Goal: Communication & Community: Answer question/provide support

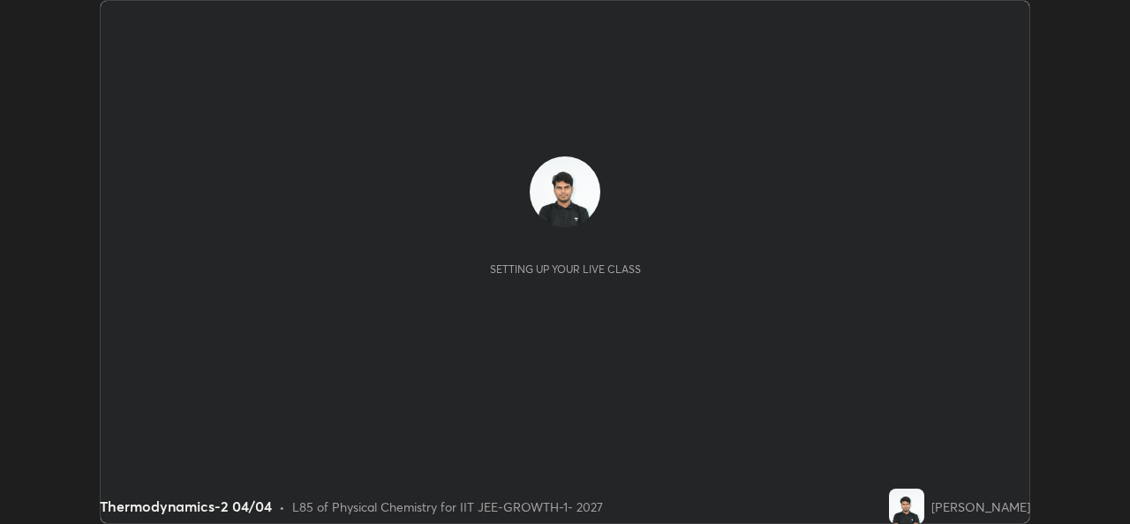
scroll to position [524, 1130]
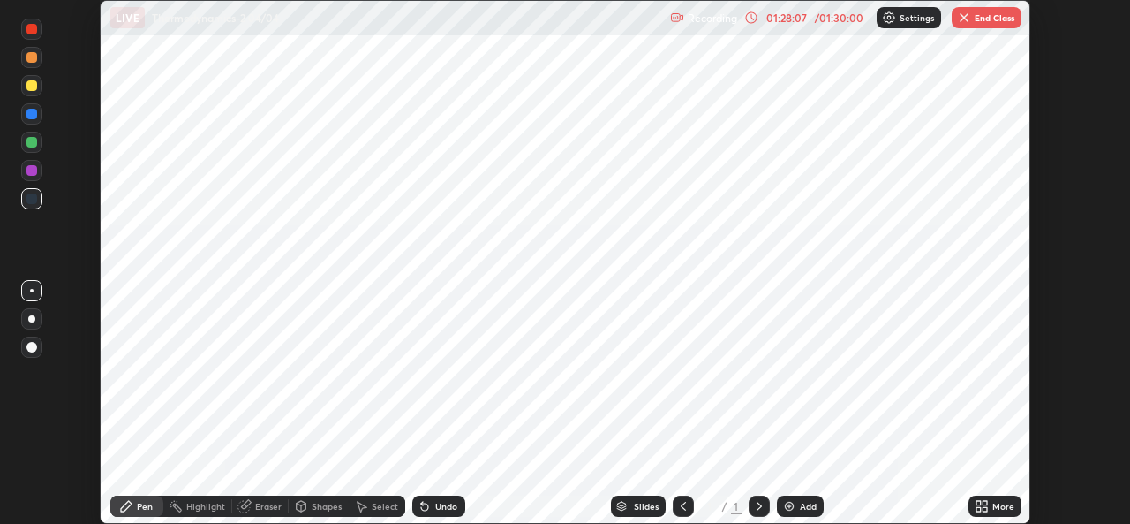
click at [988, 19] on button "End Class" at bounding box center [987, 17] width 70 height 21
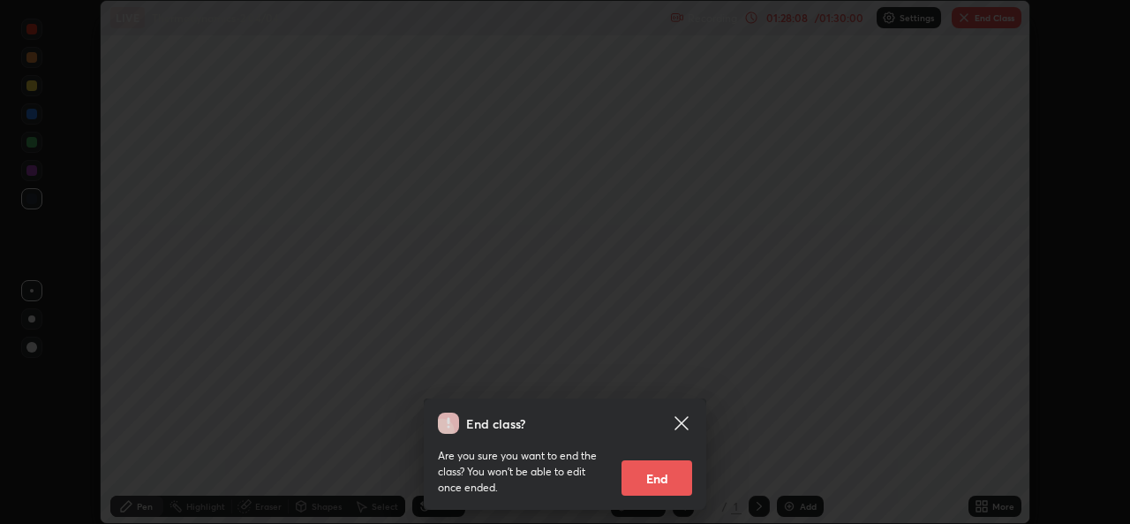
click at [657, 477] on button "End" at bounding box center [657, 477] width 71 height 35
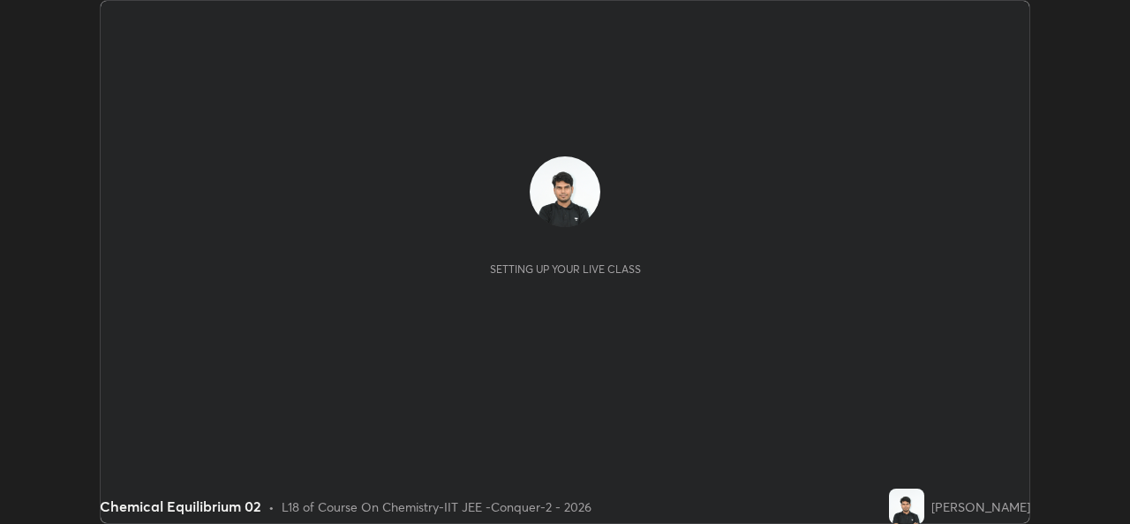
scroll to position [524, 1130]
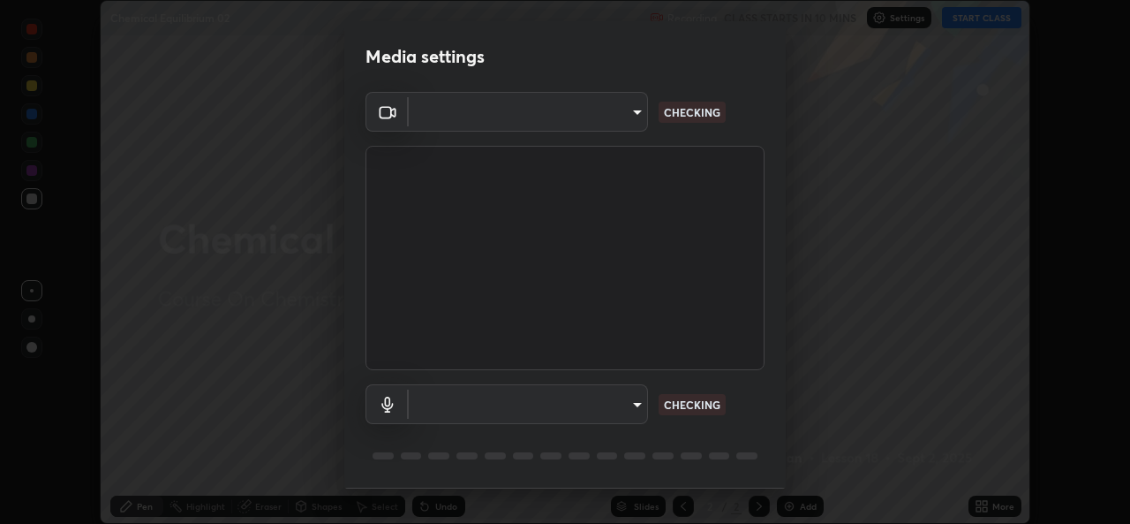
click at [598, 413] on body "Erase all Chemical Equilibrium 02 Recording CLASS STARTS IN 10 MINS Settings ST…" at bounding box center [565, 262] width 1130 height 524
type input "05e0618f62b054dcc40553c7fbd7031c96524e68235480b96fb1515208e4dd7f"
type input "9f550be56df35a7777e3246738e18588b2dd511c7d191a0186286be3b08ef4d4"
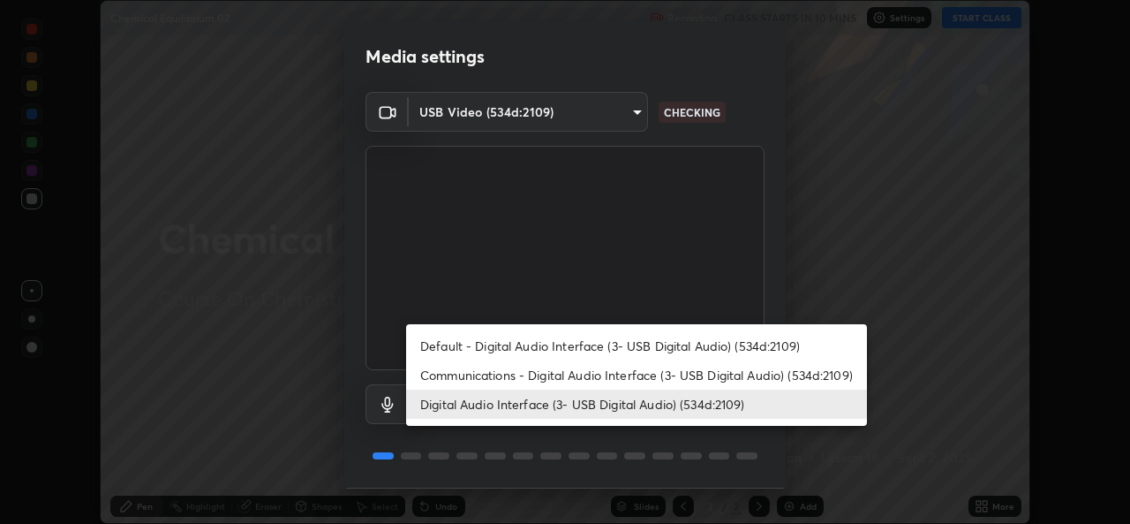
click at [623, 405] on li "Digital Audio Interface (3- USB Digital Audio) (534d:2109)" at bounding box center [636, 403] width 461 height 29
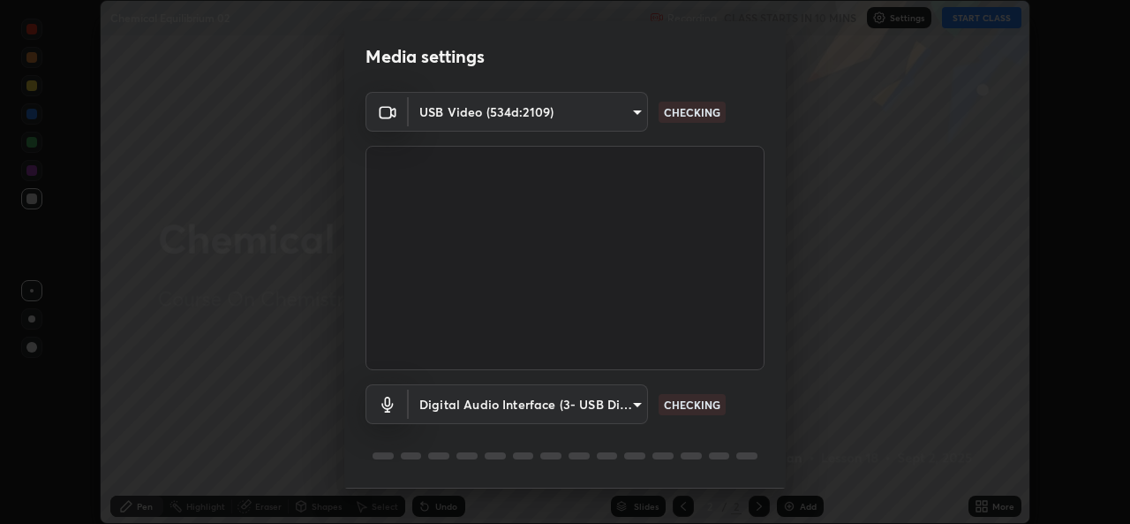
scroll to position [56, 0]
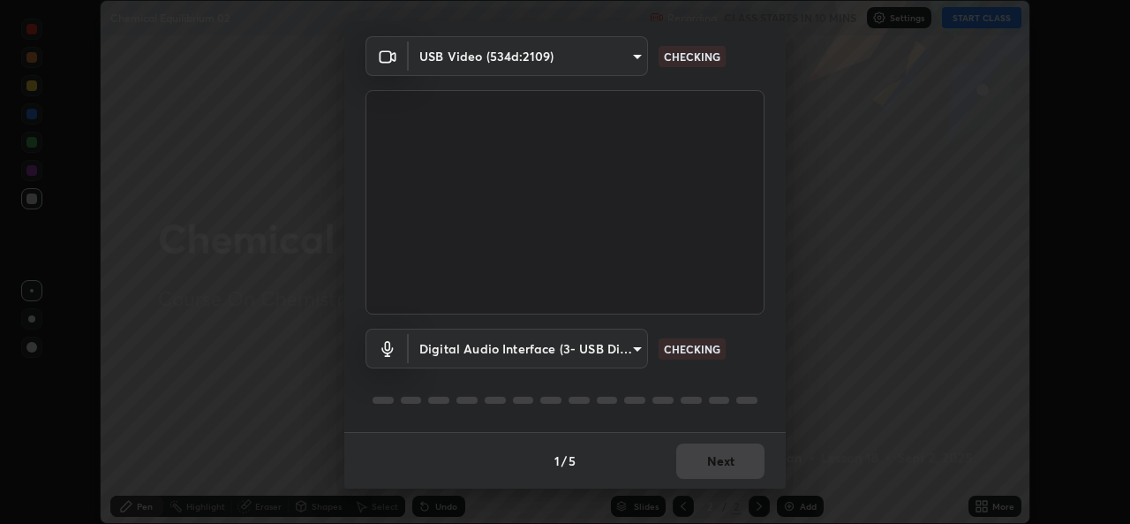
click at [732, 465] on div "1 / 5 Next" at bounding box center [565, 460] width 442 height 57
click at [735, 463] on div "1 / 5 Next" at bounding box center [565, 460] width 442 height 57
click at [729, 457] on div "1 / 5 Next" at bounding box center [565, 460] width 442 height 57
click at [728, 460] on div "1 / 5 Next" at bounding box center [565, 460] width 442 height 57
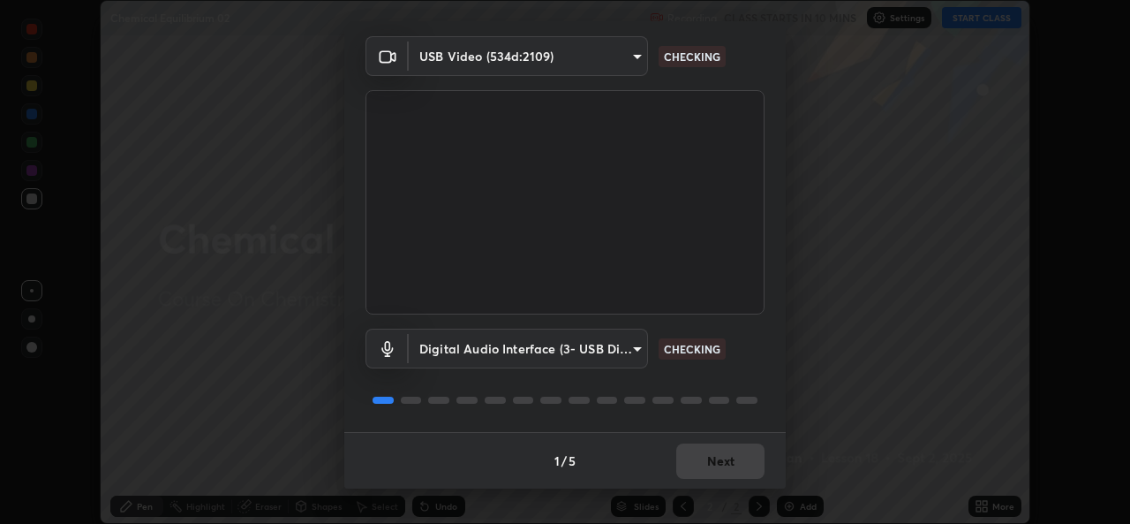
click at [718, 459] on div "1 / 5 Next" at bounding box center [565, 460] width 442 height 57
click at [725, 455] on div "1 / 5 Next" at bounding box center [565, 460] width 442 height 57
click at [731, 453] on div "1 / 5 Next" at bounding box center [565, 460] width 442 height 57
click at [742, 451] on div "1 / 5 Next" at bounding box center [565, 460] width 442 height 57
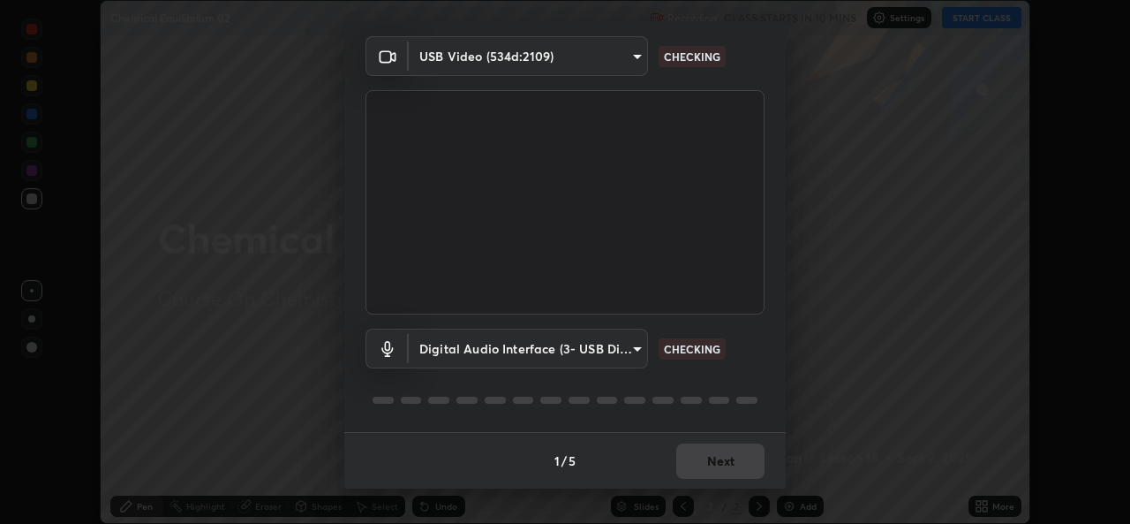
click at [738, 457] on div "1 / 5 Next" at bounding box center [565, 460] width 442 height 57
click at [737, 454] on div "1 / 5 Next" at bounding box center [565, 460] width 442 height 57
click at [738, 457] on div "1 / 5 Next" at bounding box center [565, 460] width 442 height 57
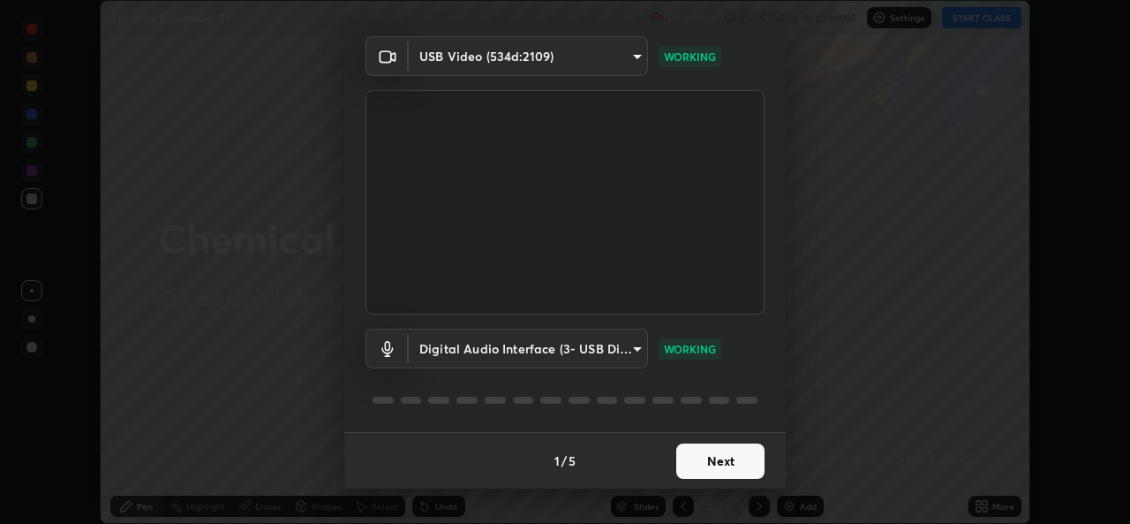
click at [734, 456] on button "Next" at bounding box center [720, 460] width 88 height 35
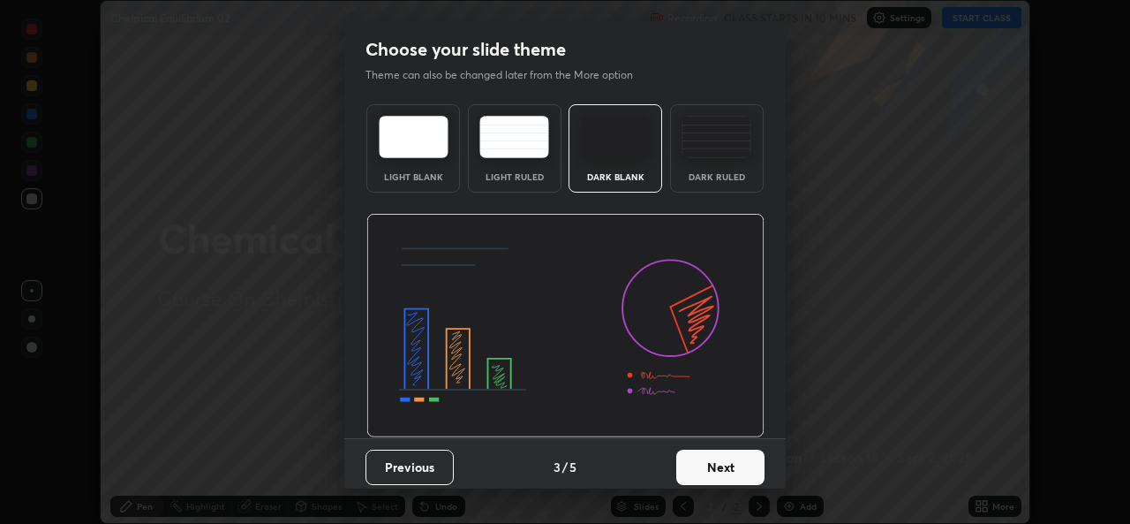
click at [741, 464] on button "Next" at bounding box center [720, 467] width 88 height 35
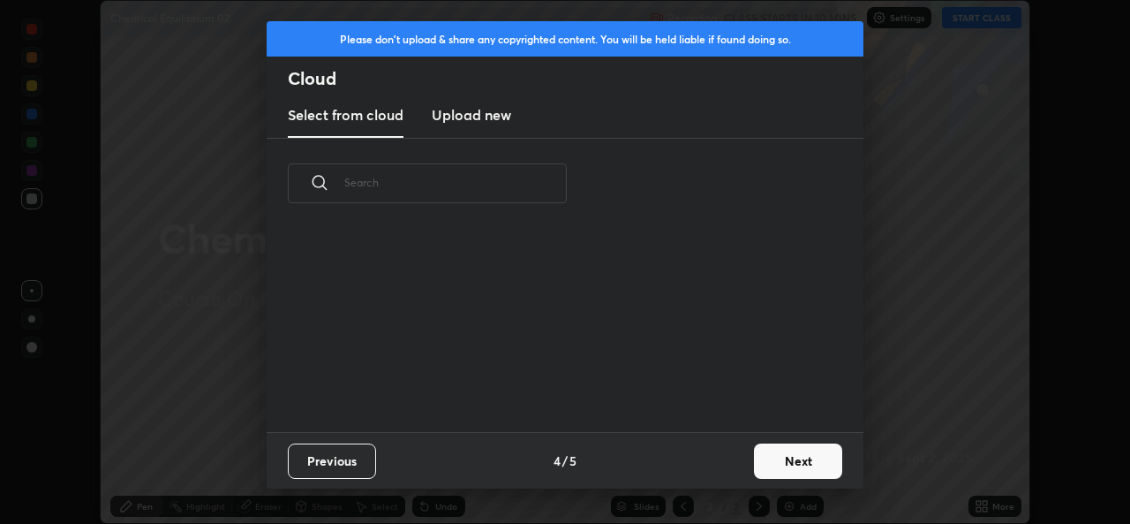
click at [755, 466] on button "Next" at bounding box center [798, 460] width 88 height 35
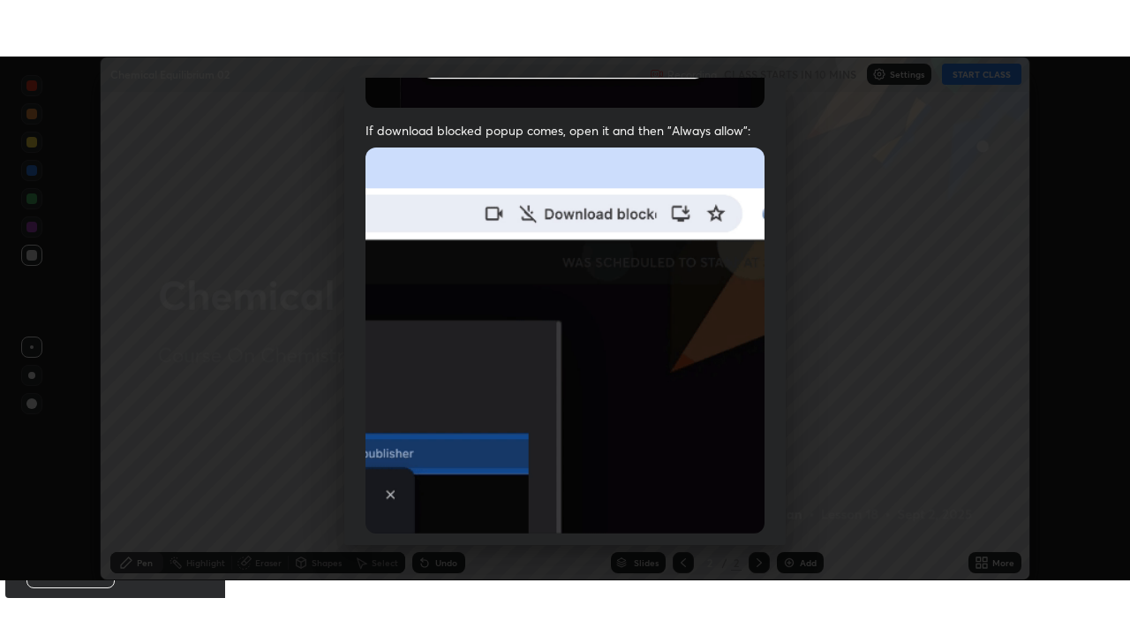
scroll to position [416, 0]
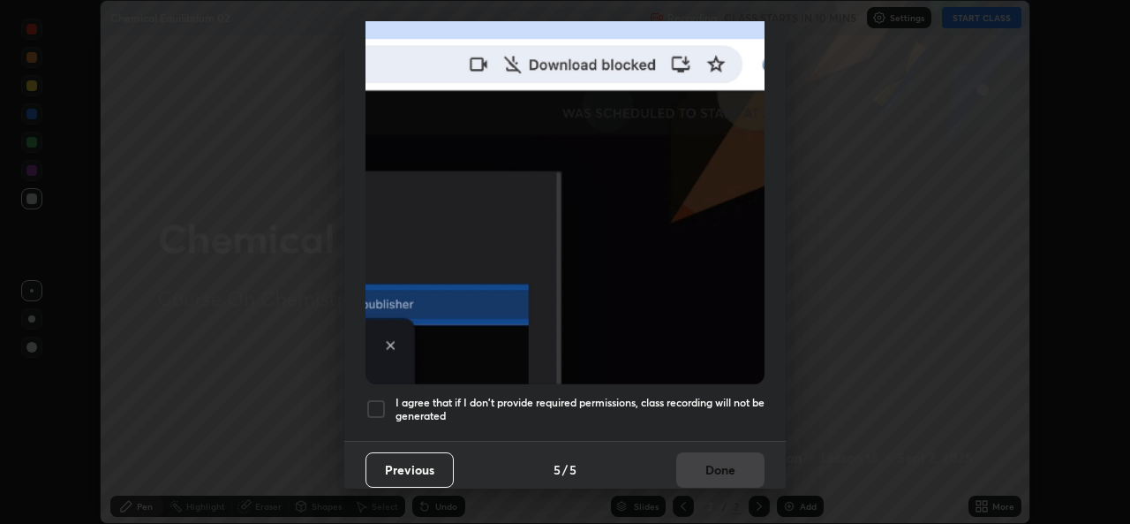
click at [374, 398] on div at bounding box center [376, 408] width 21 height 21
click at [720, 460] on button "Done" at bounding box center [720, 469] width 88 height 35
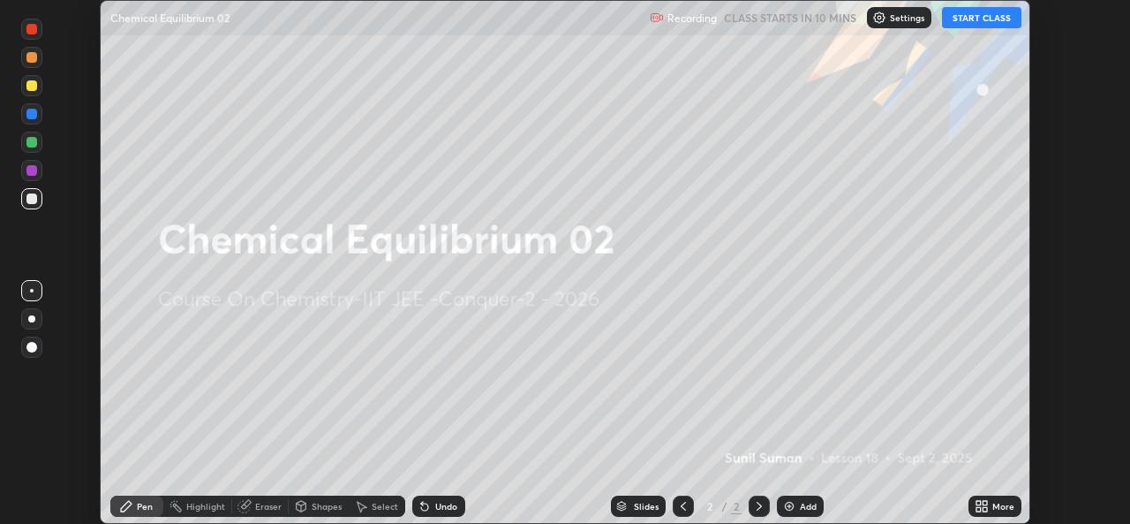
click at [985, 502] on icon at bounding box center [985, 503] width 4 height 4
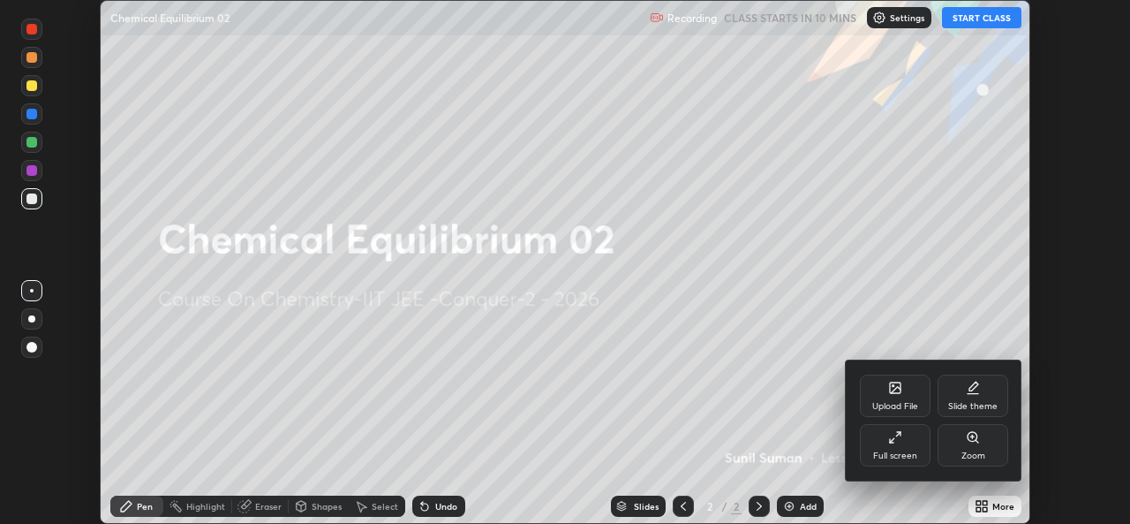
click at [885, 437] on div "Full screen" at bounding box center [895, 445] width 71 height 42
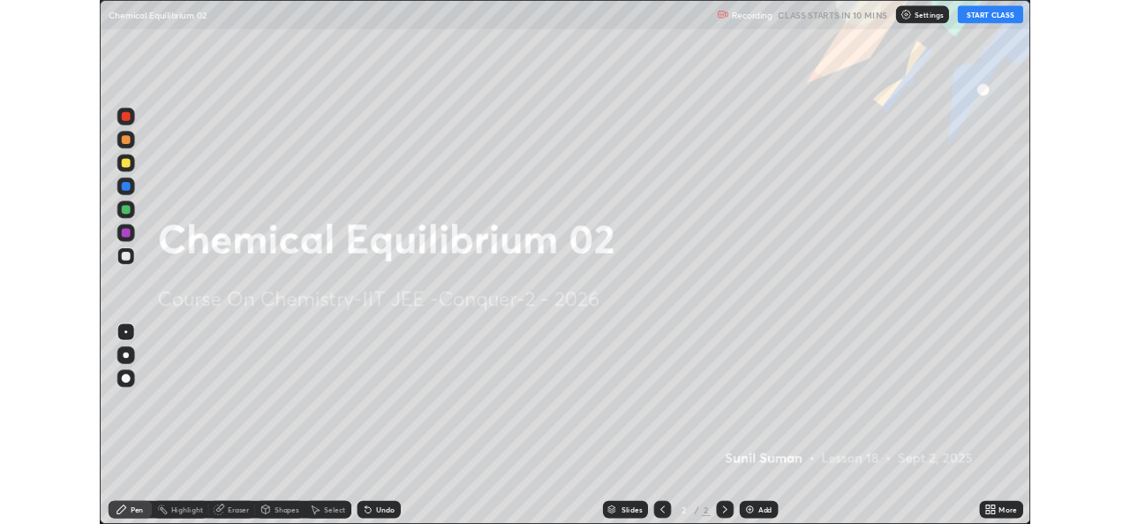
scroll to position [636, 1130]
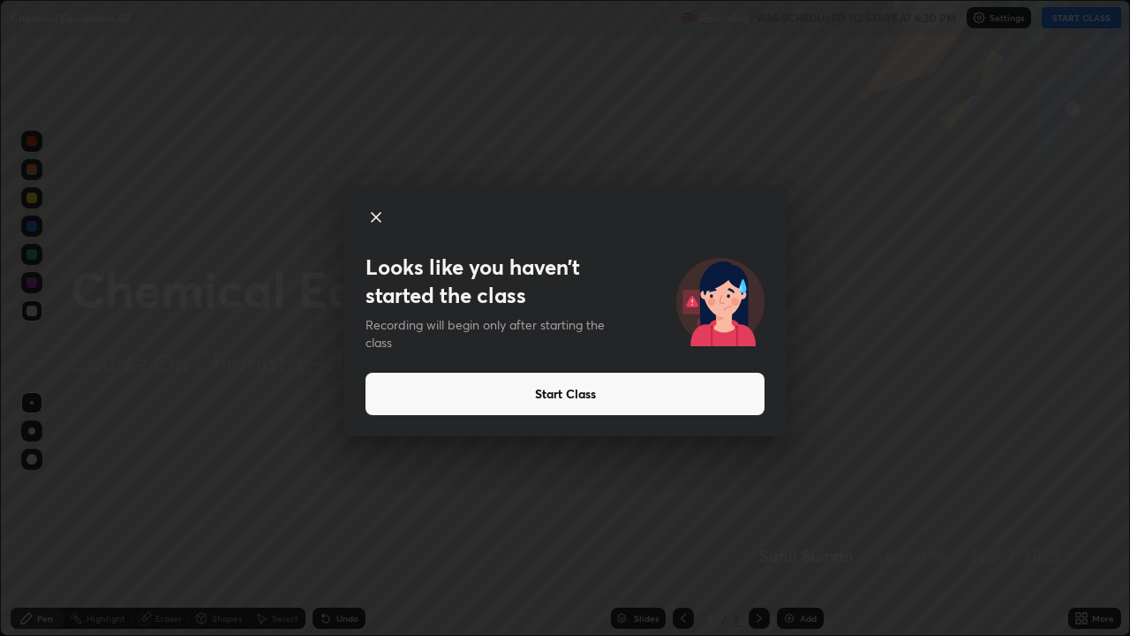
click at [377, 217] on icon at bounding box center [376, 217] width 9 height 9
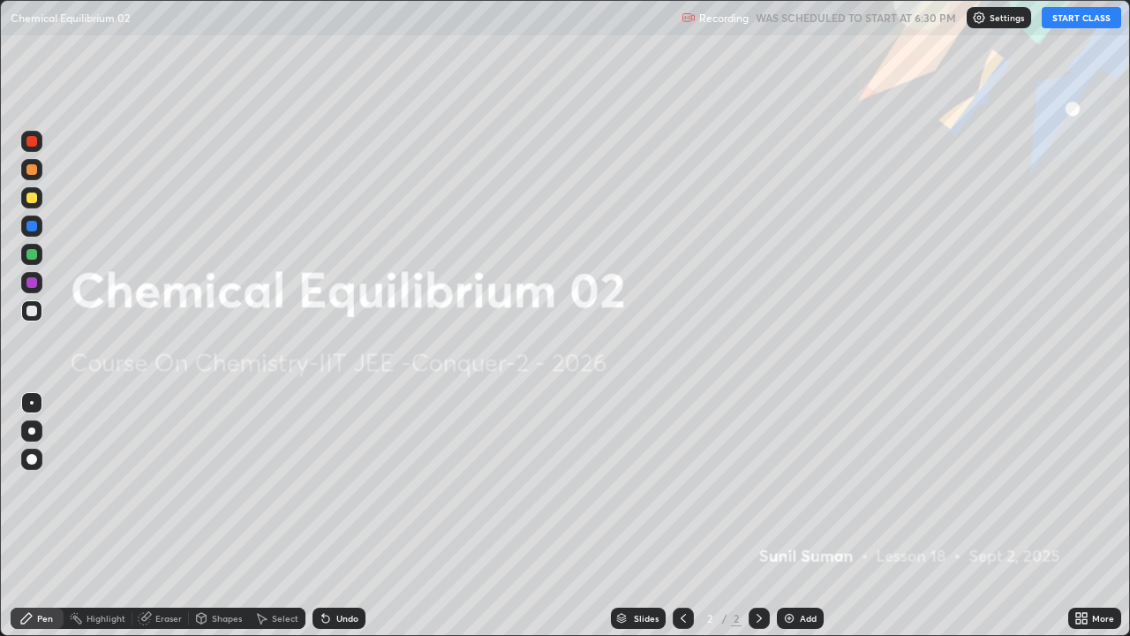
click at [1084, 523] on icon at bounding box center [1085, 621] width 4 height 4
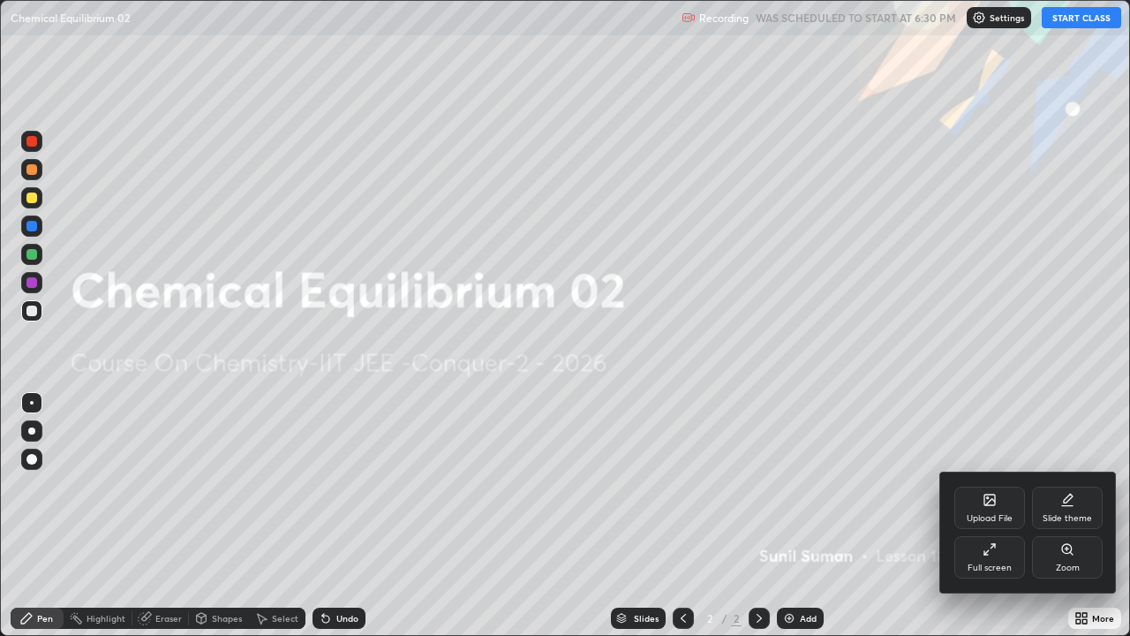
click at [1008, 523] on div "Full screen" at bounding box center [990, 557] width 71 height 42
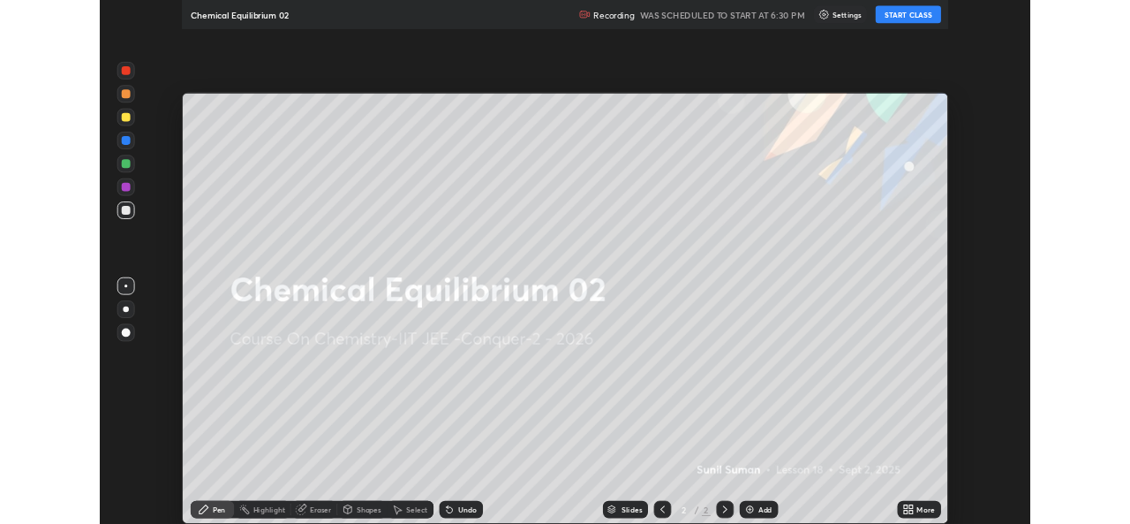
scroll to position [87788, 87181]
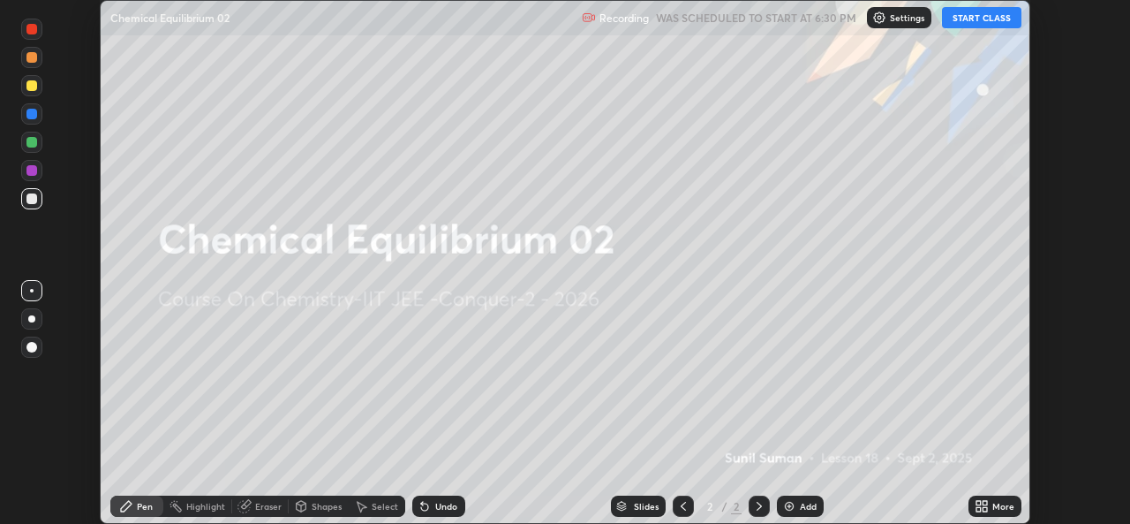
click at [978, 509] on icon at bounding box center [979, 509] width 4 height 4
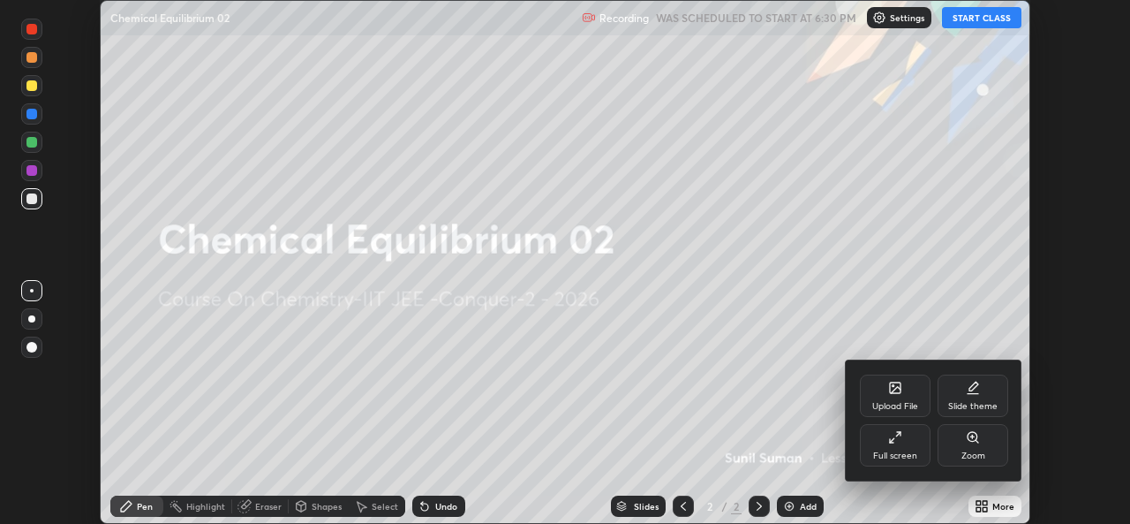
click at [877, 402] on div "Upload File" at bounding box center [896, 406] width 46 height 9
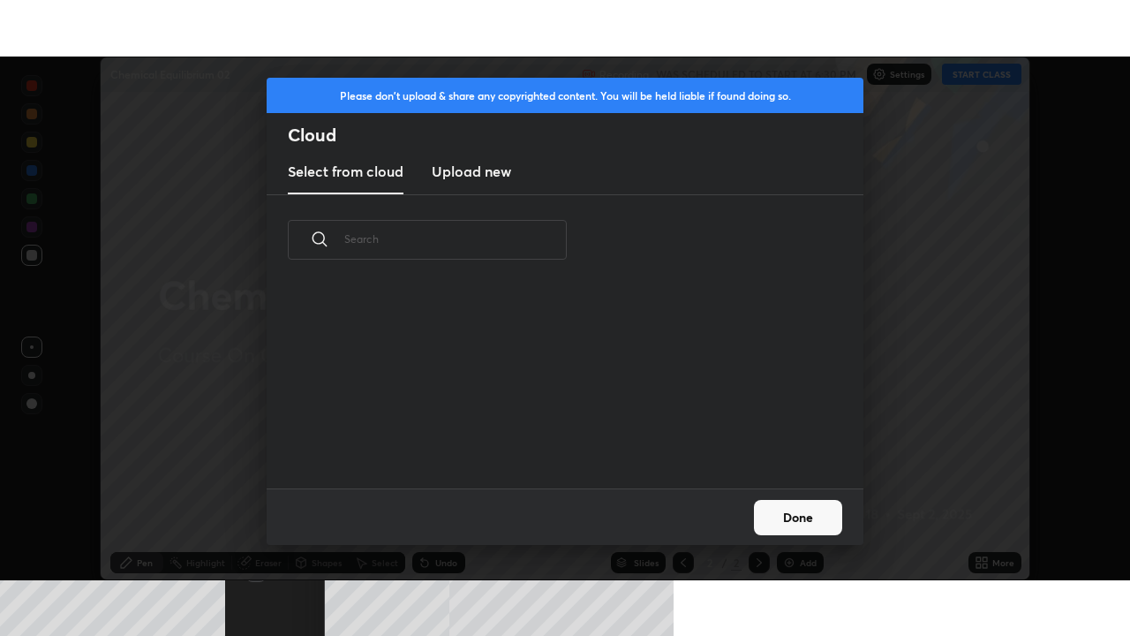
scroll to position [203, 567]
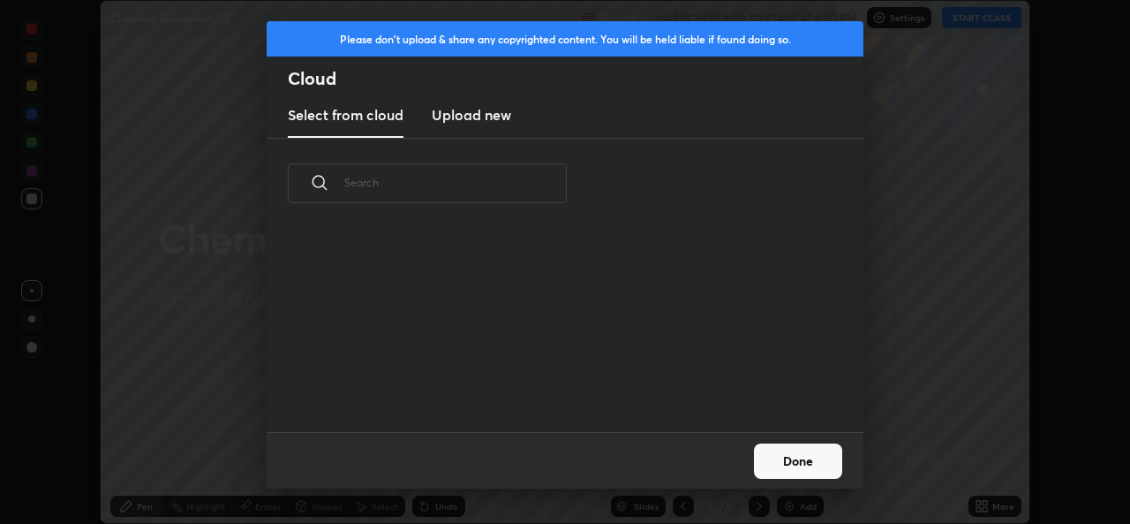
click at [482, 122] on h3 "Upload new" at bounding box center [471, 114] width 79 height 21
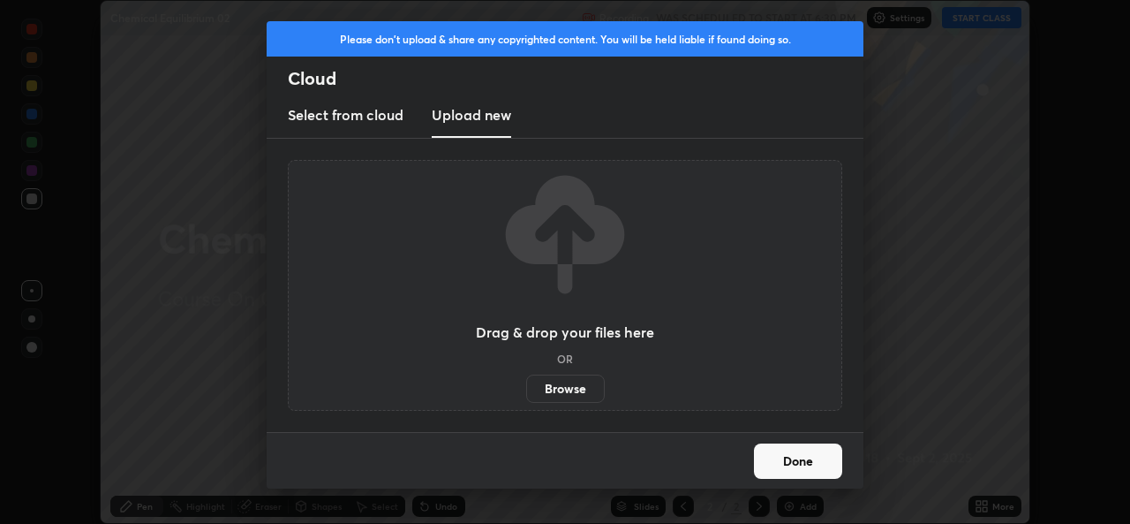
click at [561, 379] on label "Browse" at bounding box center [565, 388] width 79 height 28
click at [526, 379] on input "Browse" at bounding box center [526, 388] width 0 height 28
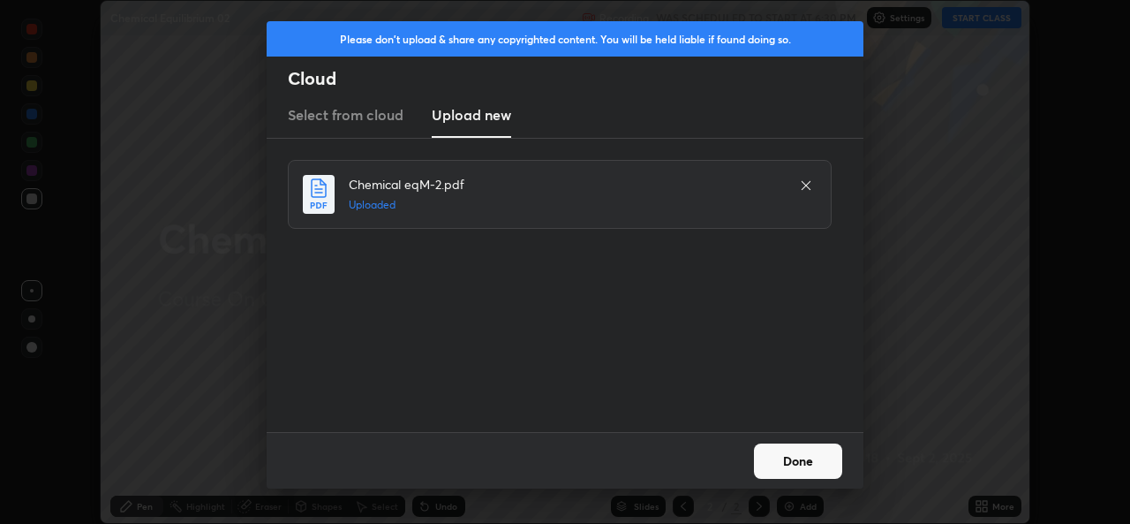
click at [804, 459] on button "Done" at bounding box center [798, 460] width 88 height 35
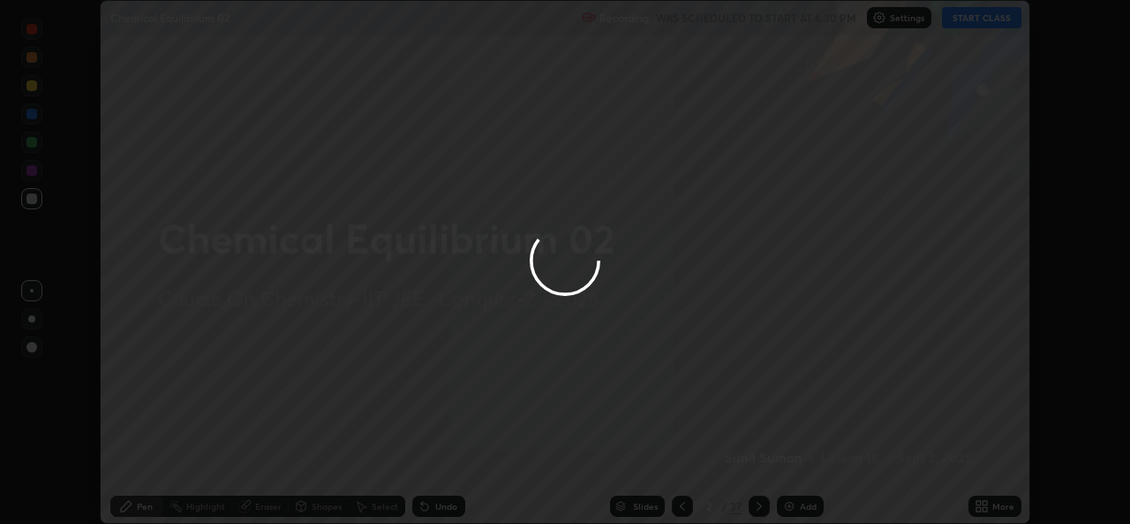
click at [983, 504] on icon at bounding box center [985, 503] width 4 height 4
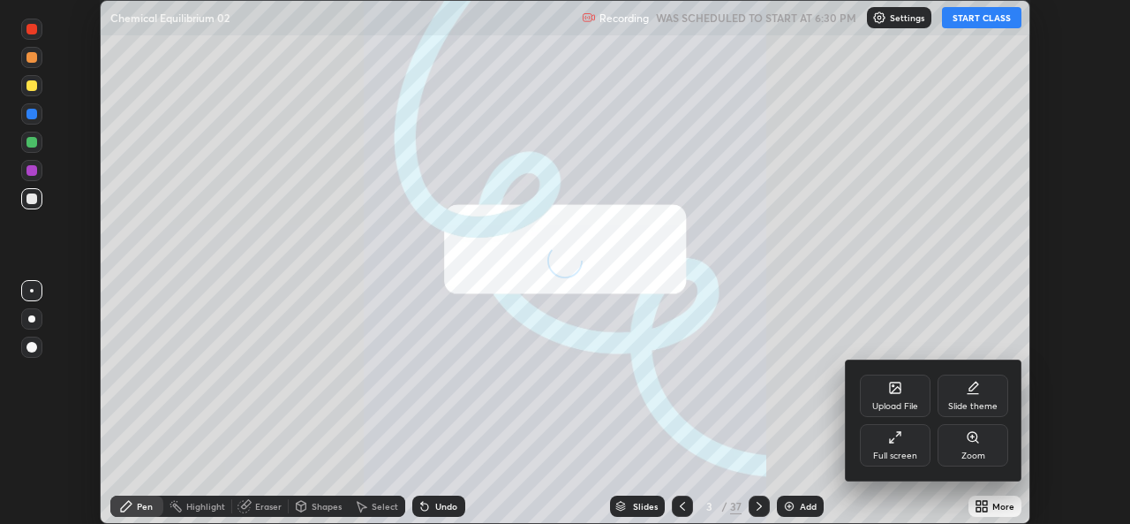
click at [906, 449] on div "Full screen" at bounding box center [895, 445] width 71 height 42
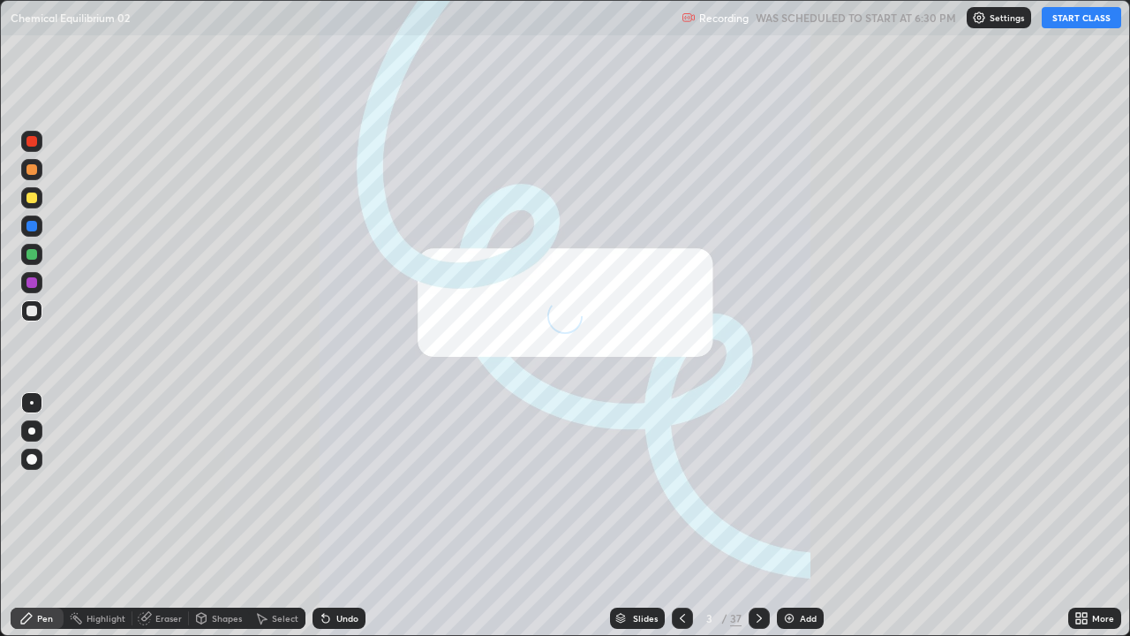
scroll to position [636, 1130]
click at [341, 523] on div "Undo" at bounding box center [347, 618] width 22 height 9
click at [690, 523] on div at bounding box center [682, 618] width 21 height 21
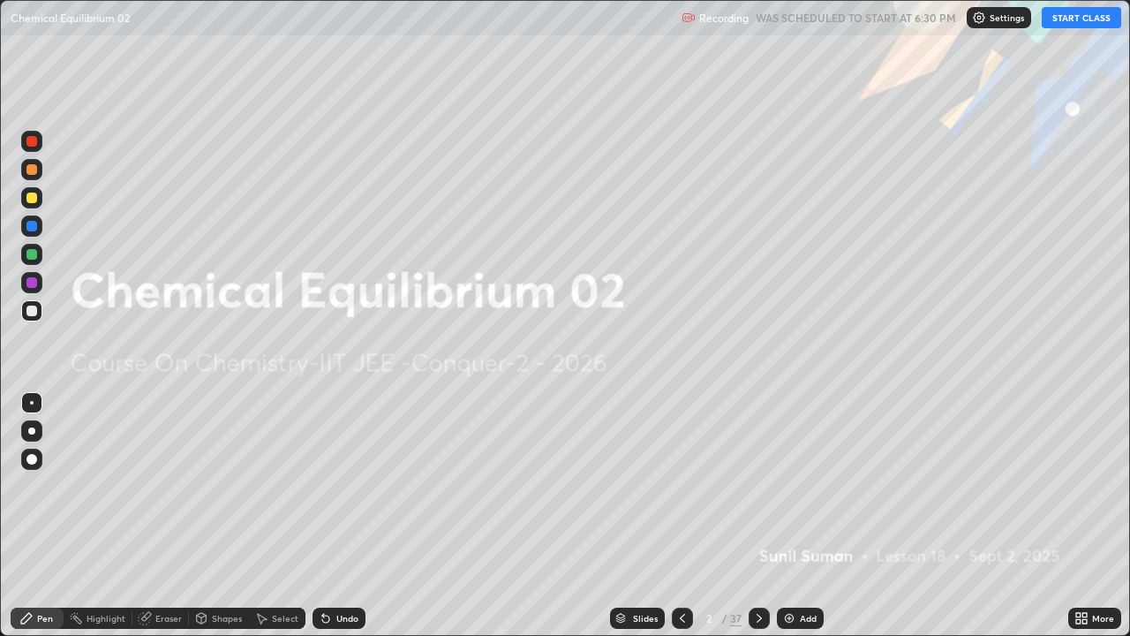
click at [340, 523] on div "Undo" at bounding box center [347, 618] width 22 height 9
click at [755, 523] on icon at bounding box center [759, 618] width 14 height 14
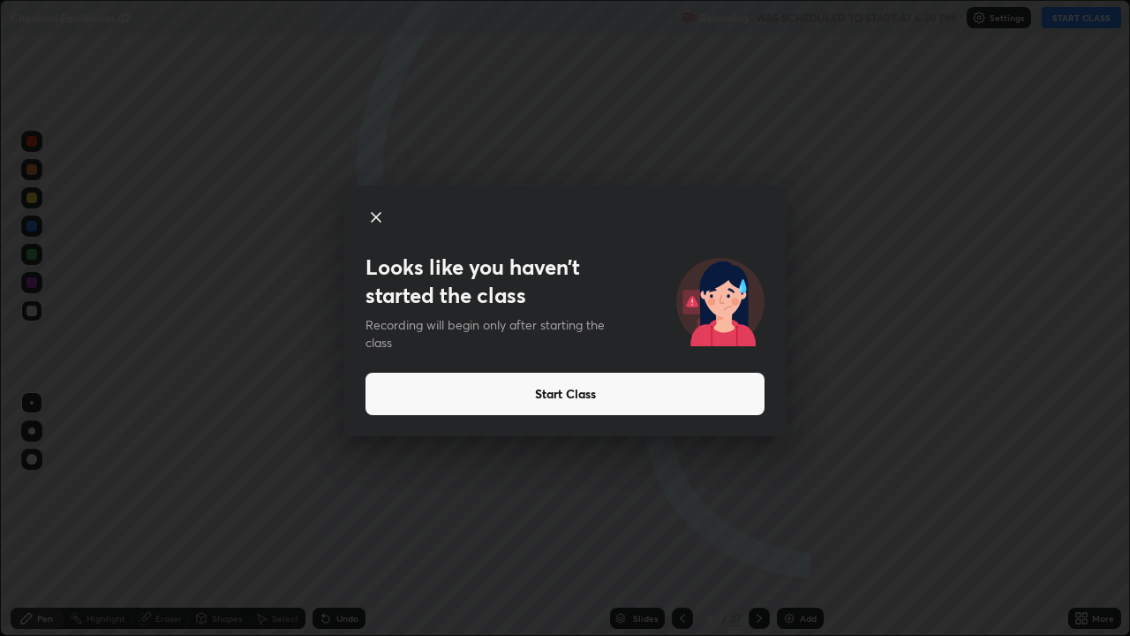
click at [380, 216] on icon at bounding box center [376, 217] width 21 height 21
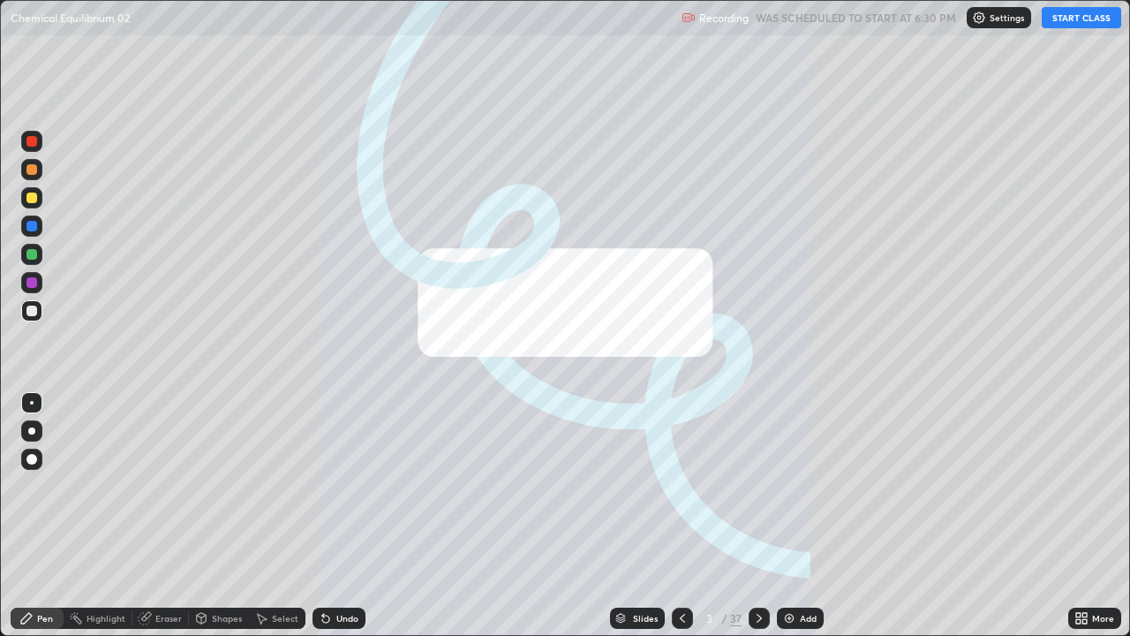
click at [788, 523] on img at bounding box center [789, 618] width 14 height 14
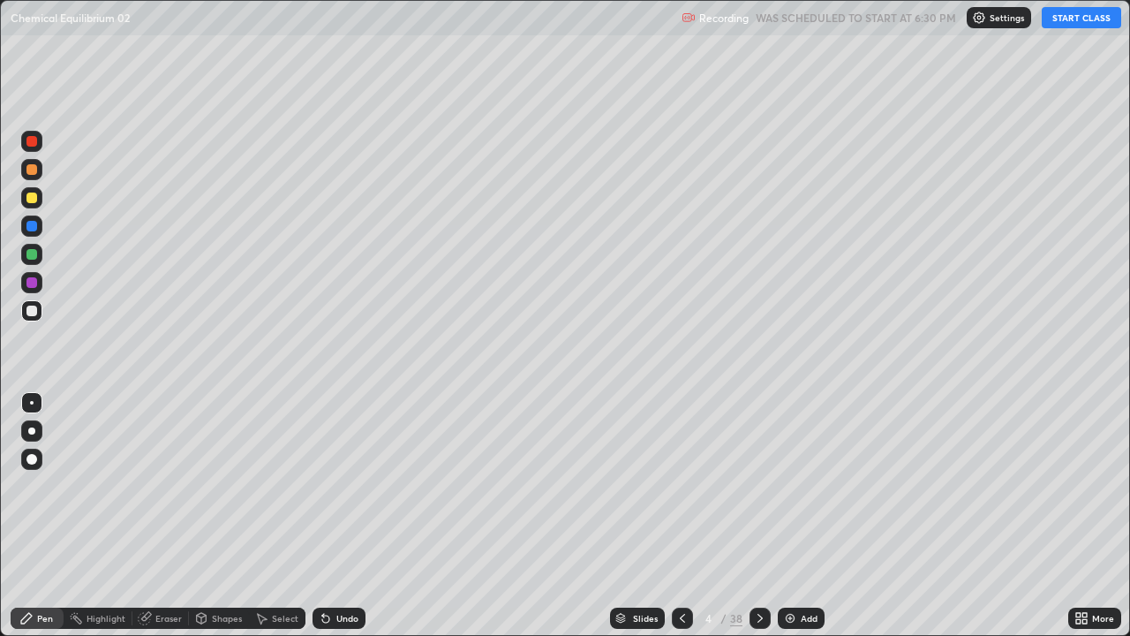
click at [1055, 14] on button "START CLASS" at bounding box center [1081, 17] width 79 height 21
click at [32, 311] on div at bounding box center [31, 311] width 11 height 11
click at [30, 170] on div at bounding box center [31, 169] width 11 height 11
click at [32, 198] on div at bounding box center [31, 198] width 11 height 11
click at [30, 307] on div at bounding box center [31, 311] width 11 height 11
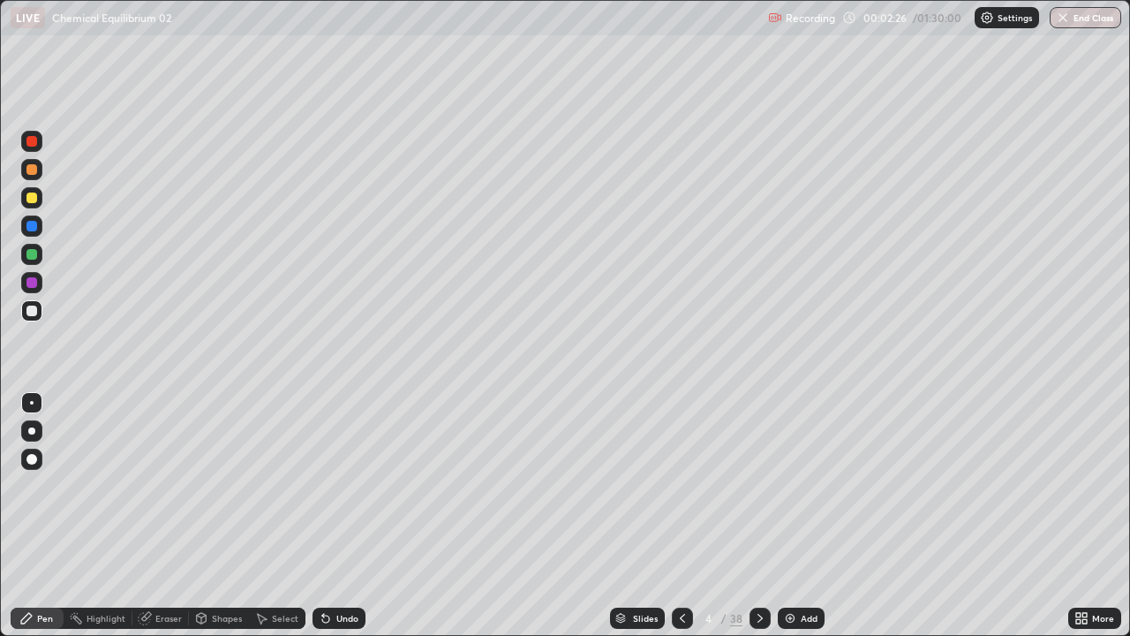
click at [29, 200] on div at bounding box center [31, 198] width 11 height 11
click at [783, 523] on img at bounding box center [790, 618] width 14 height 14
click at [33, 313] on div at bounding box center [31, 311] width 11 height 11
click at [322, 523] on icon at bounding box center [325, 619] width 7 height 7
click at [27, 311] on div at bounding box center [31, 311] width 11 height 11
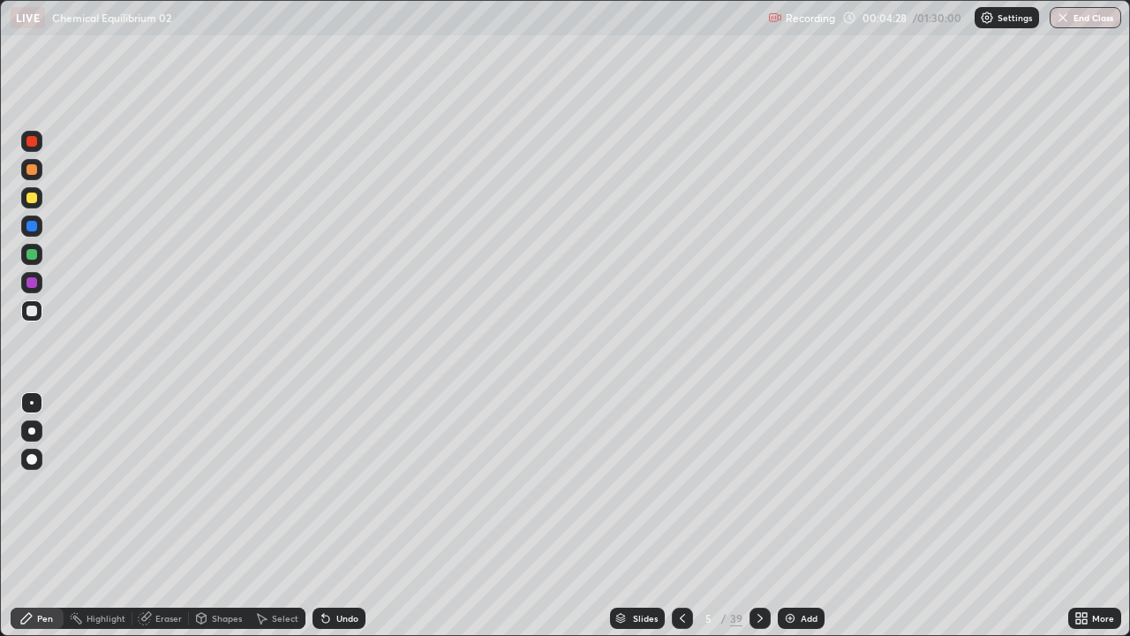
click at [26, 199] on div at bounding box center [31, 198] width 11 height 11
click at [25, 253] on div at bounding box center [31, 254] width 21 height 21
click at [34, 306] on div at bounding box center [31, 311] width 11 height 11
click at [35, 169] on div at bounding box center [31, 169] width 11 height 11
click at [31, 196] on div at bounding box center [31, 198] width 11 height 11
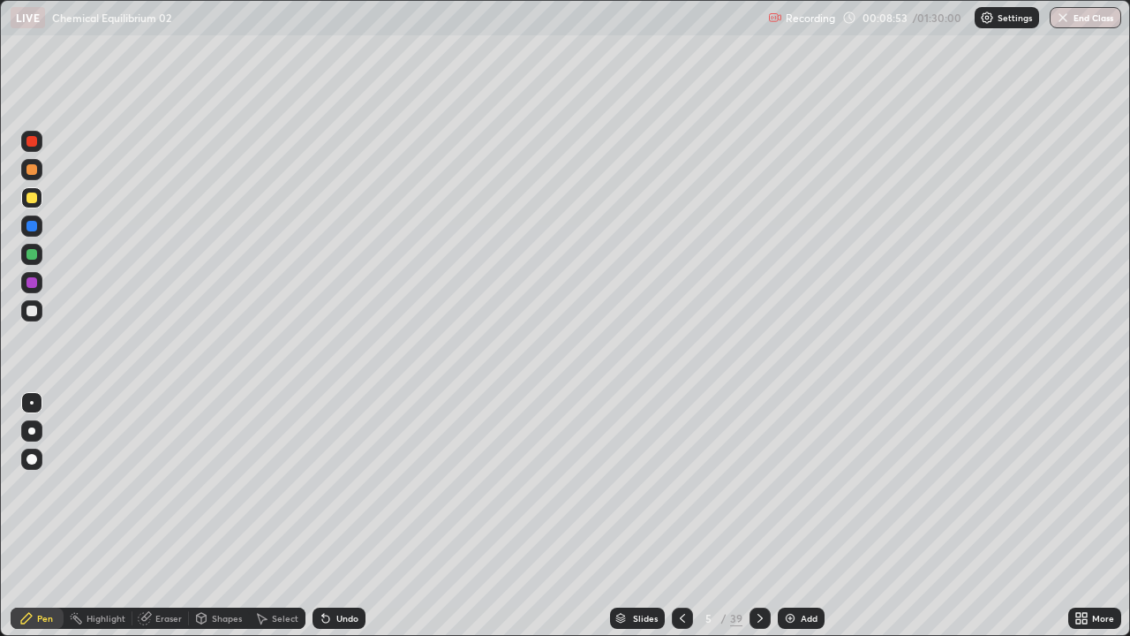
click at [783, 523] on img at bounding box center [790, 618] width 14 height 14
click at [32, 308] on div at bounding box center [31, 311] width 11 height 11
click at [30, 311] on div at bounding box center [31, 311] width 11 height 11
click at [29, 198] on div at bounding box center [31, 198] width 11 height 11
click at [29, 170] on div at bounding box center [31, 169] width 11 height 11
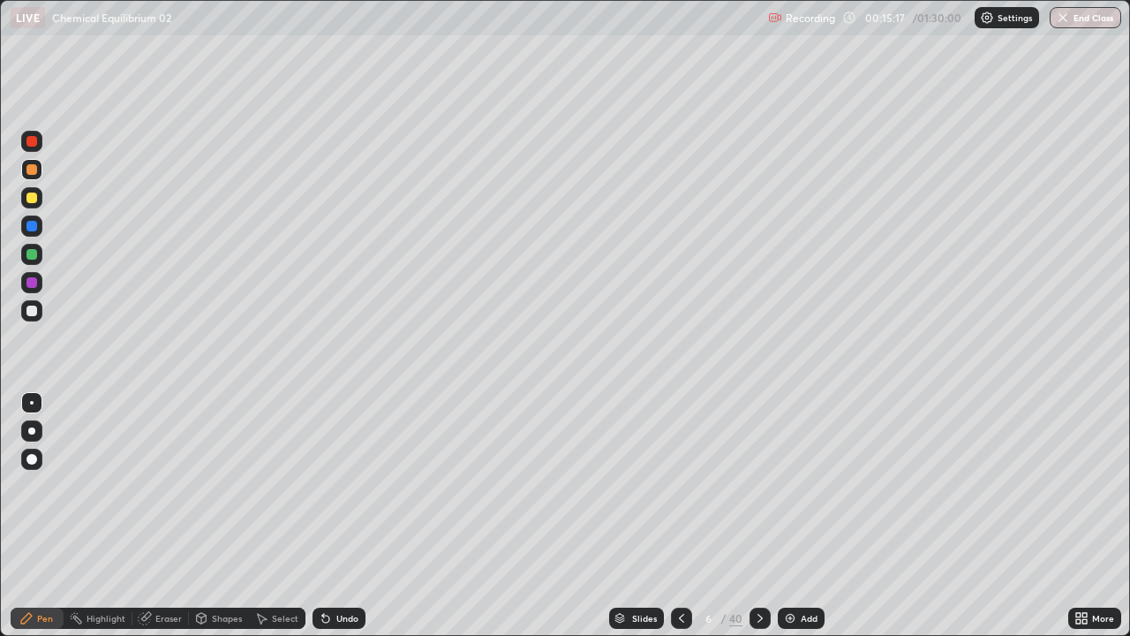
click at [787, 523] on img at bounding box center [790, 618] width 14 height 14
click at [30, 312] on div at bounding box center [31, 311] width 11 height 11
click at [325, 523] on div "Undo" at bounding box center [339, 618] width 53 height 21
click at [30, 311] on div at bounding box center [31, 311] width 11 height 11
click at [32, 197] on div at bounding box center [31, 198] width 11 height 11
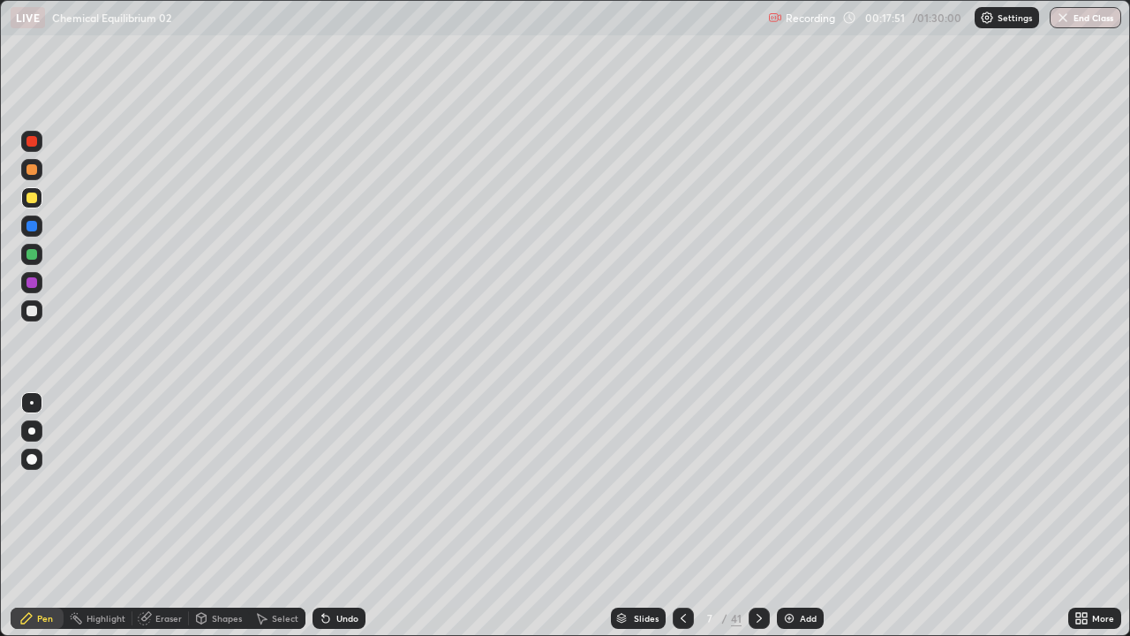
click at [27, 311] on div at bounding box center [31, 311] width 11 height 11
click at [29, 193] on div at bounding box center [31, 198] width 11 height 11
click at [782, 523] on img at bounding box center [789, 618] width 14 height 14
click at [33, 312] on div at bounding box center [31, 311] width 11 height 11
click at [32, 314] on div at bounding box center [31, 311] width 11 height 11
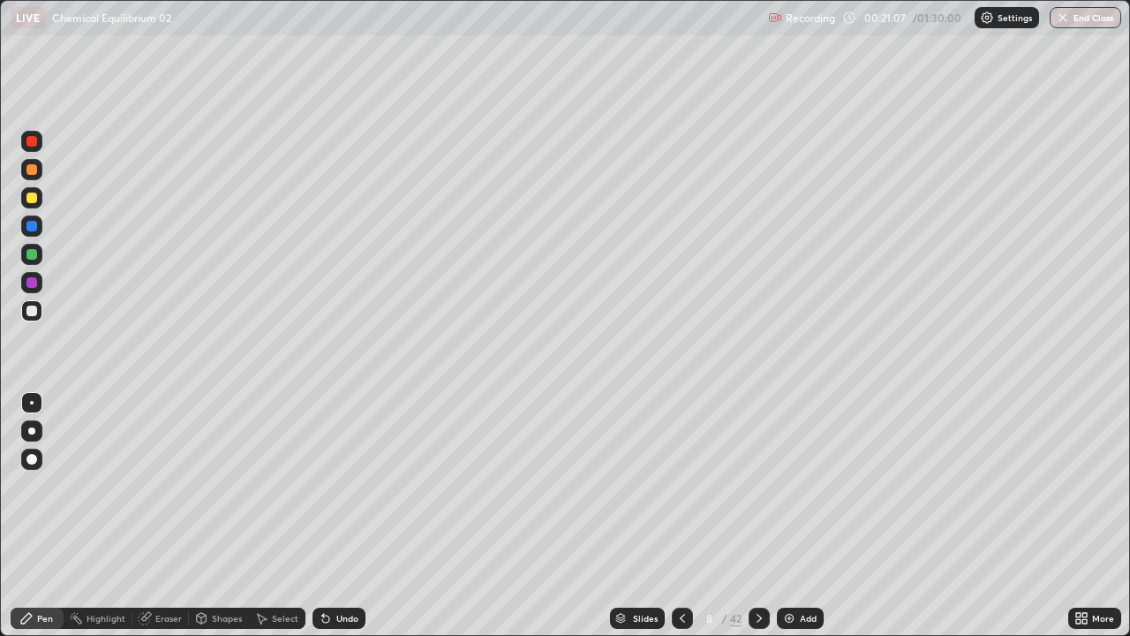
click at [28, 198] on div at bounding box center [31, 198] width 11 height 11
click at [39, 306] on div at bounding box center [31, 310] width 21 height 21
click at [1078, 523] on icon at bounding box center [1079, 621] width 4 height 4
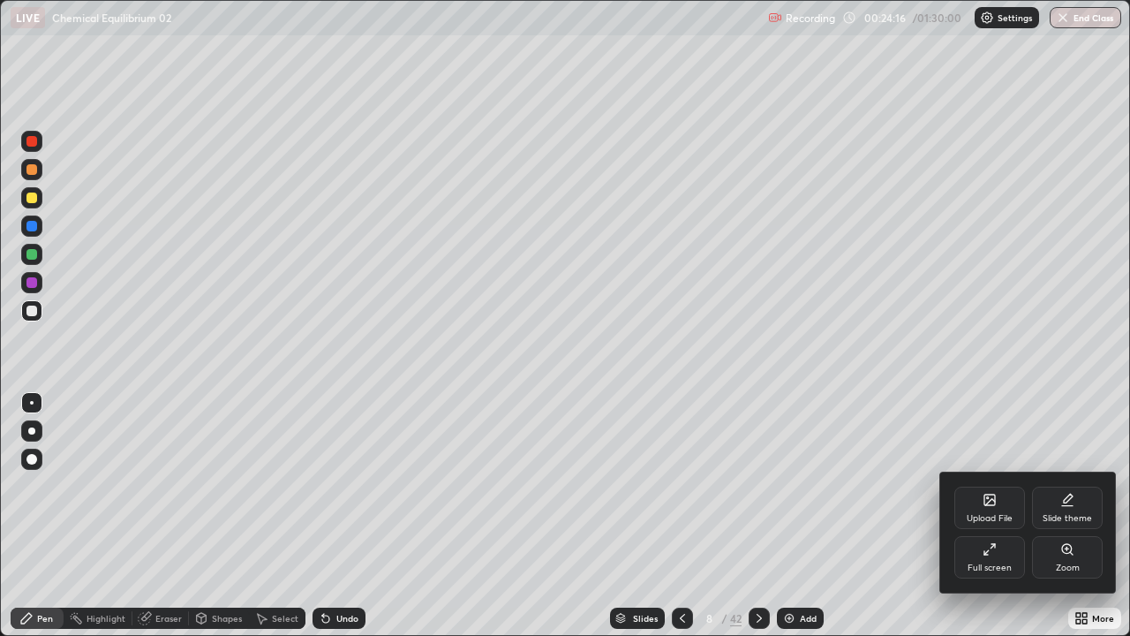
click at [989, 509] on div "Upload File" at bounding box center [990, 508] width 71 height 42
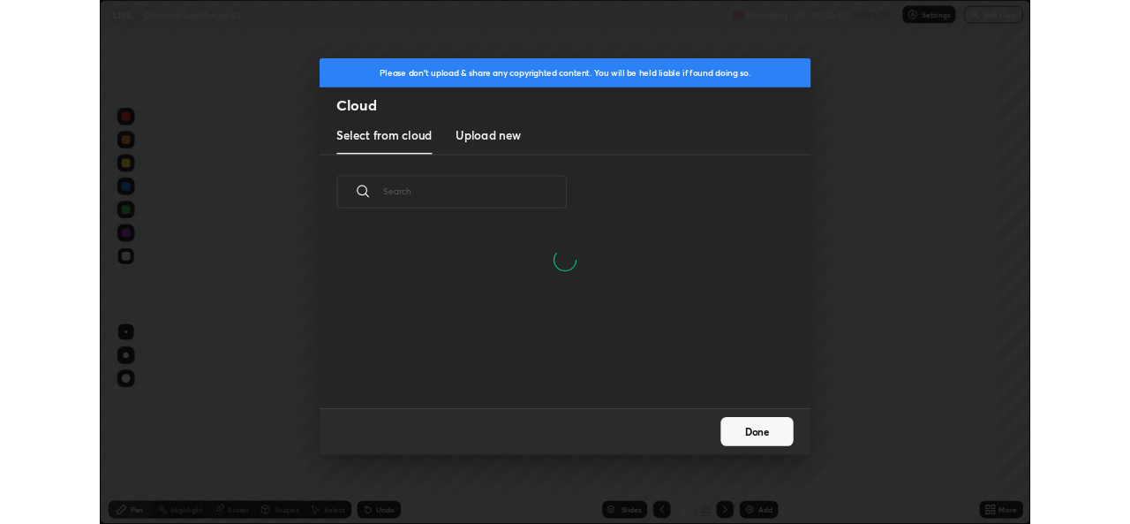
scroll to position [217, 567]
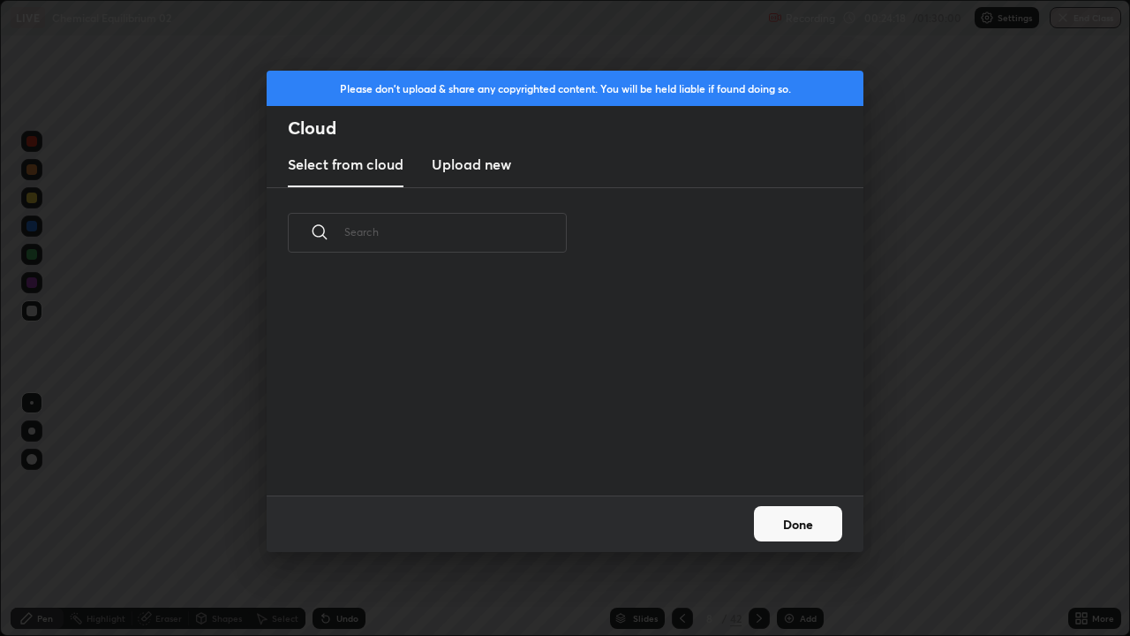
click at [480, 168] on h3 "Upload new" at bounding box center [471, 164] width 79 height 21
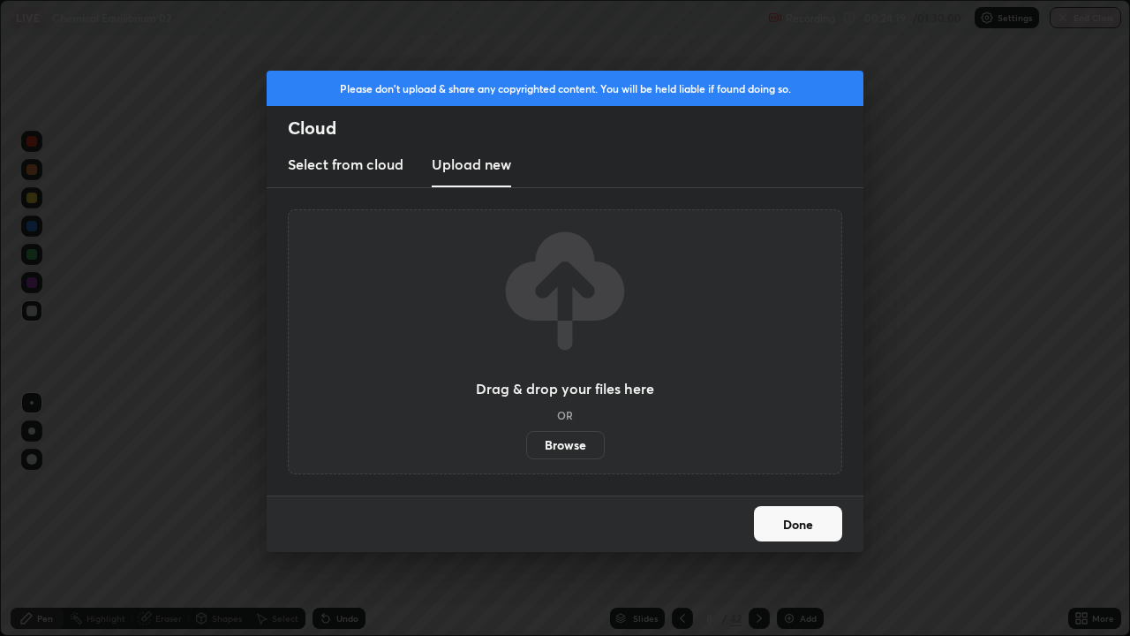
click at [578, 441] on label "Browse" at bounding box center [565, 445] width 79 height 28
click at [526, 441] on input "Browse" at bounding box center [526, 445] width 0 height 28
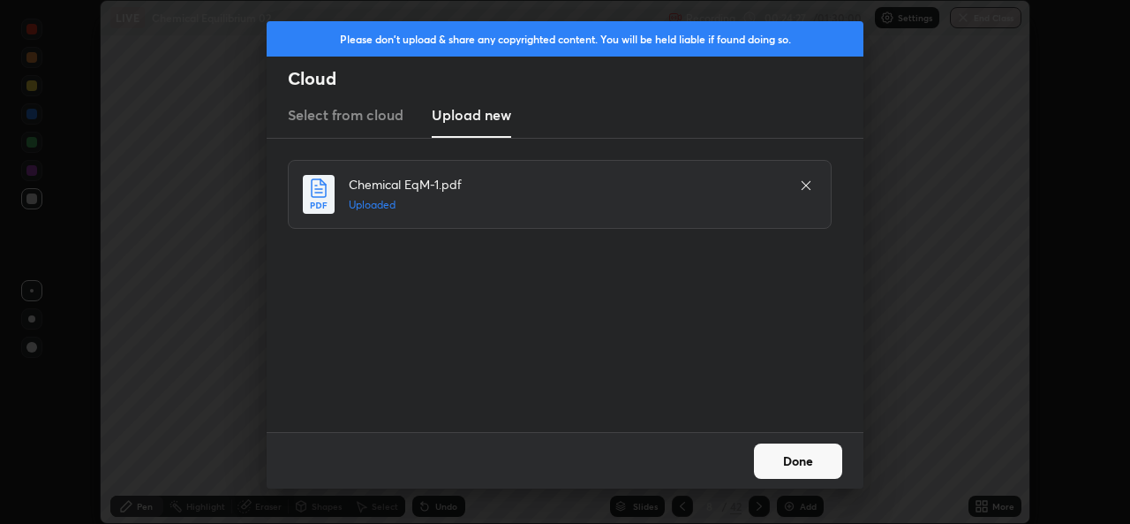
click at [783, 468] on button "Done" at bounding box center [798, 460] width 88 height 35
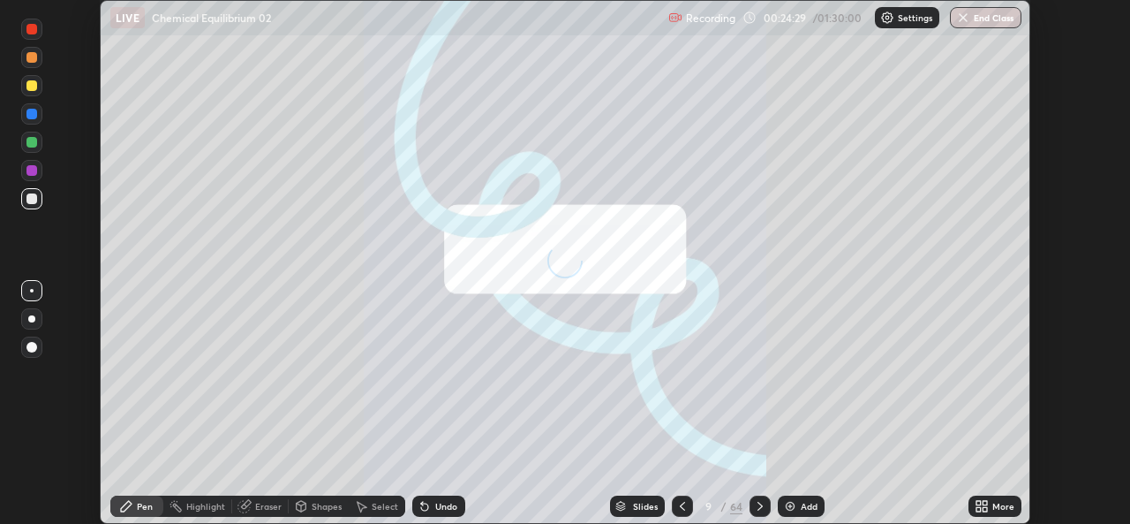
click at [978, 502] on icon at bounding box center [979, 503] width 4 height 4
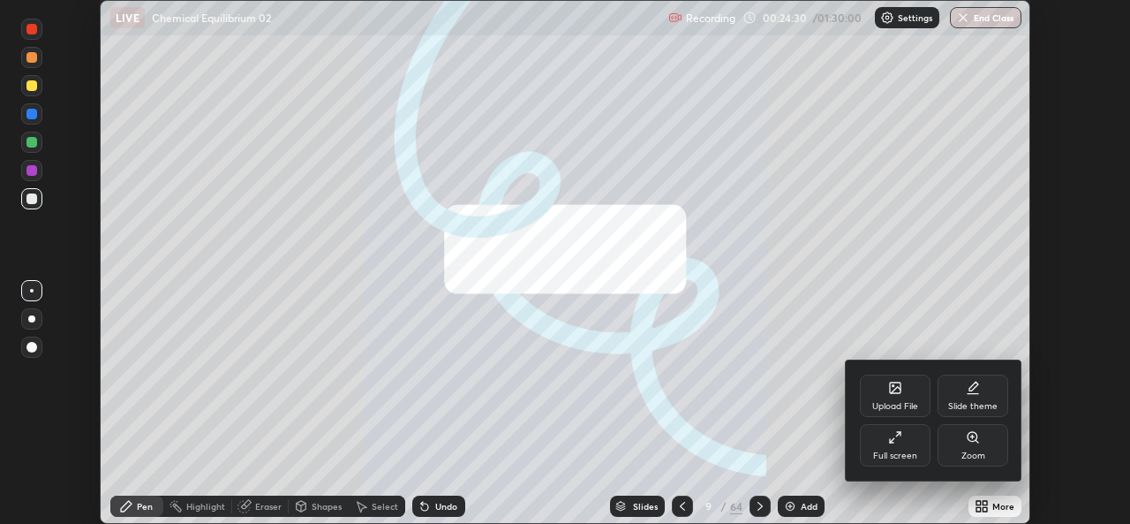
click at [888, 446] on div "Full screen" at bounding box center [895, 445] width 71 height 42
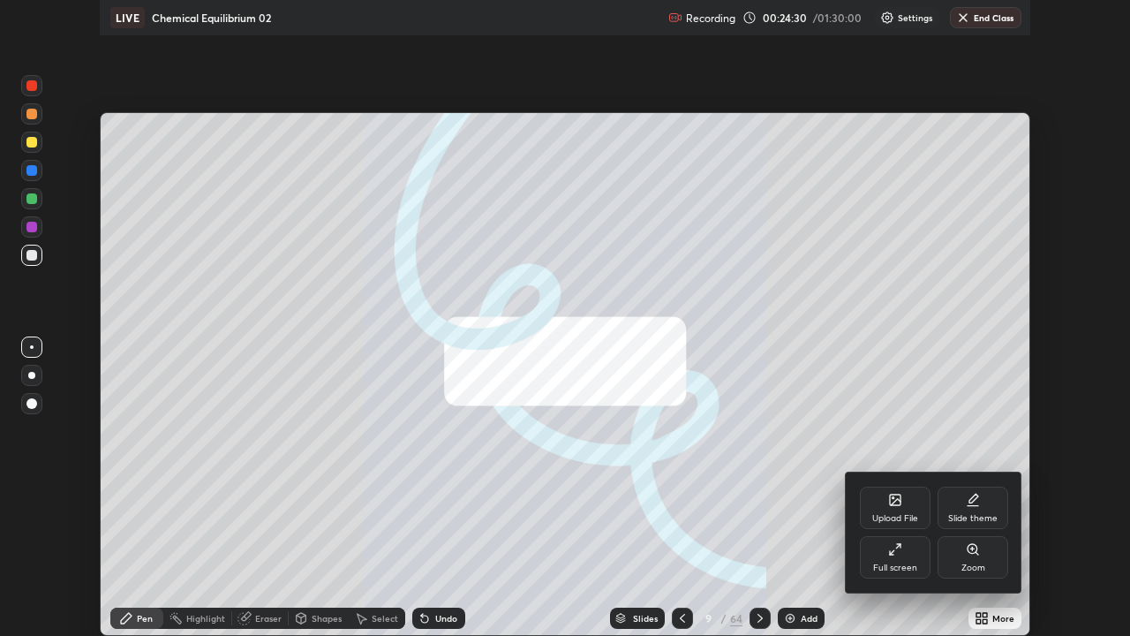
scroll to position [636, 1130]
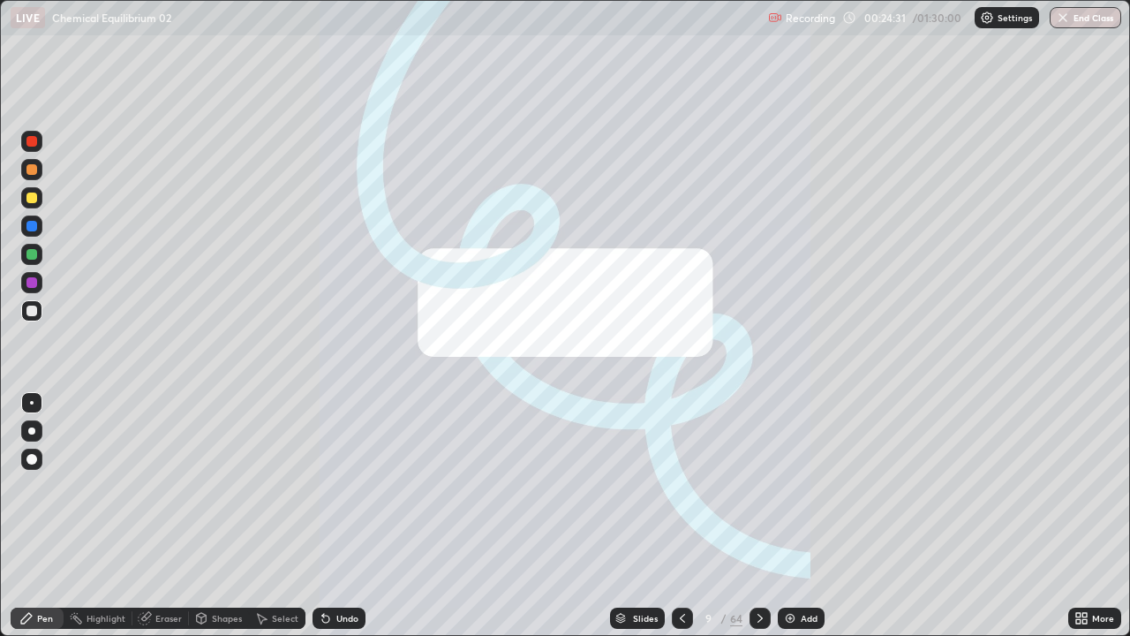
click at [714, 523] on div "9" at bounding box center [709, 618] width 18 height 11
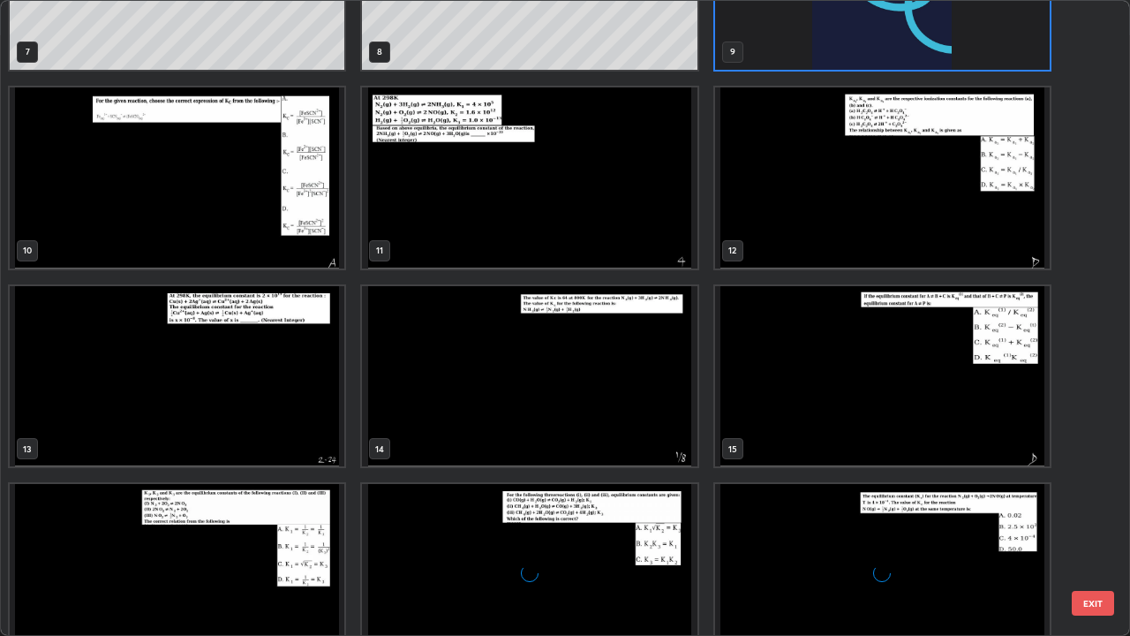
scroll to position [520, 0]
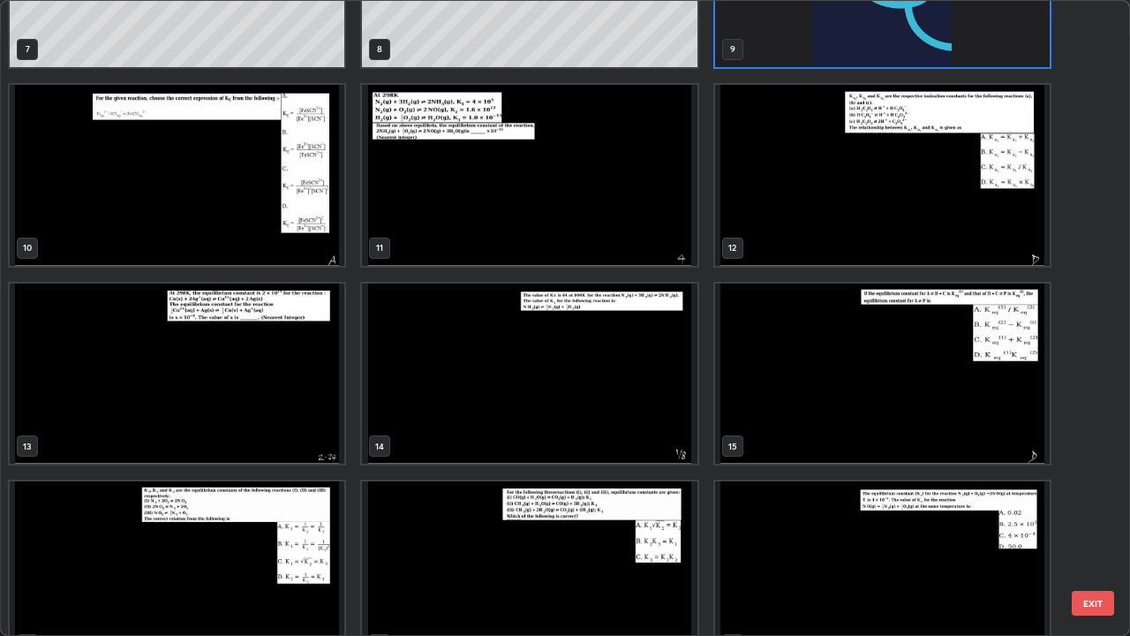
click at [472, 208] on img "grid" at bounding box center [529, 175] width 335 height 181
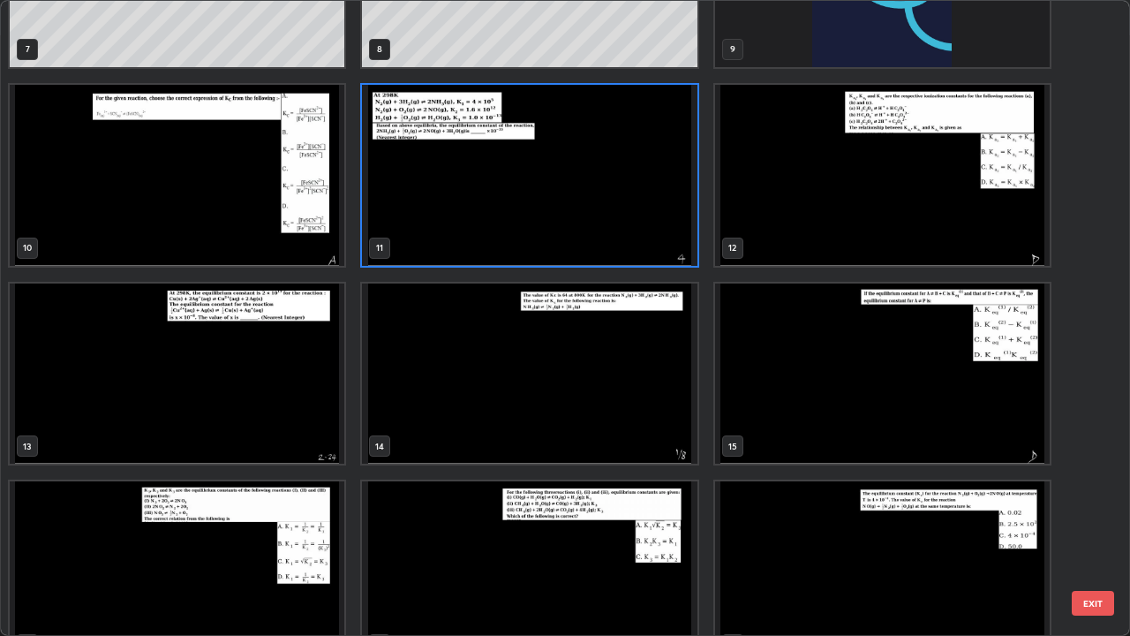
click at [471, 209] on img "grid" at bounding box center [529, 175] width 335 height 181
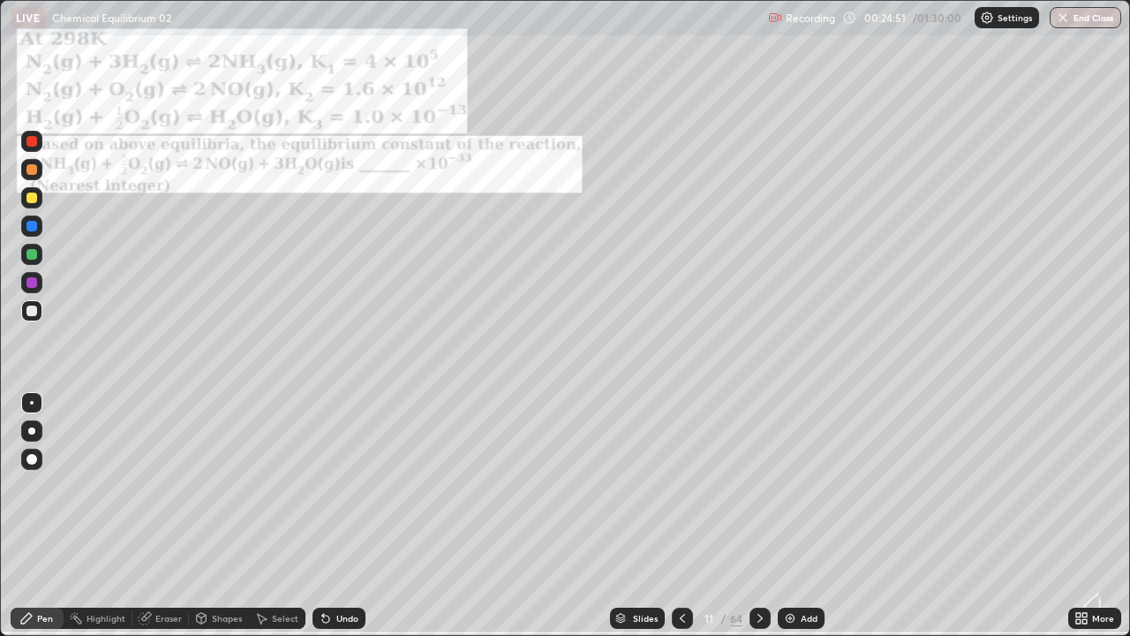
click at [1077, 523] on icon at bounding box center [1079, 615] width 4 height 4
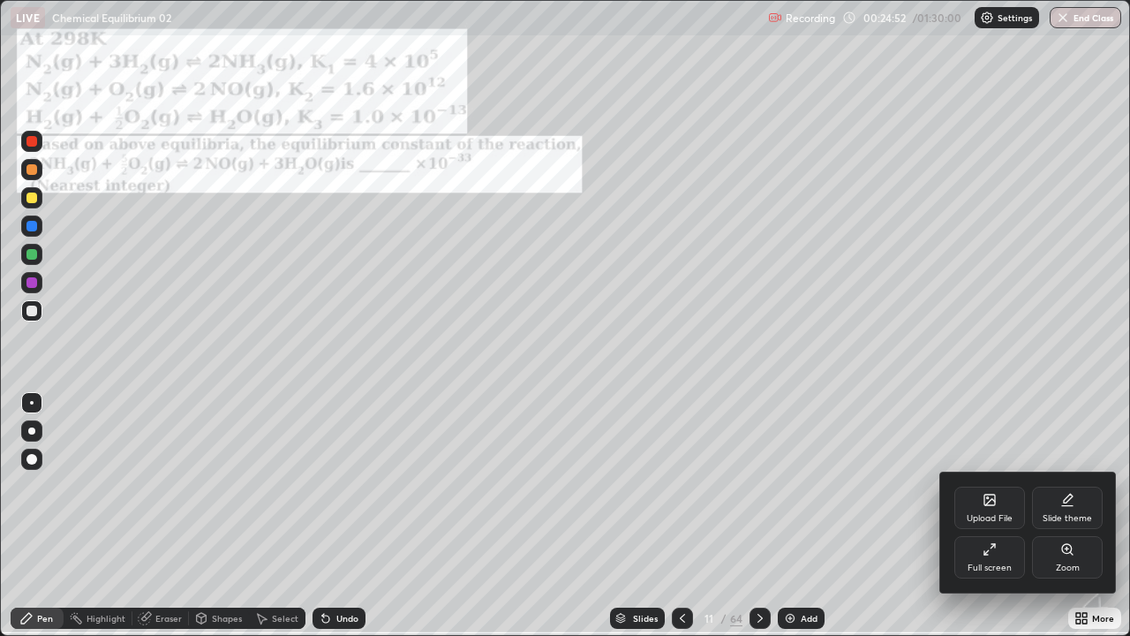
click at [1064, 523] on icon at bounding box center [1067, 549] width 10 height 10
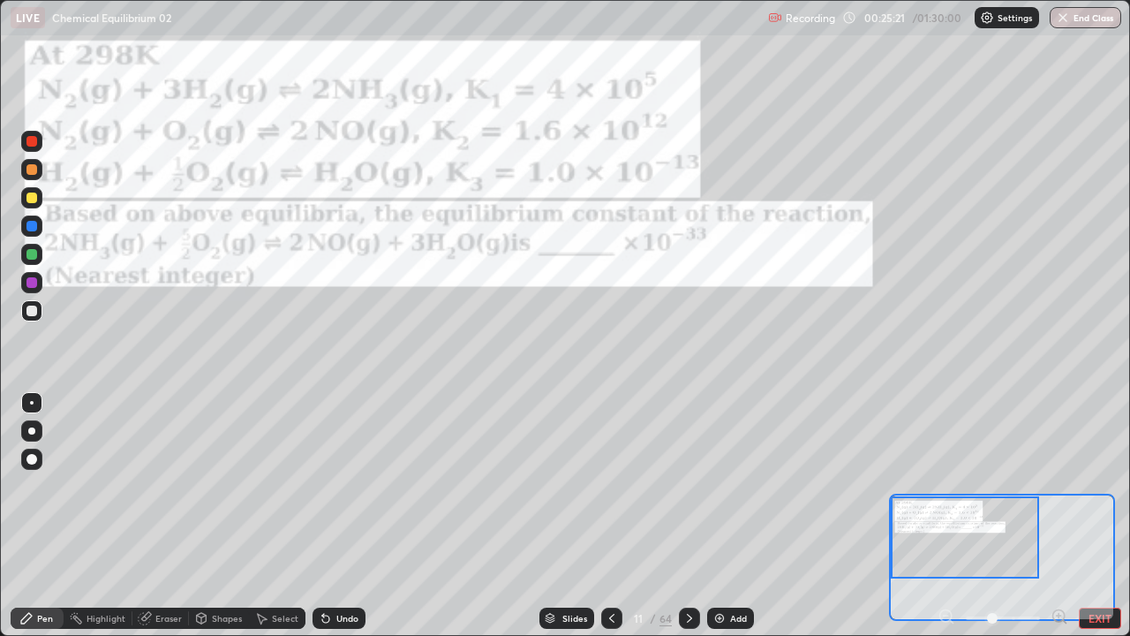
click at [25, 197] on div at bounding box center [31, 197] width 21 height 21
click at [30, 311] on div at bounding box center [31, 311] width 11 height 11
click at [688, 523] on icon at bounding box center [690, 618] width 14 height 14
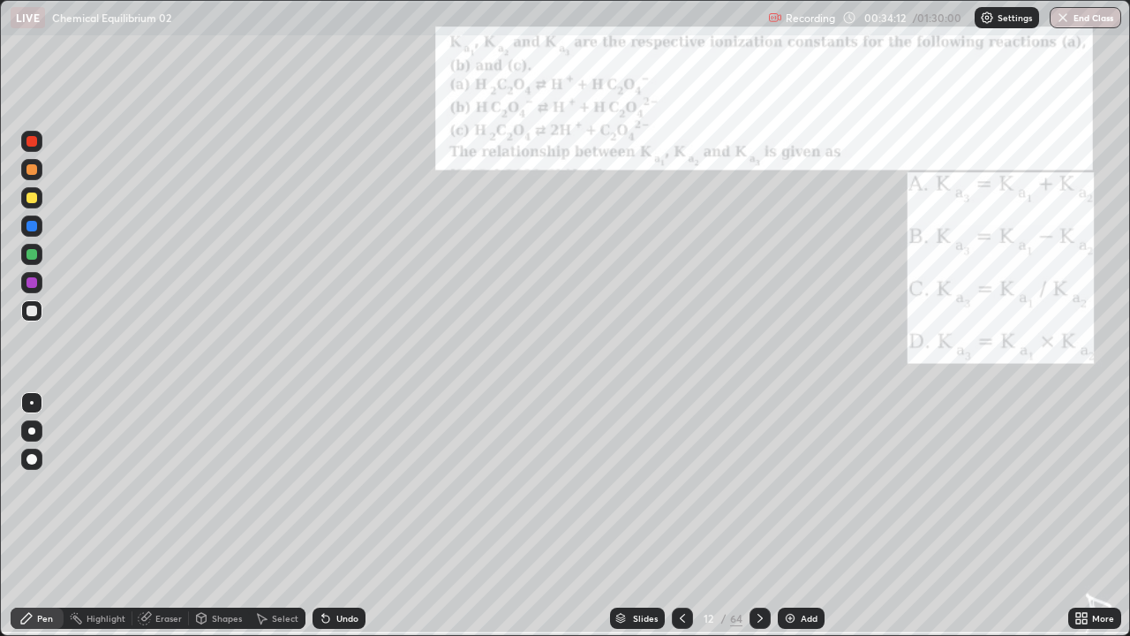
click at [757, 523] on icon at bounding box center [760, 618] width 14 height 14
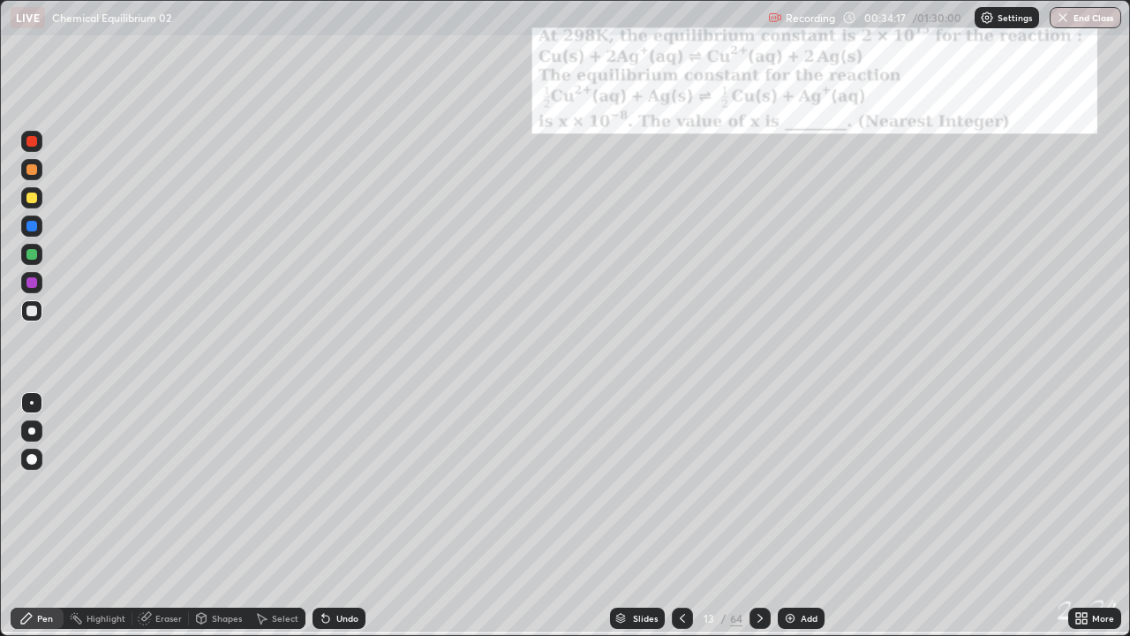
click at [759, 523] on icon at bounding box center [760, 618] width 14 height 14
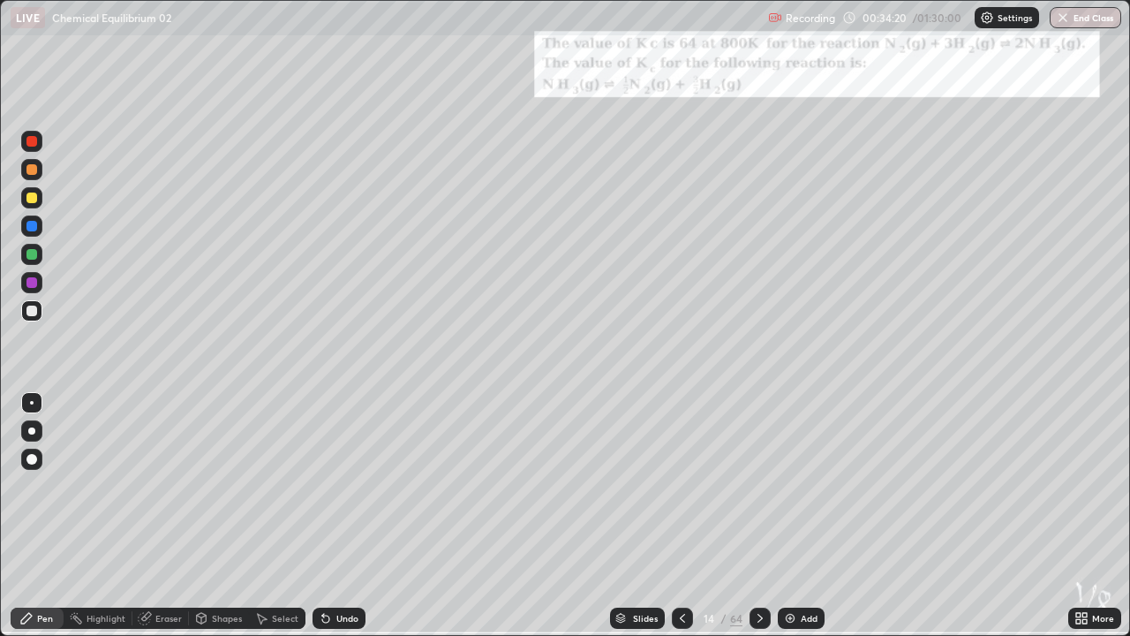
click at [1078, 523] on icon at bounding box center [1079, 615] width 4 height 4
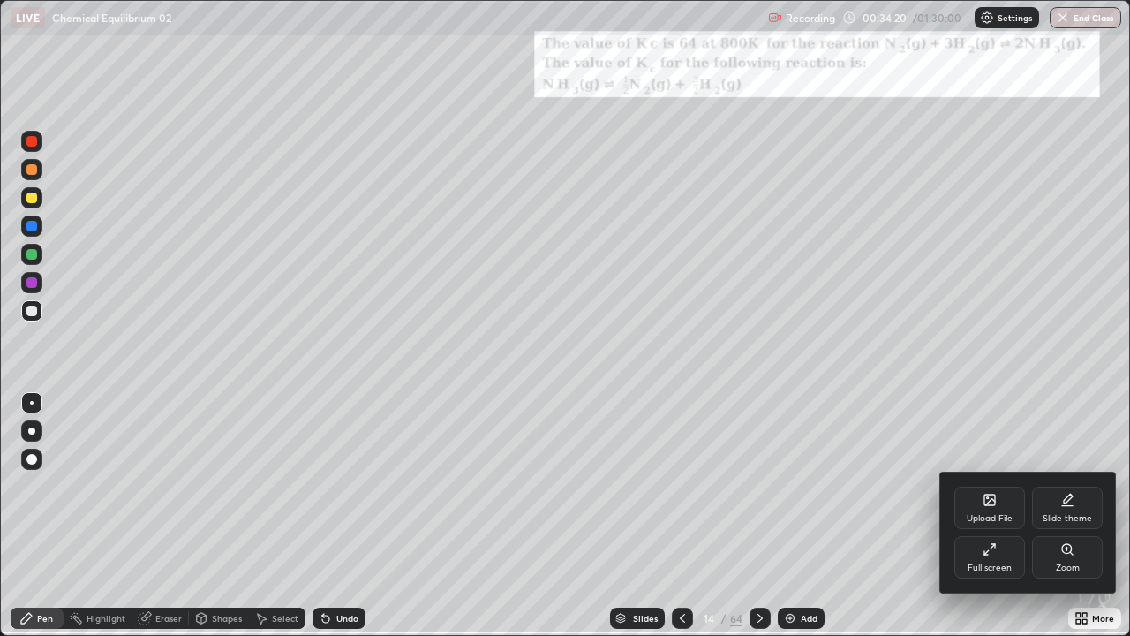
click at [1067, 523] on icon at bounding box center [1067, 549] width 10 height 10
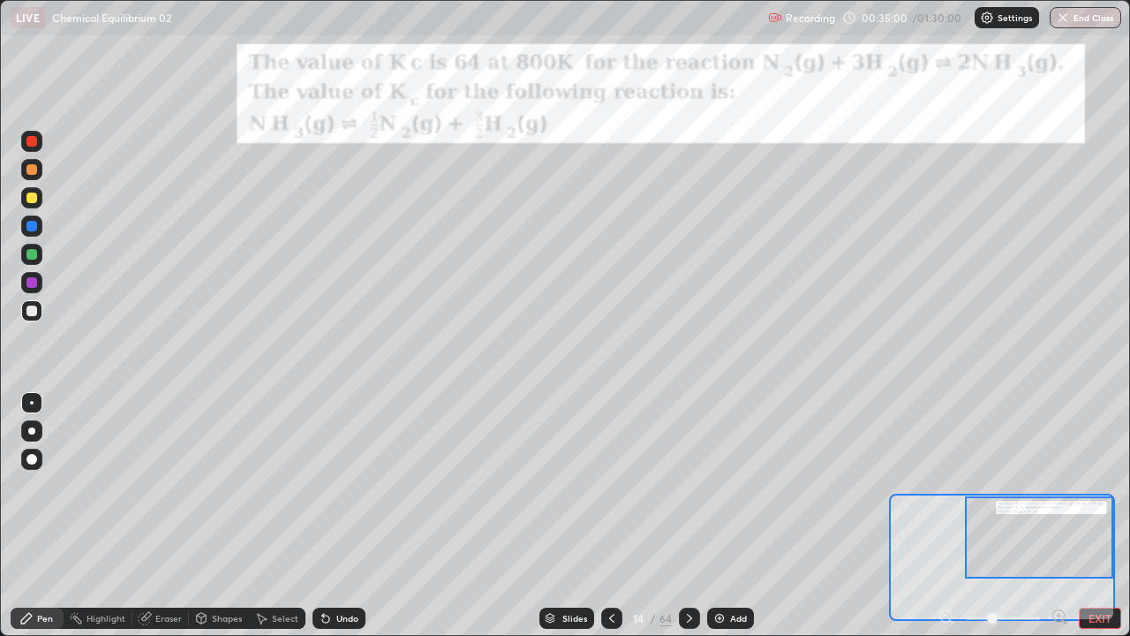
click at [688, 523] on icon at bounding box center [690, 618] width 14 height 14
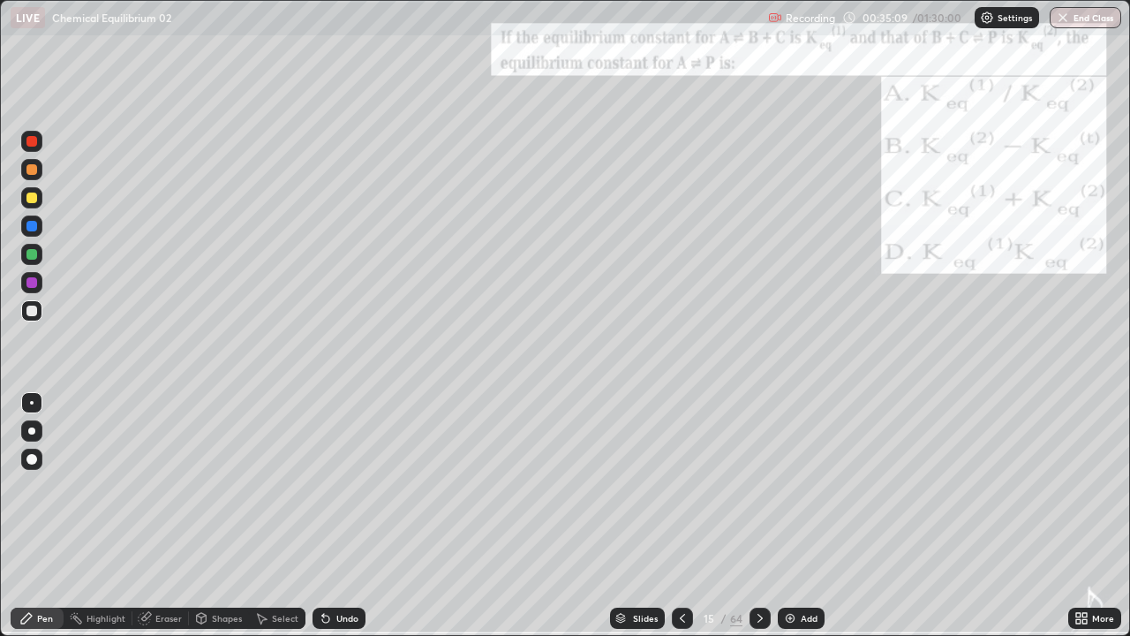
click at [737, 523] on div "64" at bounding box center [736, 618] width 12 height 16
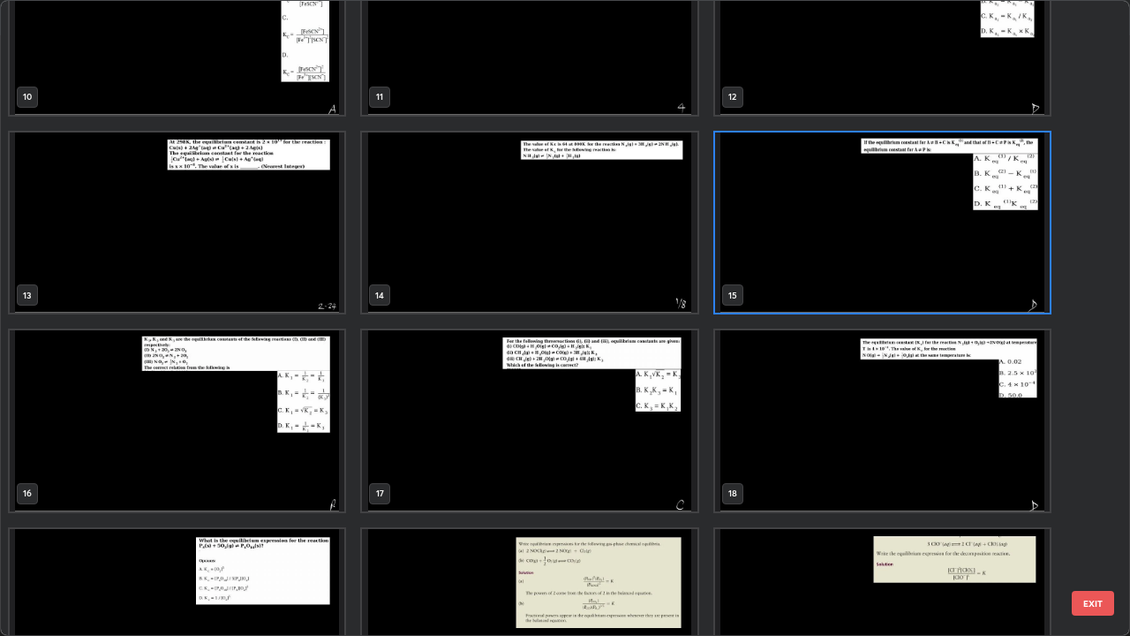
scroll to position [647, 0]
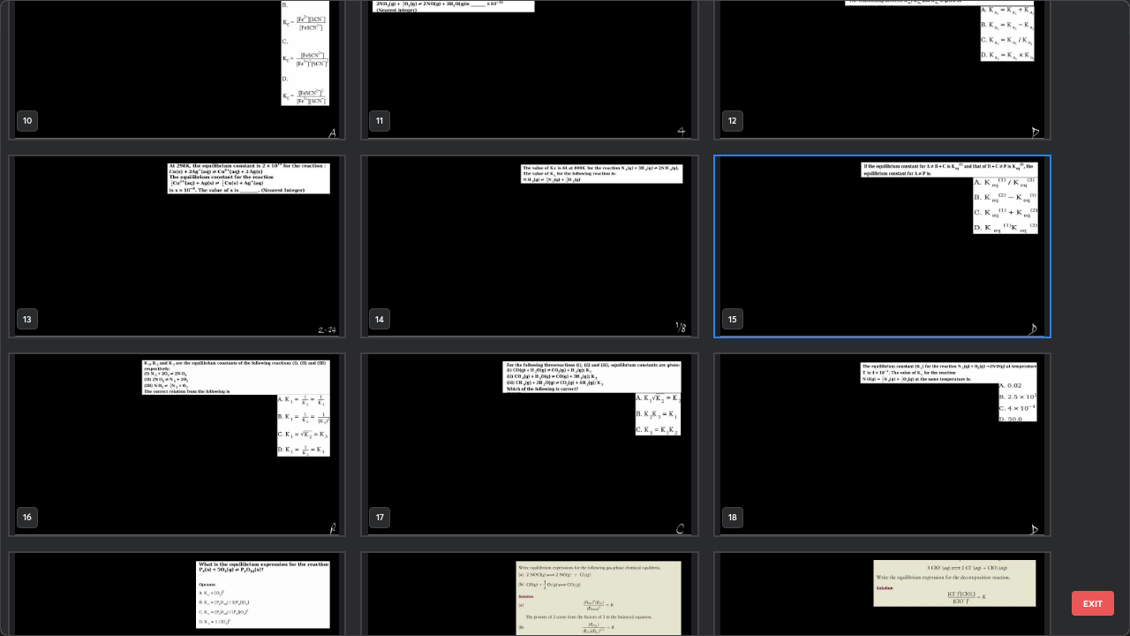
click at [489, 421] on img "grid" at bounding box center [529, 444] width 335 height 181
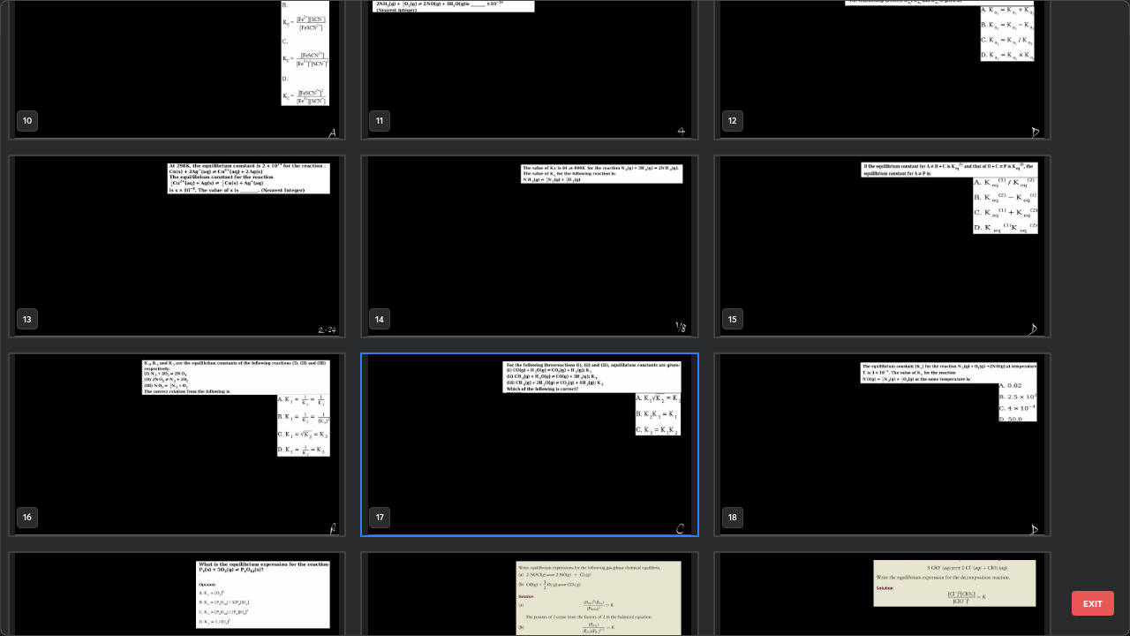
click at [484, 417] on img "grid" at bounding box center [529, 444] width 335 height 181
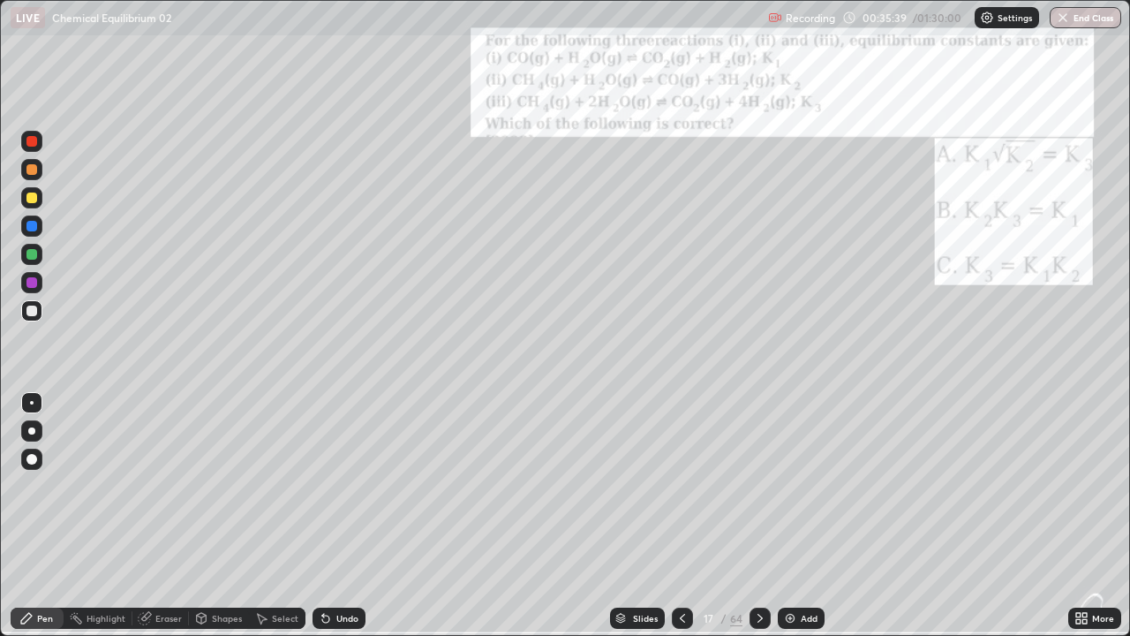
click at [1077, 523] on icon at bounding box center [1079, 615] width 4 height 4
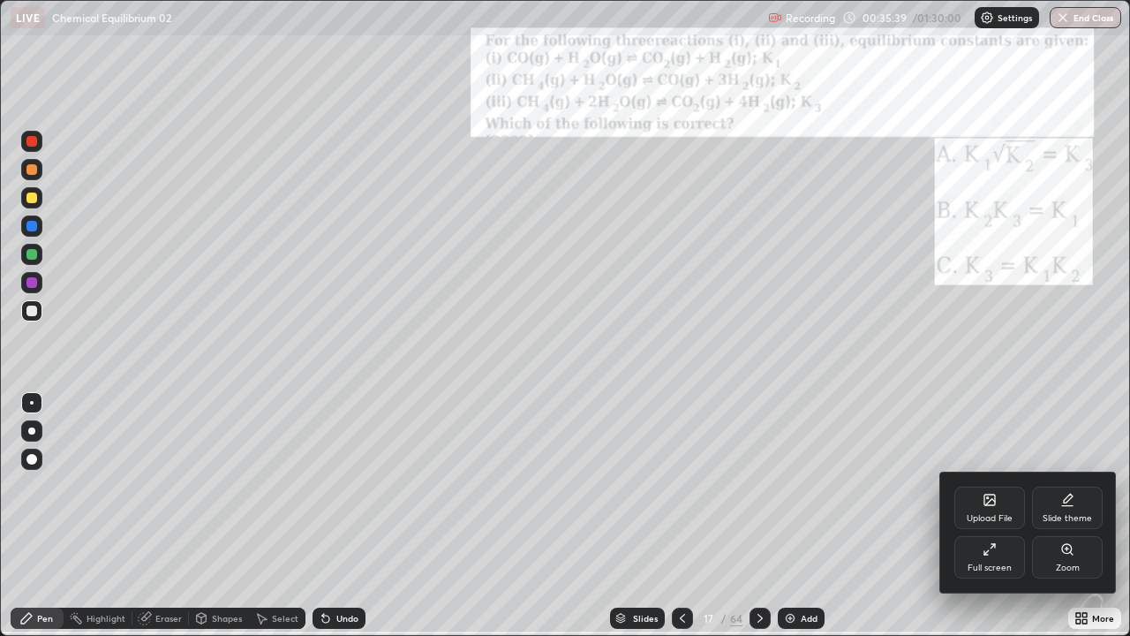
click at [1065, 523] on icon at bounding box center [1067, 549] width 10 height 10
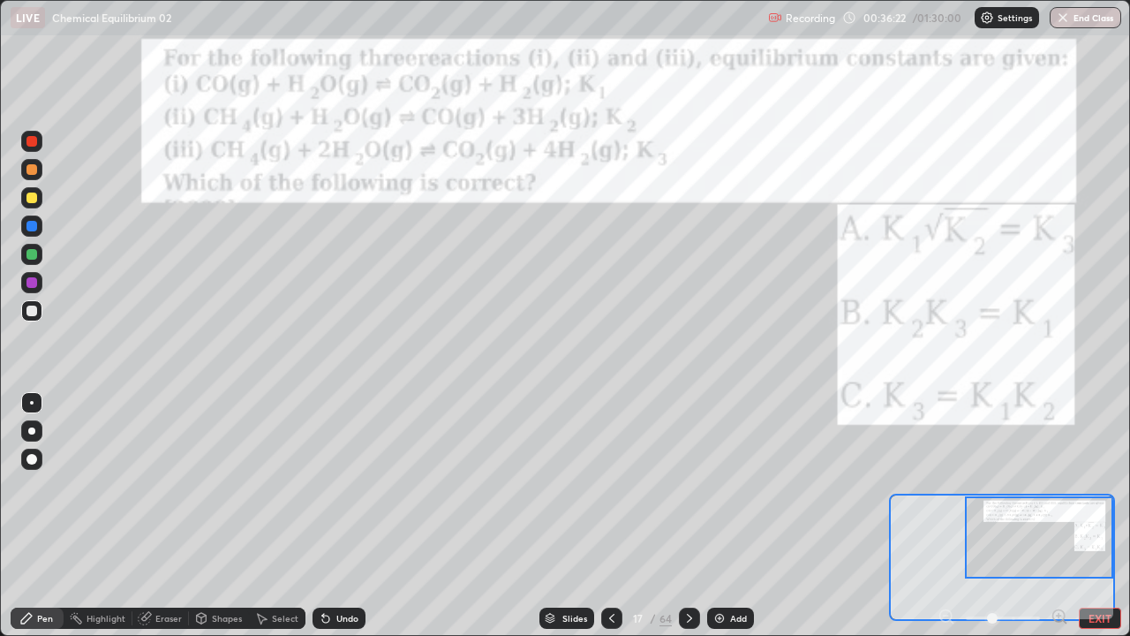
click at [34, 193] on div at bounding box center [31, 198] width 11 height 11
click at [689, 523] on icon at bounding box center [690, 618] width 14 height 14
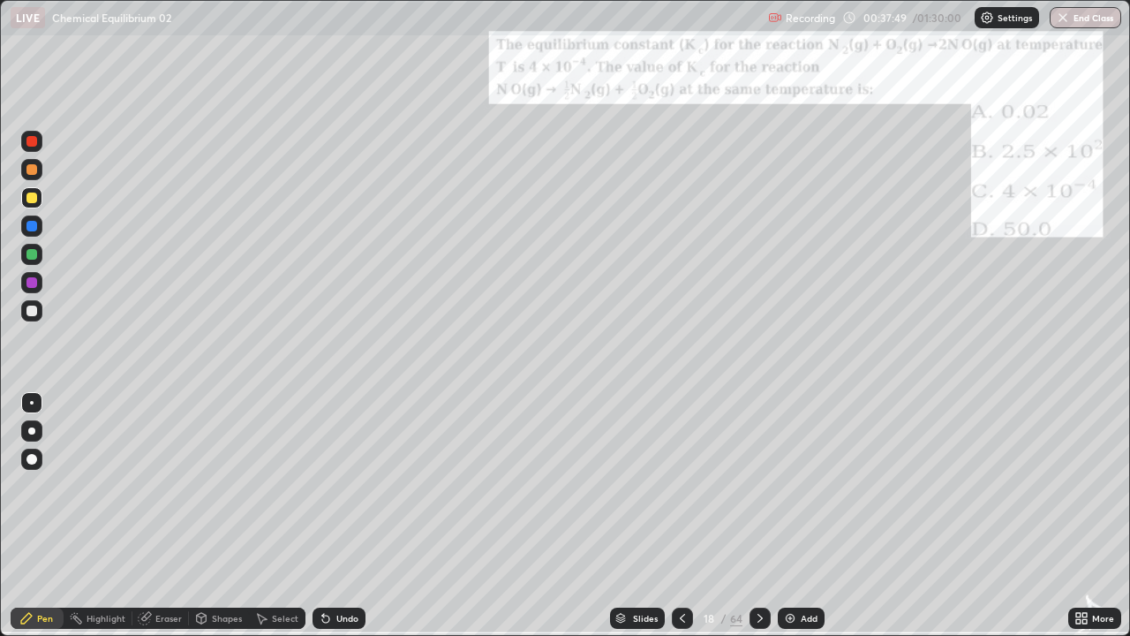
click at [680, 523] on icon at bounding box center [682, 618] width 5 height 9
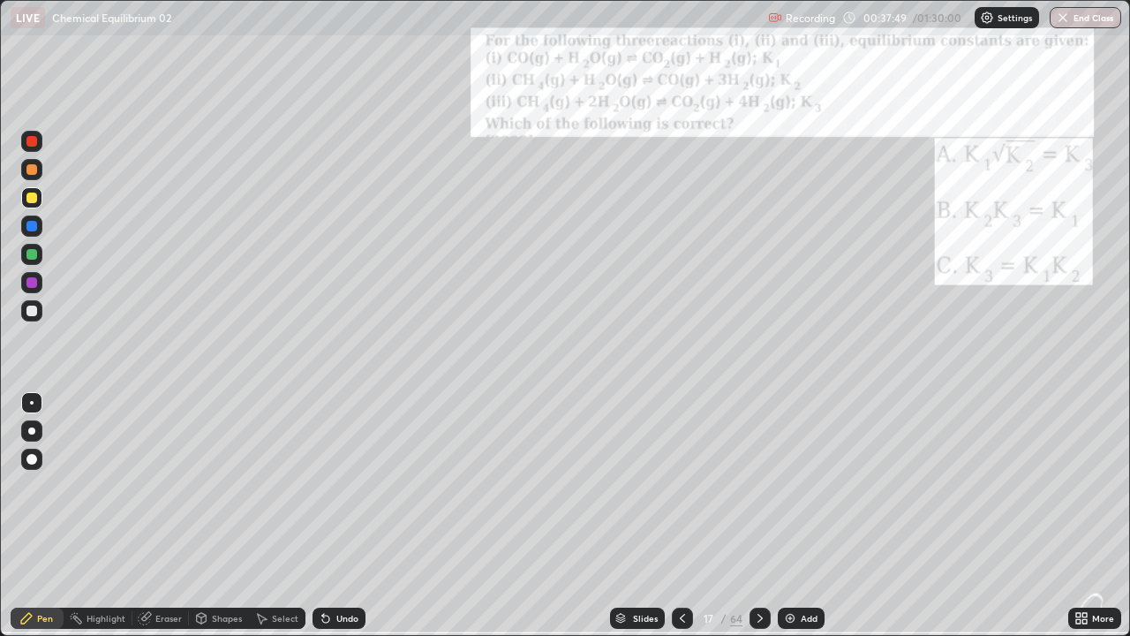
click at [681, 523] on icon at bounding box center [683, 618] width 14 height 14
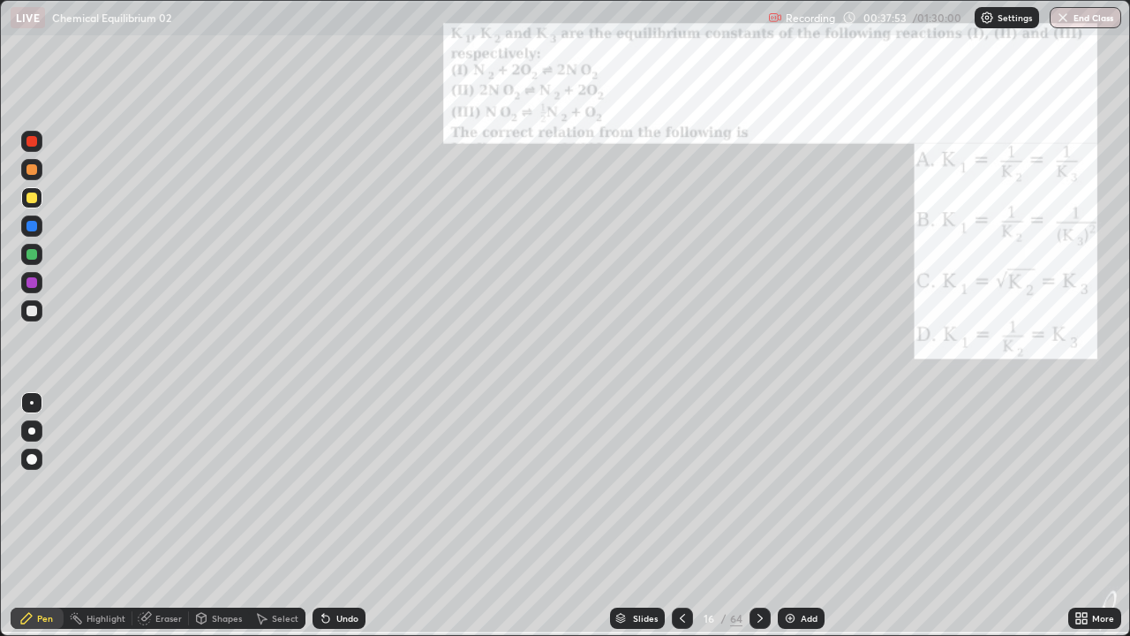
click at [1079, 523] on icon at bounding box center [1079, 621] width 4 height 4
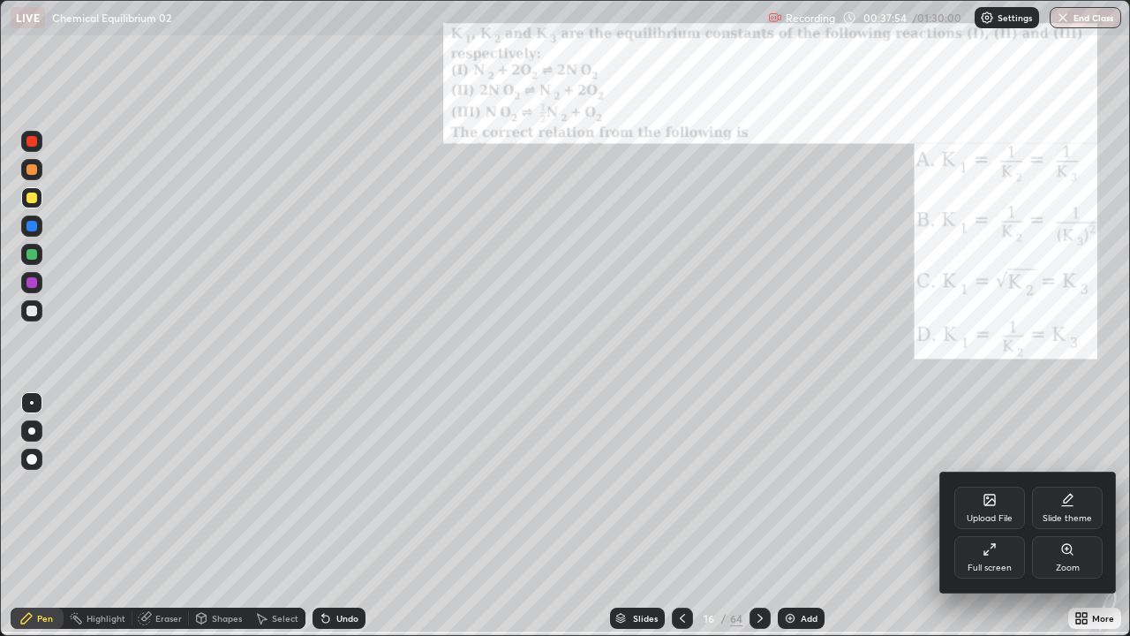
click at [1063, 523] on icon at bounding box center [1067, 549] width 10 height 10
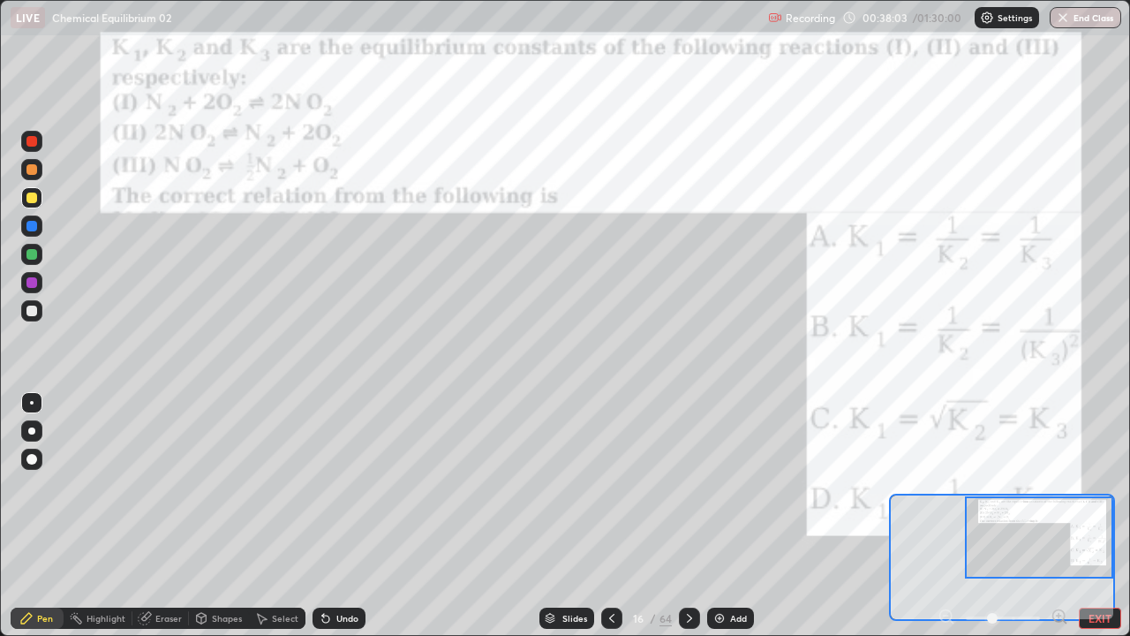
click at [34, 197] on div at bounding box center [31, 198] width 11 height 11
click at [608, 523] on icon at bounding box center [612, 618] width 14 height 14
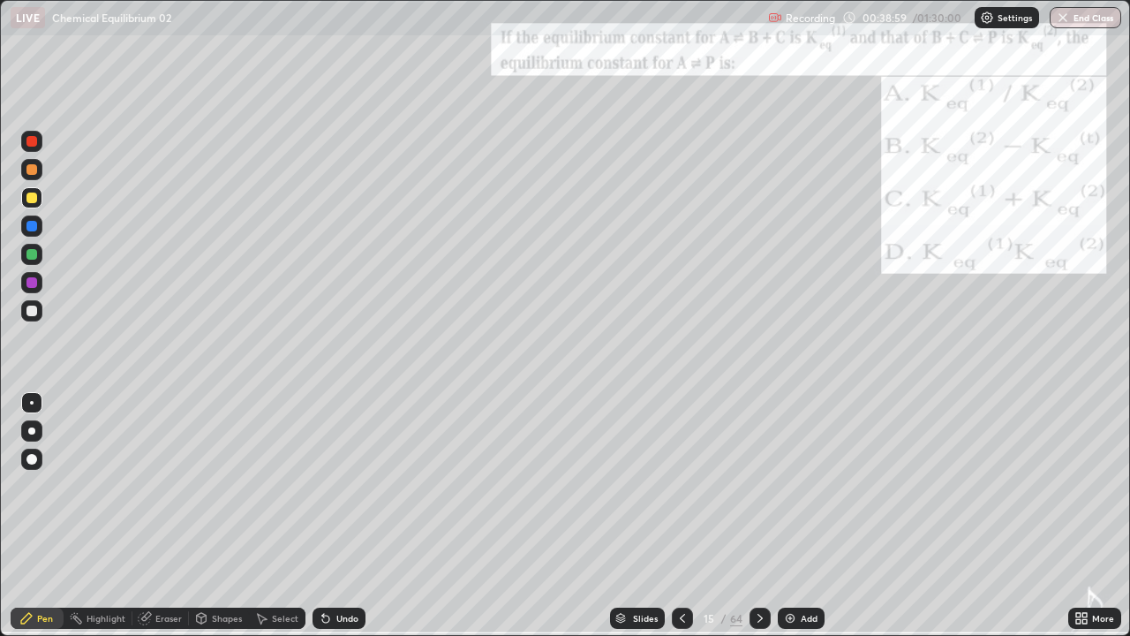
click at [681, 523] on icon at bounding box center [683, 618] width 14 height 14
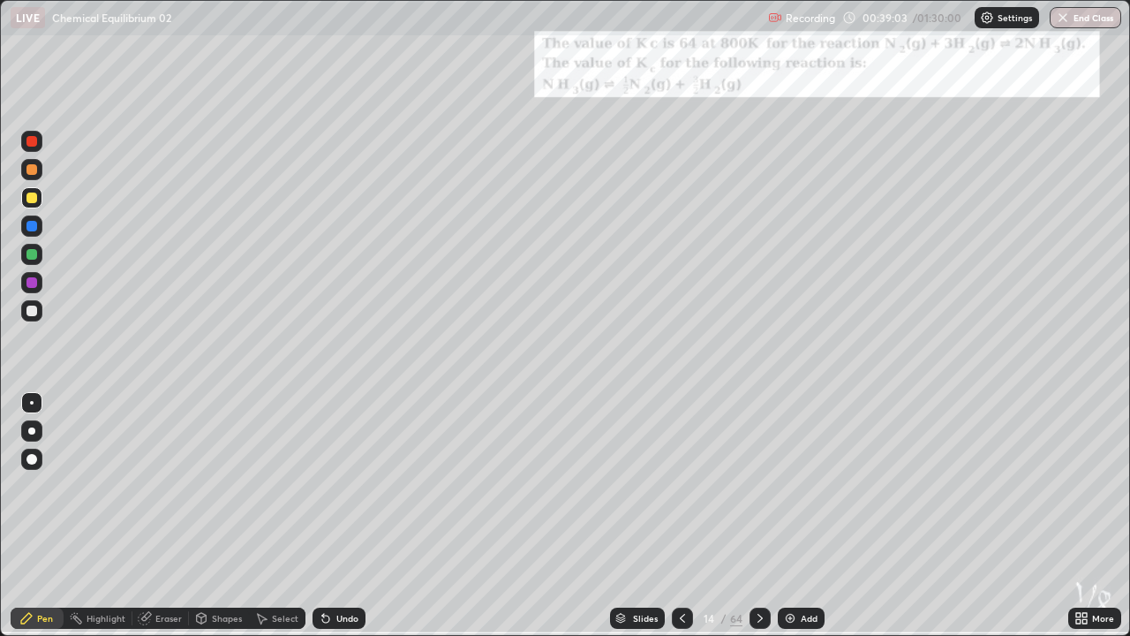
click at [1076, 523] on icon at bounding box center [1082, 618] width 14 height 14
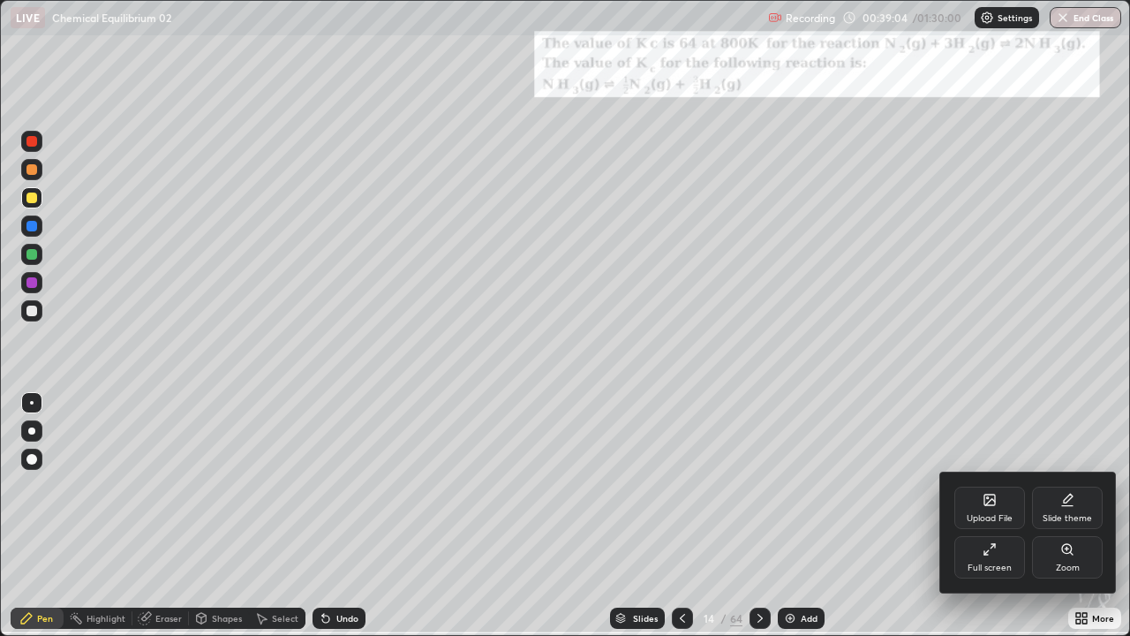
click at [1063, 523] on icon at bounding box center [1067, 549] width 10 height 10
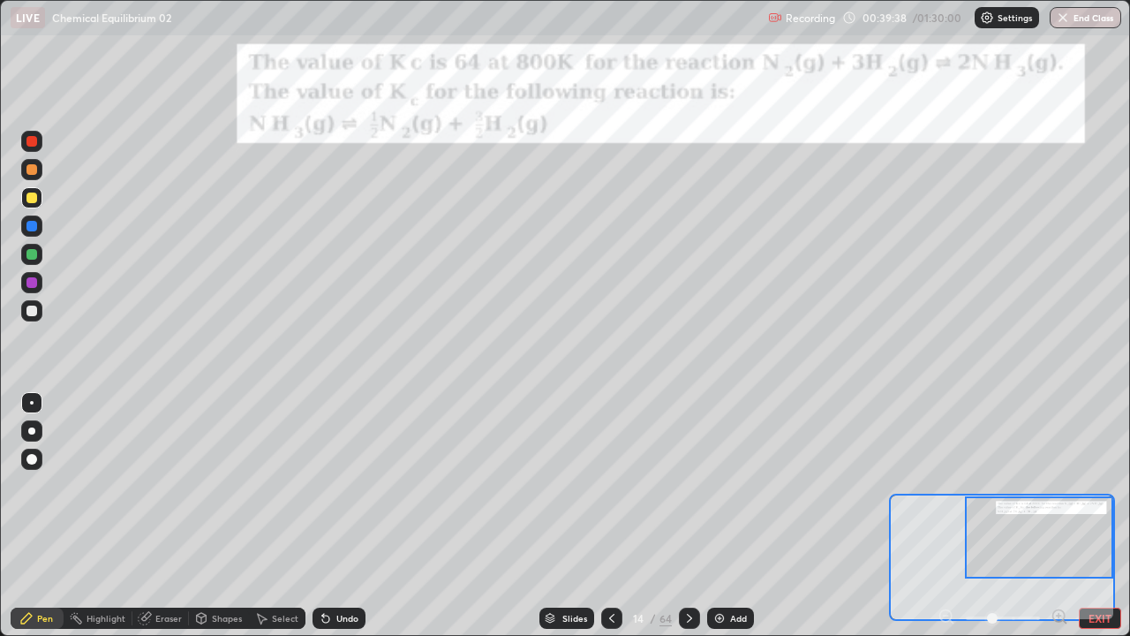
click at [690, 523] on icon at bounding box center [690, 618] width 14 height 14
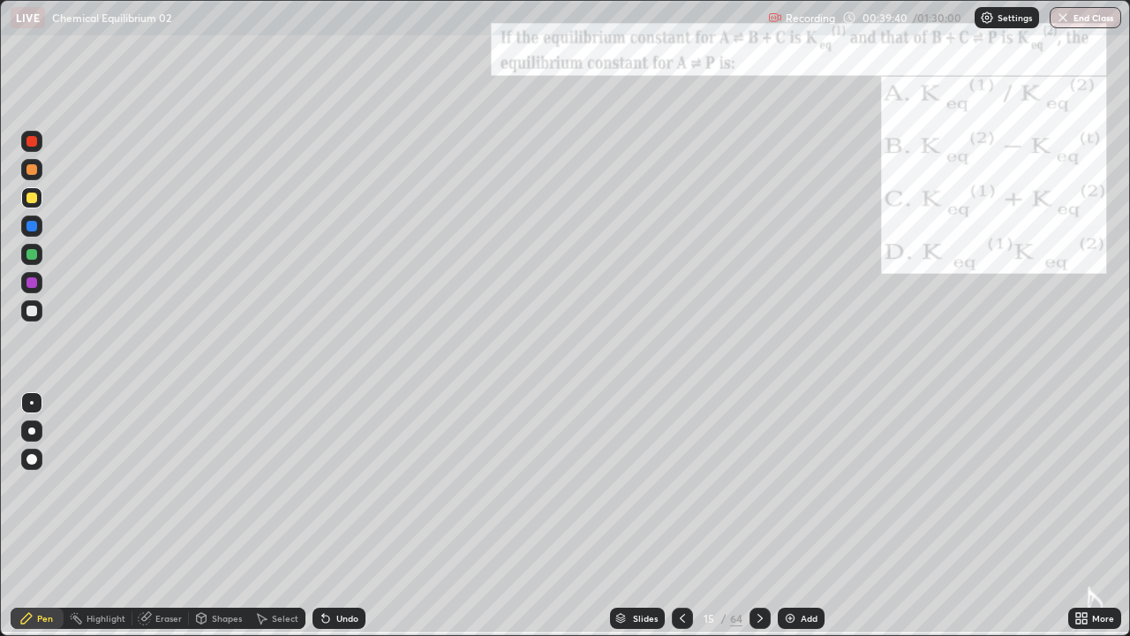
click at [759, 523] on icon at bounding box center [760, 618] width 14 height 14
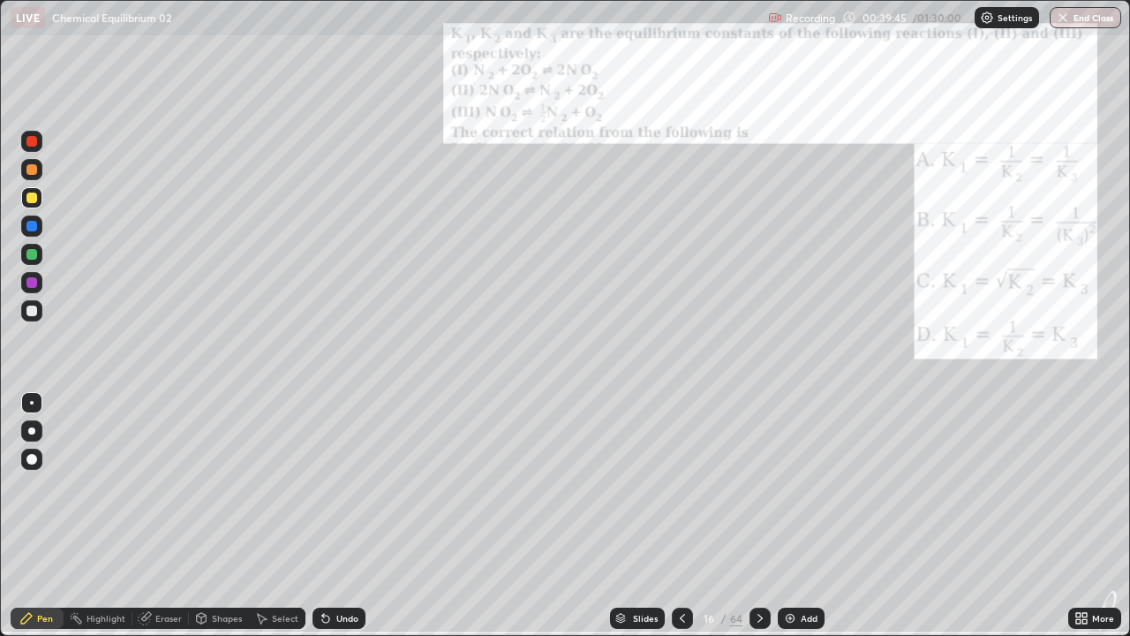
click at [1081, 523] on icon at bounding box center [1079, 615] width 4 height 4
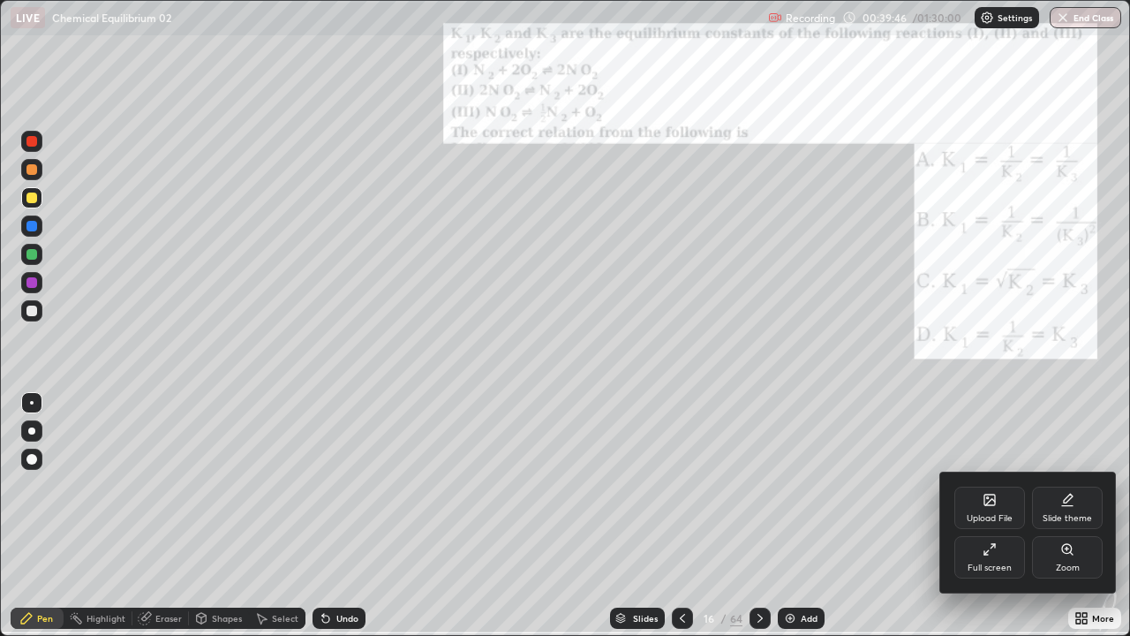
click at [1061, 523] on div "Zoom" at bounding box center [1067, 557] width 71 height 42
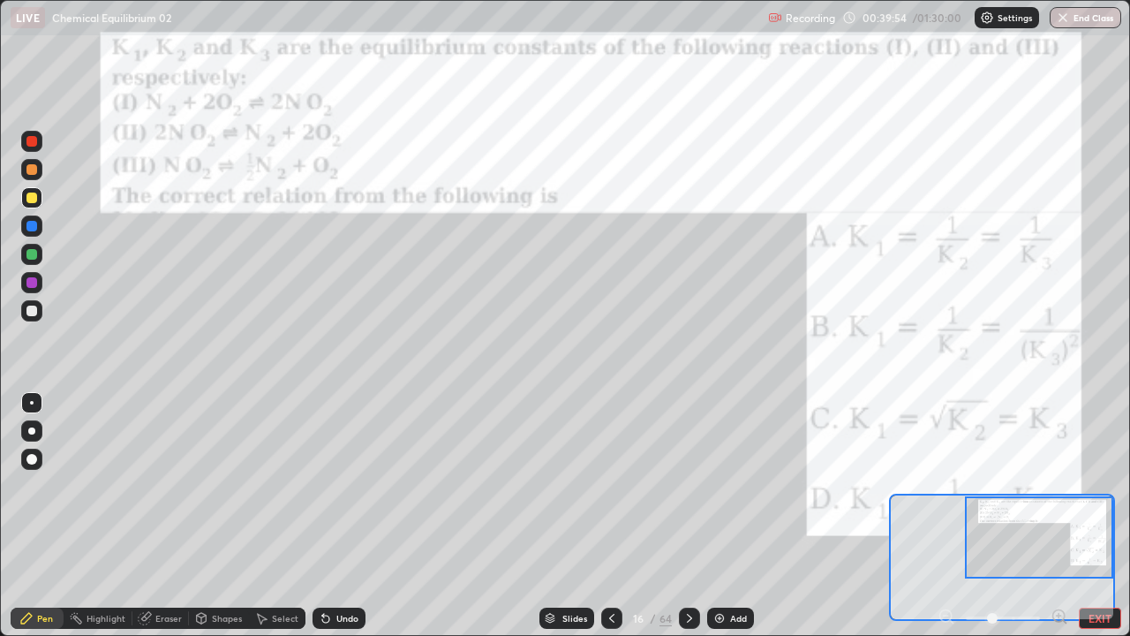
click at [33, 172] on div at bounding box center [31, 169] width 11 height 11
click at [1098, 523] on button "EXIT" at bounding box center [1100, 618] width 42 height 21
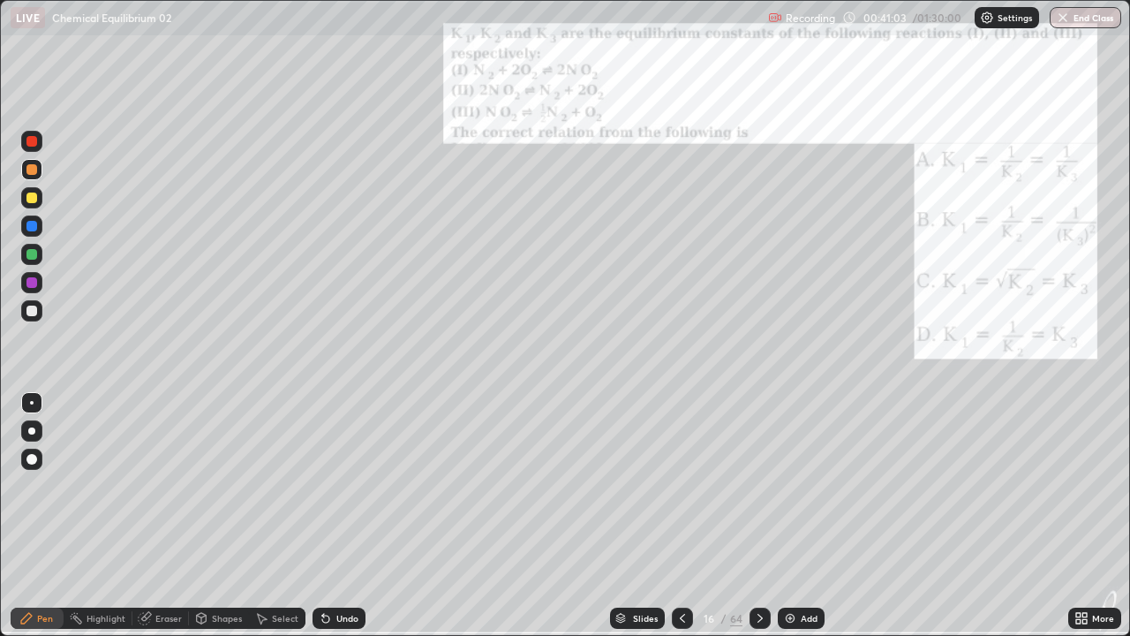
click at [794, 523] on img at bounding box center [790, 618] width 14 height 14
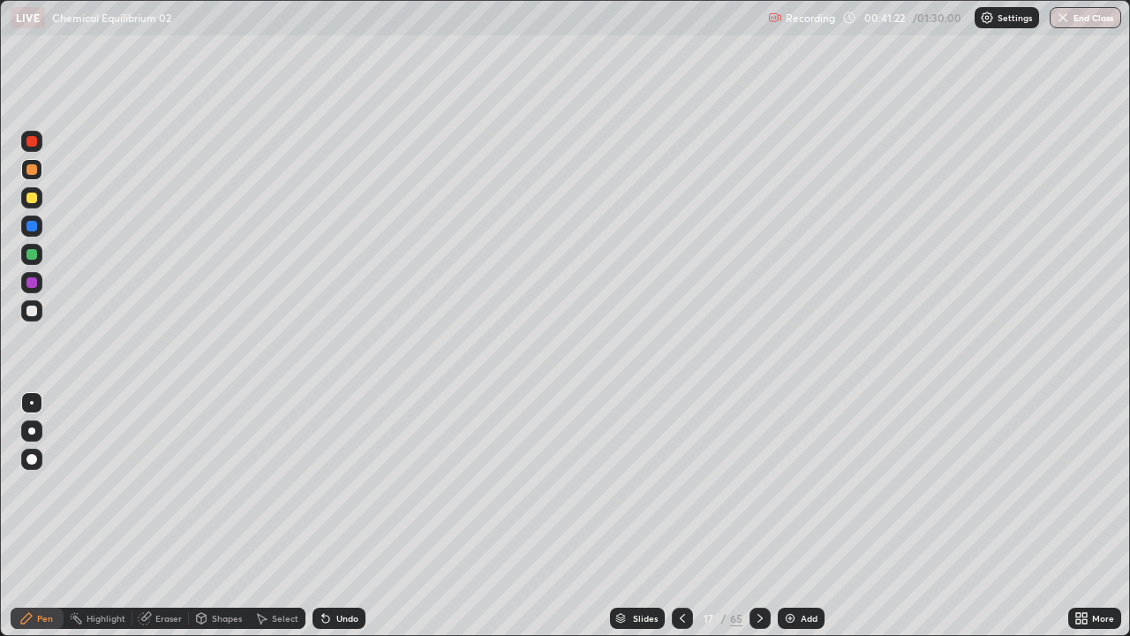
click at [30, 311] on div at bounding box center [31, 311] width 11 height 11
click at [25, 309] on div at bounding box center [31, 310] width 21 height 21
click at [31, 318] on div at bounding box center [31, 310] width 21 height 21
click at [322, 523] on icon at bounding box center [325, 619] width 7 height 7
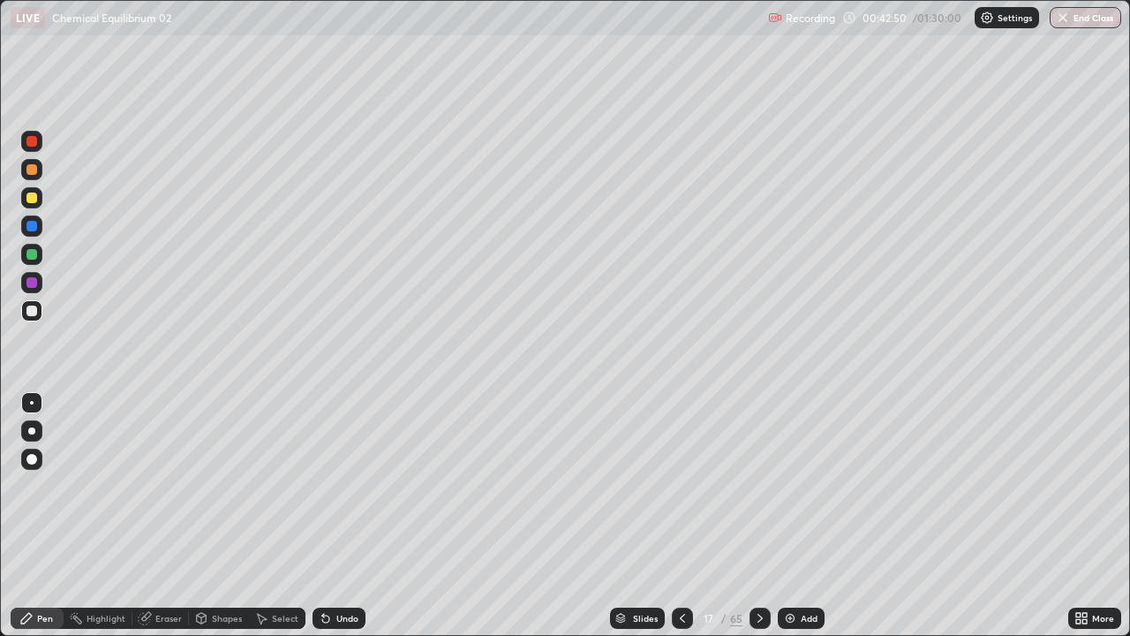
click at [31, 199] on div at bounding box center [31, 198] width 11 height 11
click at [787, 523] on img at bounding box center [790, 618] width 14 height 14
click at [35, 311] on div at bounding box center [31, 311] width 11 height 11
click at [30, 252] on div at bounding box center [31, 254] width 11 height 11
click at [32, 311] on div at bounding box center [31, 311] width 11 height 11
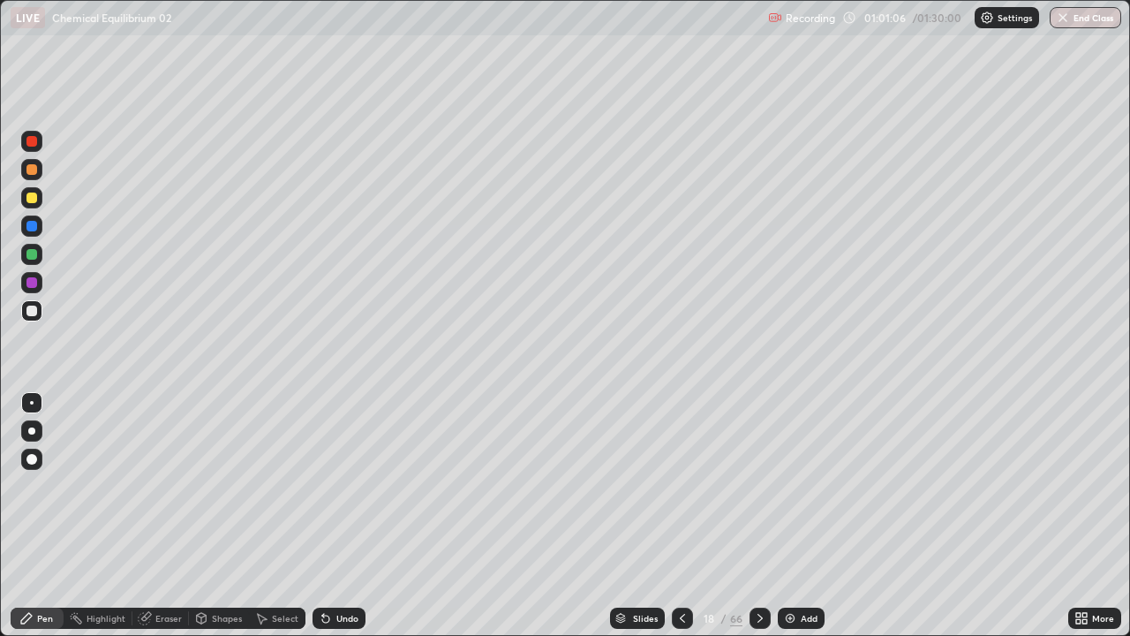
click at [36, 174] on div at bounding box center [31, 169] width 21 height 21
click at [32, 312] on div at bounding box center [31, 311] width 11 height 11
click at [36, 174] on div at bounding box center [31, 169] width 21 height 21
click at [28, 200] on div at bounding box center [31, 198] width 11 height 11
click at [38, 170] on div at bounding box center [31, 169] width 21 height 21
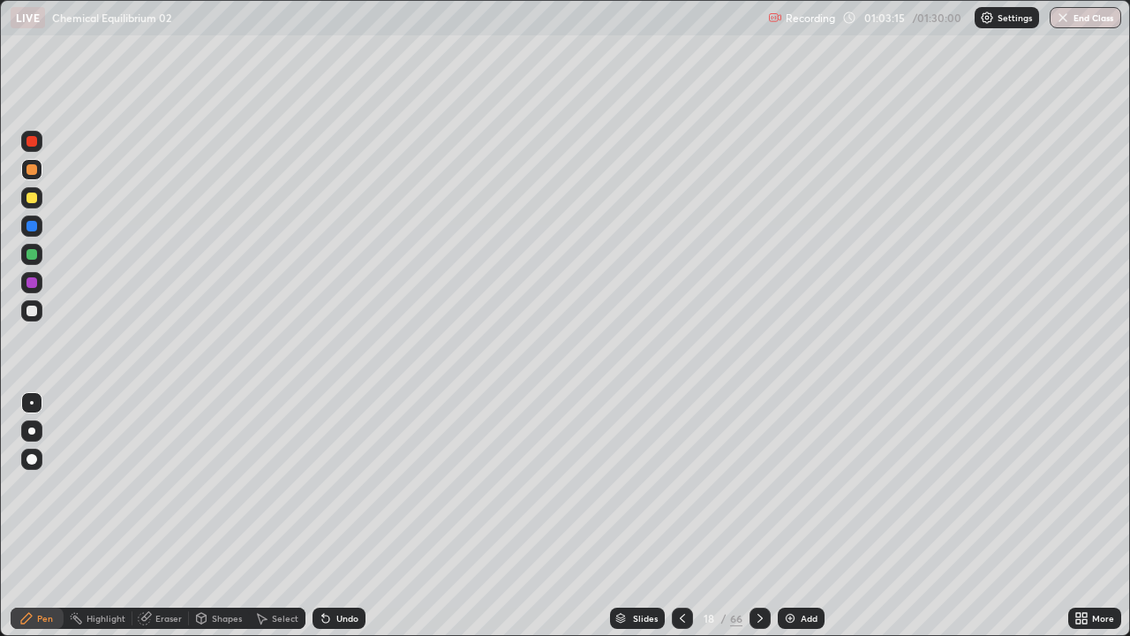
click at [27, 141] on div at bounding box center [31, 141] width 11 height 11
click at [21, 313] on div at bounding box center [31, 310] width 21 height 21
click at [786, 523] on img at bounding box center [790, 618] width 14 height 14
click at [31, 312] on div at bounding box center [31, 311] width 11 height 11
click at [28, 311] on div at bounding box center [31, 311] width 11 height 11
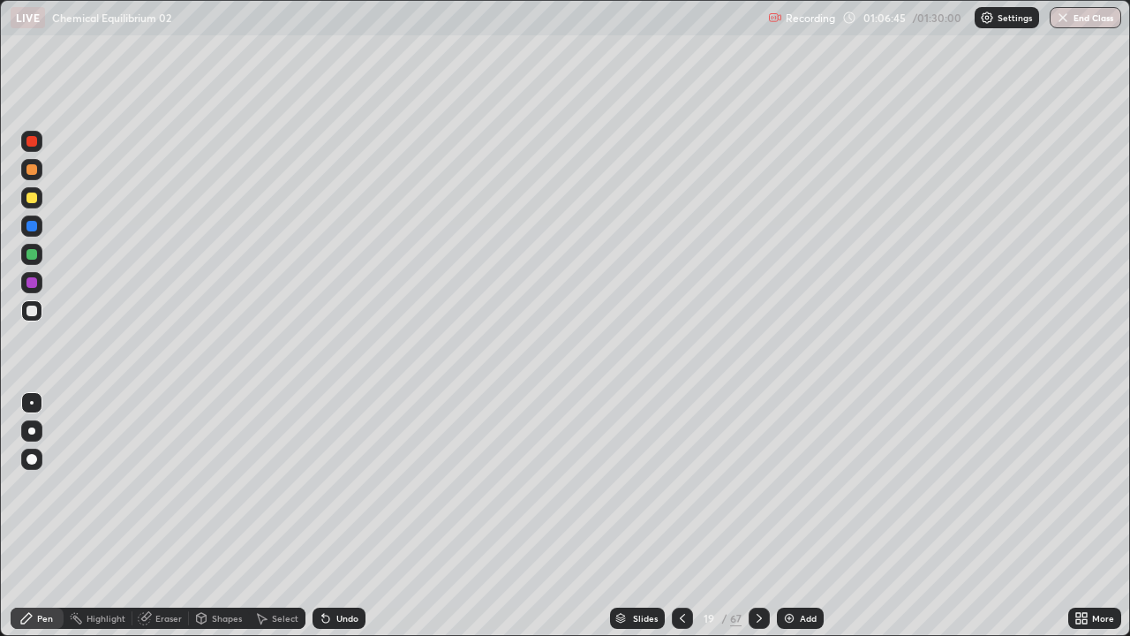
click at [37, 204] on div at bounding box center [31, 197] width 21 height 21
click at [31, 170] on div at bounding box center [31, 169] width 11 height 11
click at [782, 523] on div "Add" at bounding box center [800, 618] width 47 height 21
click at [33, 311] on div at bounding box center [31, 311] width 11 height 11
click at [29, 200] on div at bounding box center [31, 198] width 11 height 11
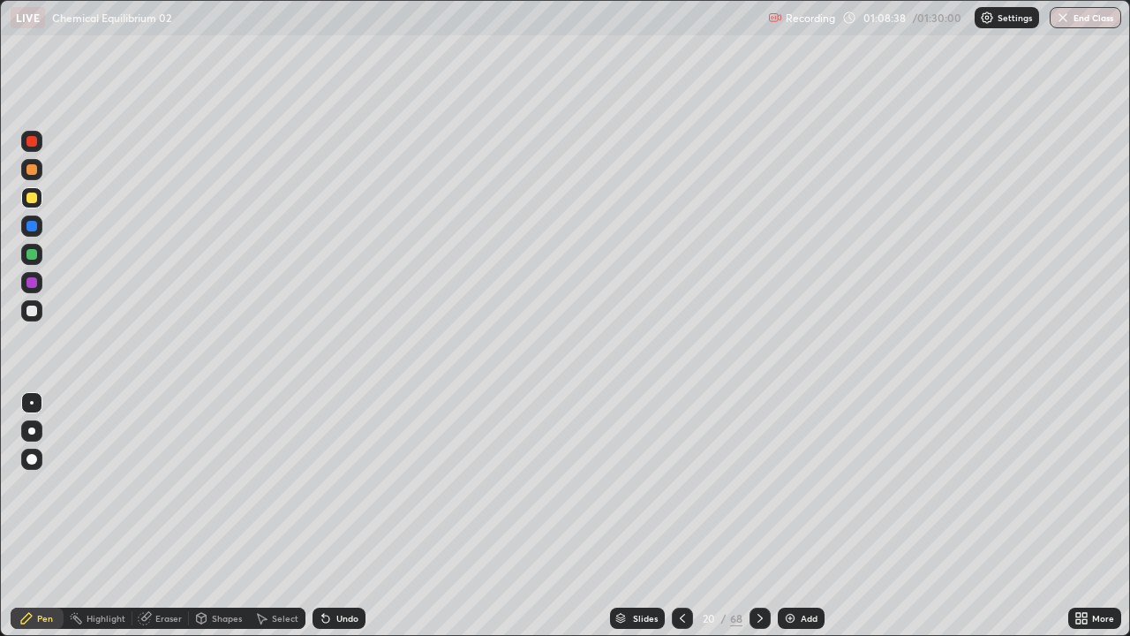
click at [30, 170] on div at bounding box center [31, 169] width 11 height 11
click at [33, 253] on div at bounding box center [31, 254] width 11 height 11
click at [38, 171] on div at bounding box center [31, 169] width 21 height 21
click at [30, 198] on div at bounding box center [31, 198] width 11 height 11
click at [26, 146] on div at bounding box center [31, 141] width 21 height 21
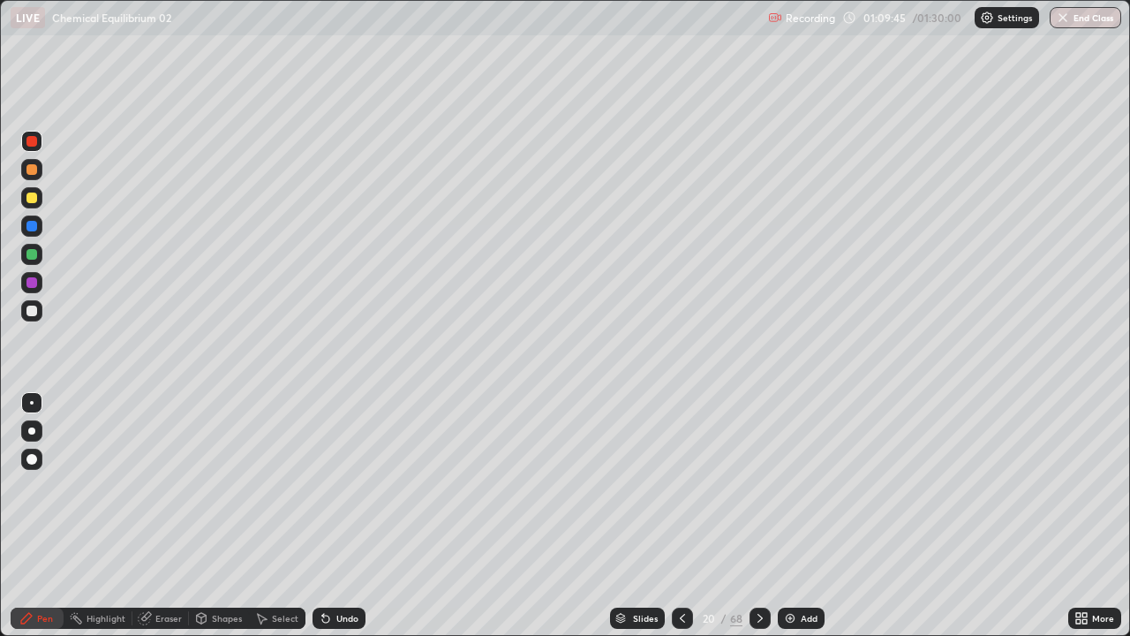
click at [38, 253] on div at bounding box center [31, 254] width 21 height 21
click at [678, 523] on div at bounding box center [682, 618] width 21 height 35
click at [27, 165] on div at bounding box center [31, 169] width 11 height 11
click at [759, 523] on icon at bounding box center [760, 618] width 14 height 14
click at [23, 305] on div at bounding box center [31, 310] width 21 height 21
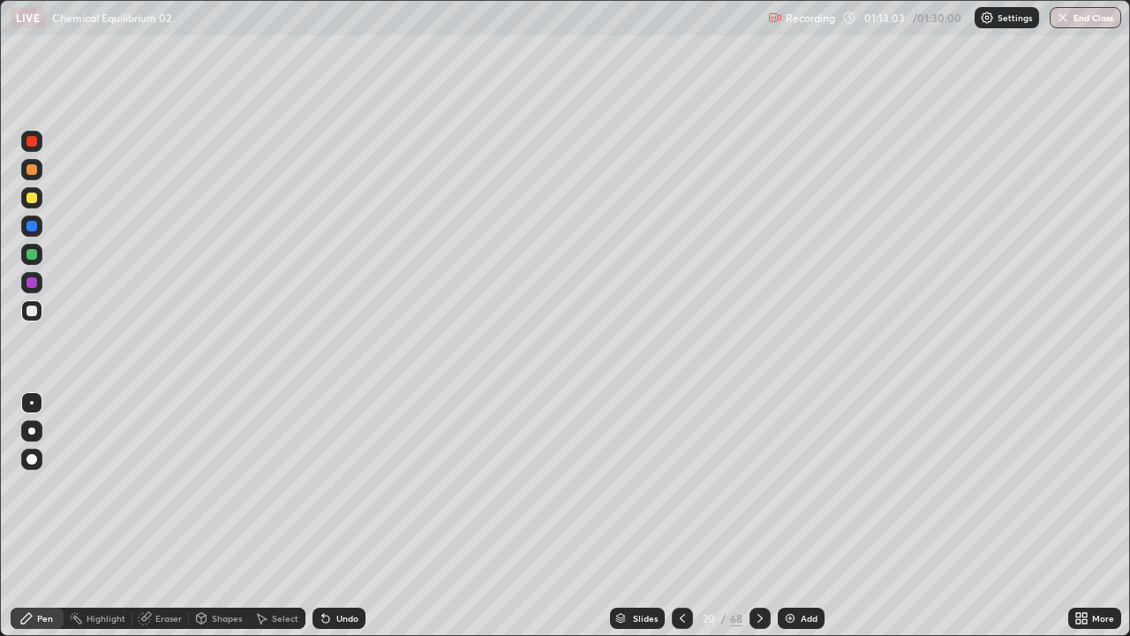
click at [32, 169] on div at bounding box center [31, 169] width 11 height 11
click at [30, 314] on div at bounding box center [31, 311] width 11 height 11
click at [28, 306] on div at bounding box center [31, 311] width 11 height 11
click at [783, 523] on img at bounding box center [790, 618] width 14 height 14
click at [30, 312] on div at bounding box center [31, 311] width 11 height 11
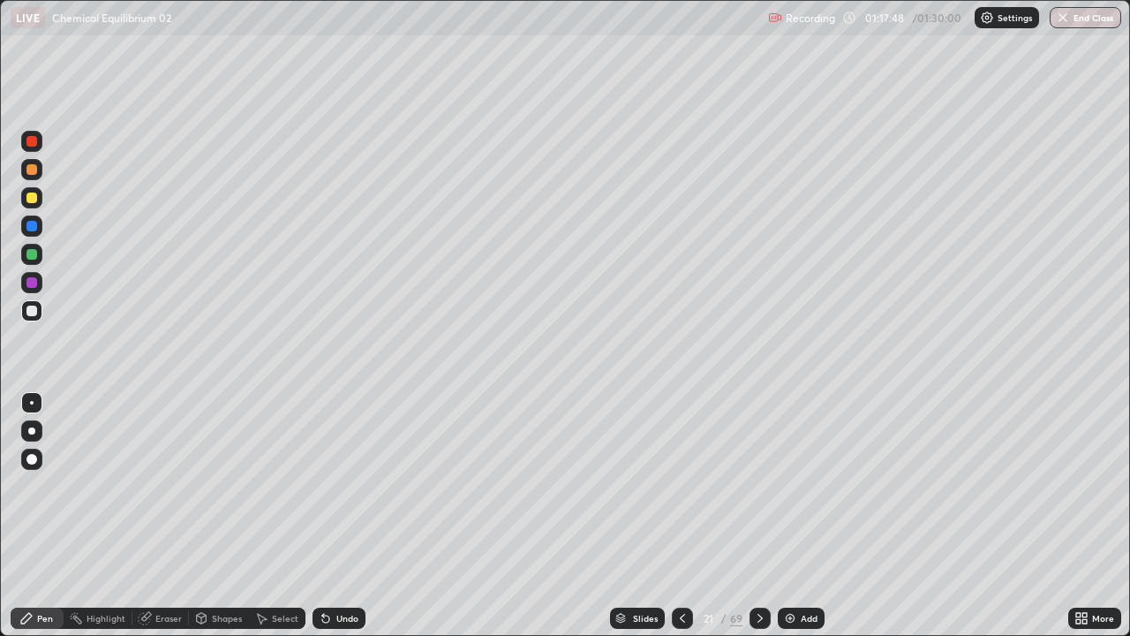
click at [29, 198] on div at bounding box center [31, 198] width 11 height 11
click at [322, 523] on icon at bounding box center [325, 619] width 7 height 7
click at [26, 309] on div at bounding box center [31, 311] width 11 height 11
click at [32, 256] on div at bounding box center [31, 254] width 11 height 11
click at [722, 523] on div "/" at bounding box center [724, 618] width 5 height 11
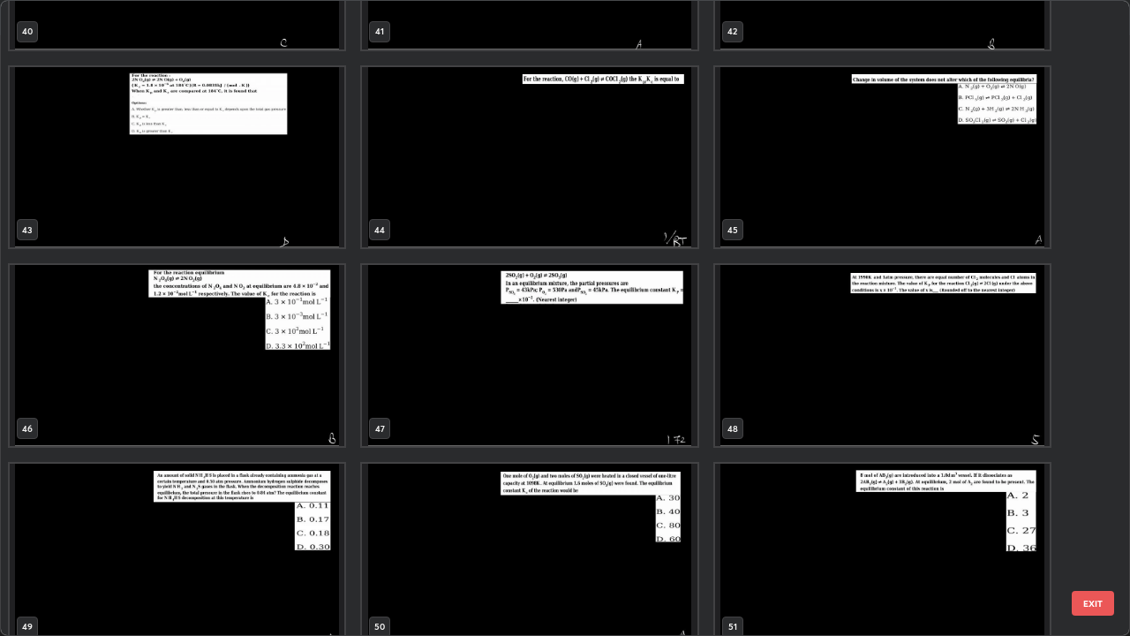
scroll to position [2751, 0]
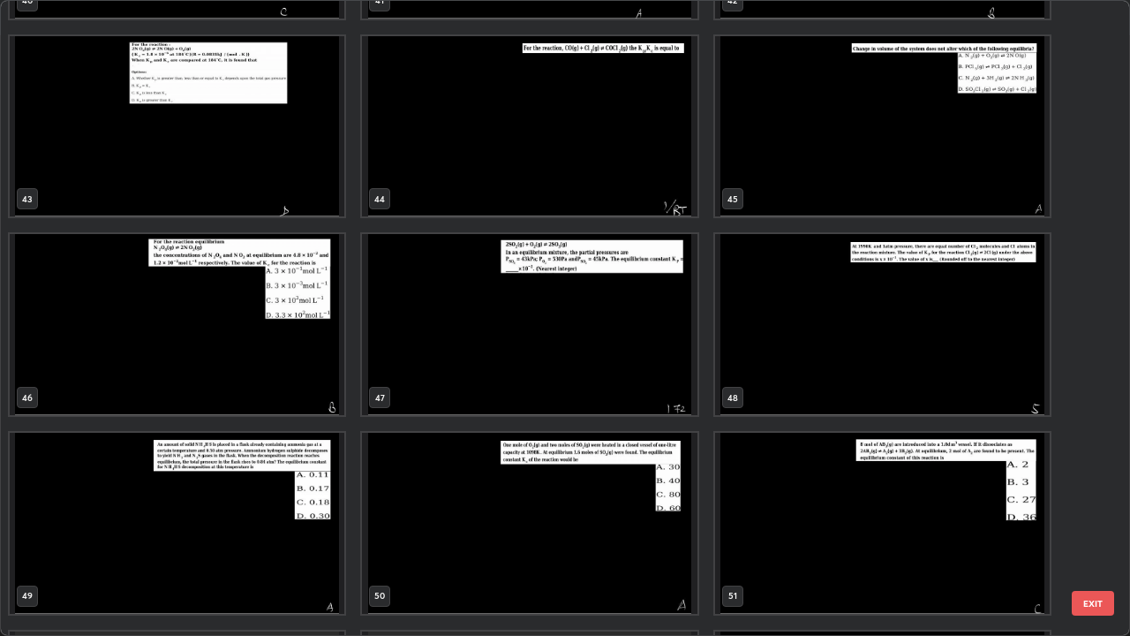
click at [193, 342] on img "grid" at bounding box center [177, 324] width 335 height 181
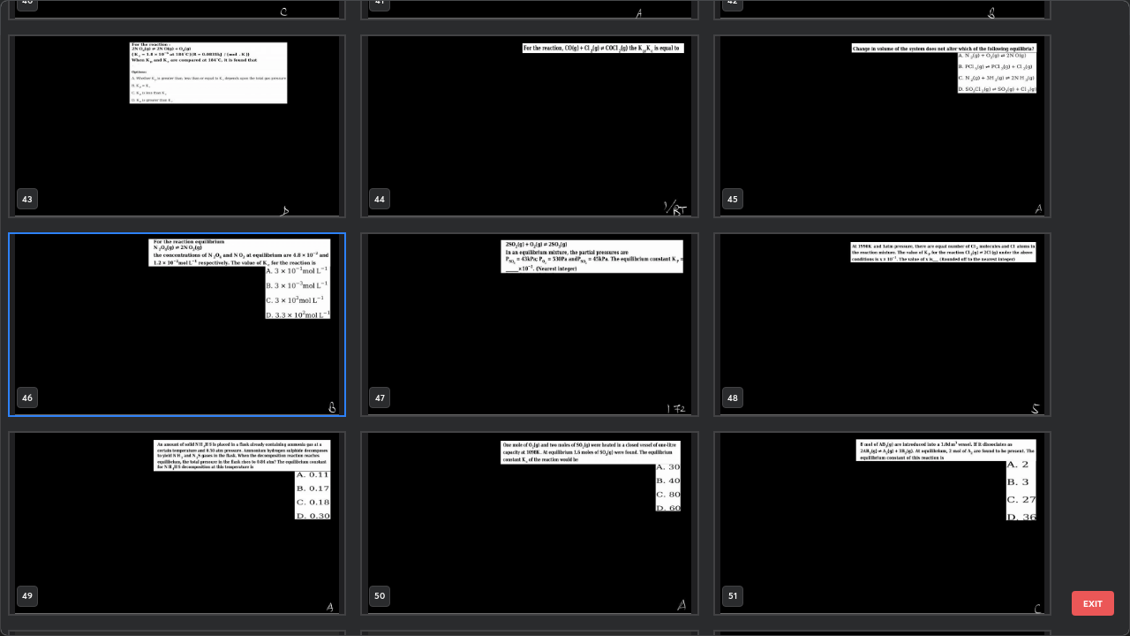
click at [193, 348] on img "grid" at bounding box center [177, 324] width 335 height 181
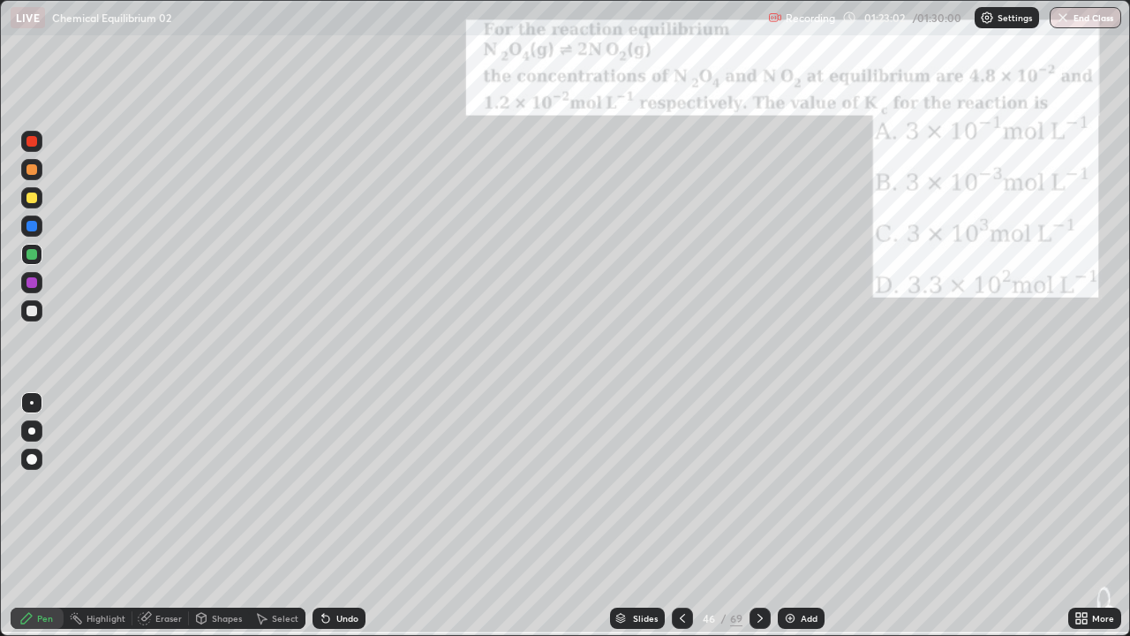
click at [704, 523] on div "46" at bounding box center [709, 618] width 18 height 11
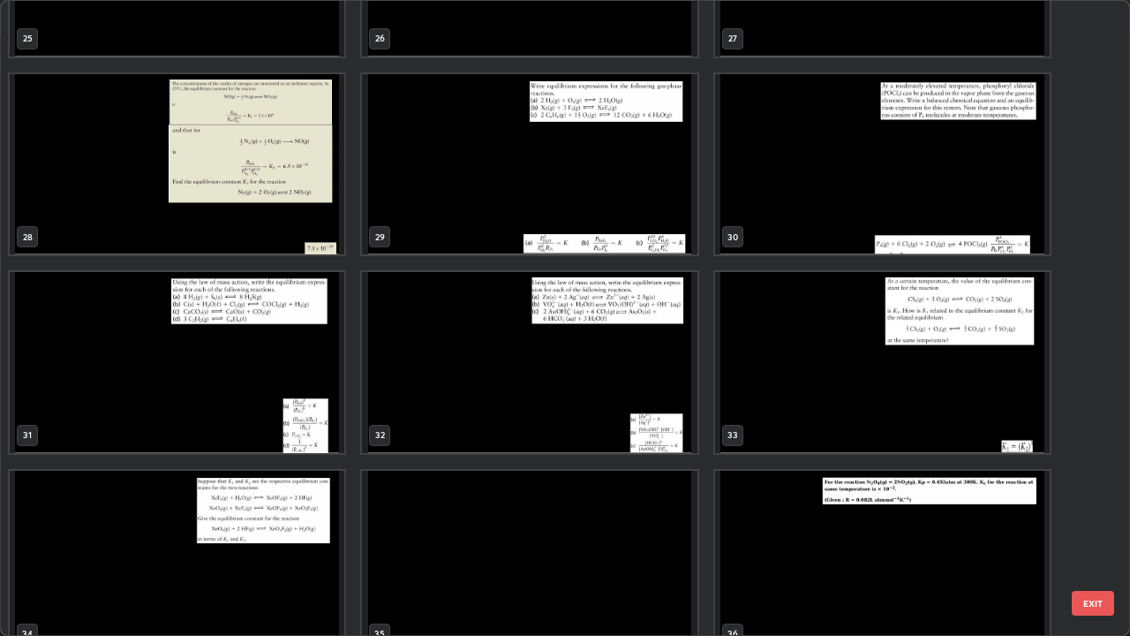
scroll to position [1505, 0]
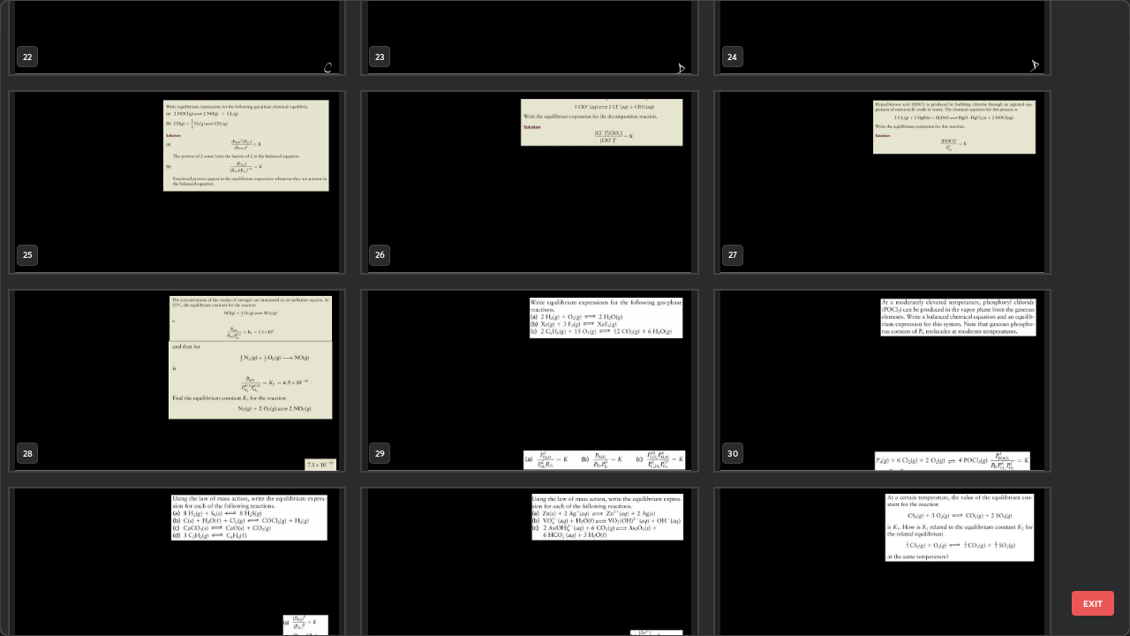
click at [208, 397] on img "grid" at bounding box center [177, 381] width 335 height 181
click at [206, 402] on img "grid" at bounding box center [177, 381] width 335 height 181
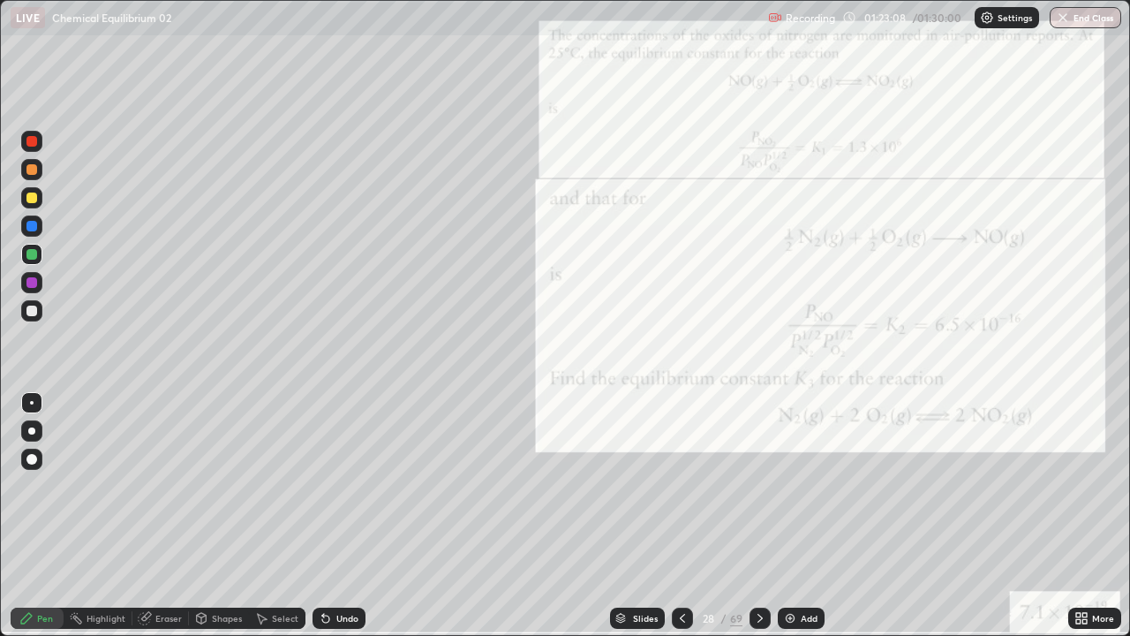
click at [215, 399] on img "grid" at bounding box center [177, 381] width 335 height 181
click at [730, 523] on div "69" at bounding box center [736, 618] width 12 height 16
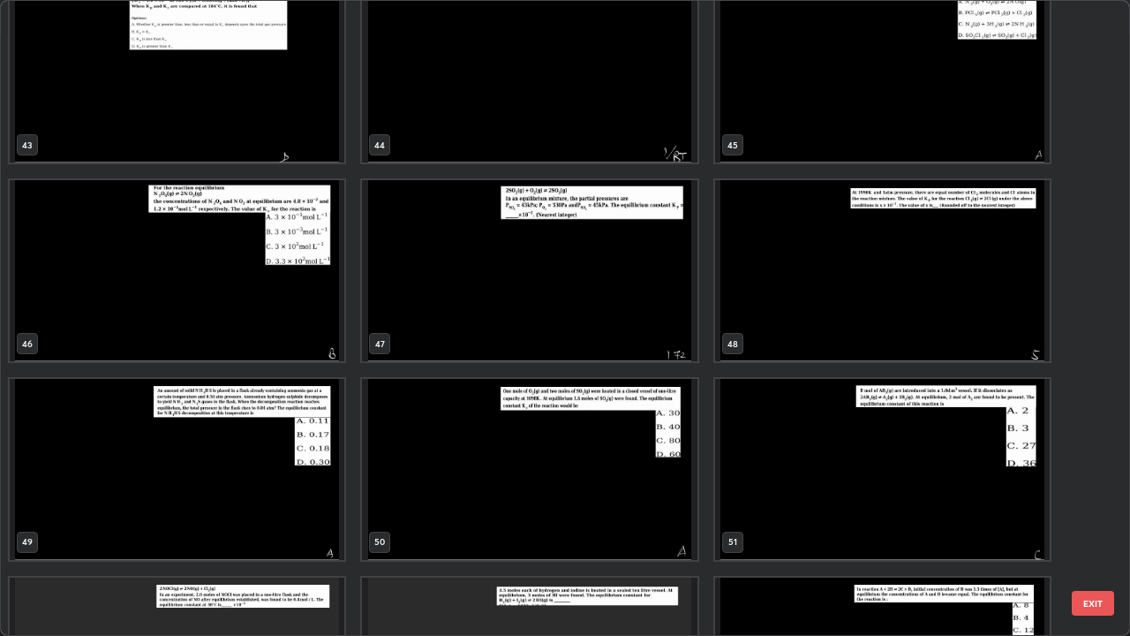
scroll to position [2809, 0]
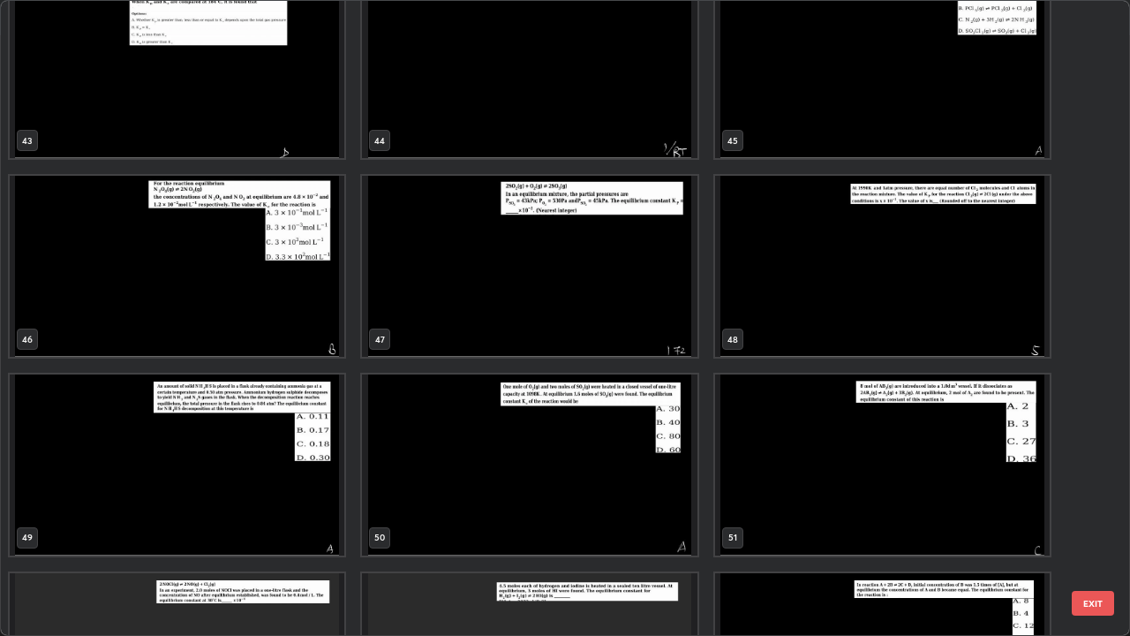
click at [192, 295] on img "grid" at bounding box center [177, 266] width 335 height 181
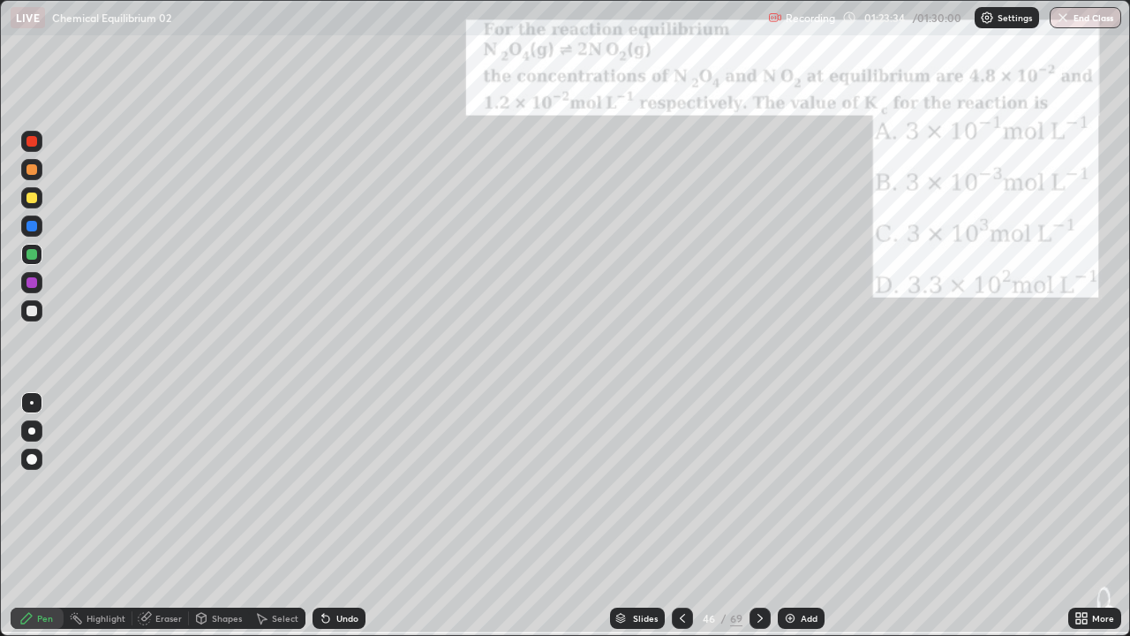
click at [198, 298] on img "grid" at bounding box center [177, 266] width 335 height 181
click at [1084, 523] on icon at bounding box center [1085, 621] width 4 height 4
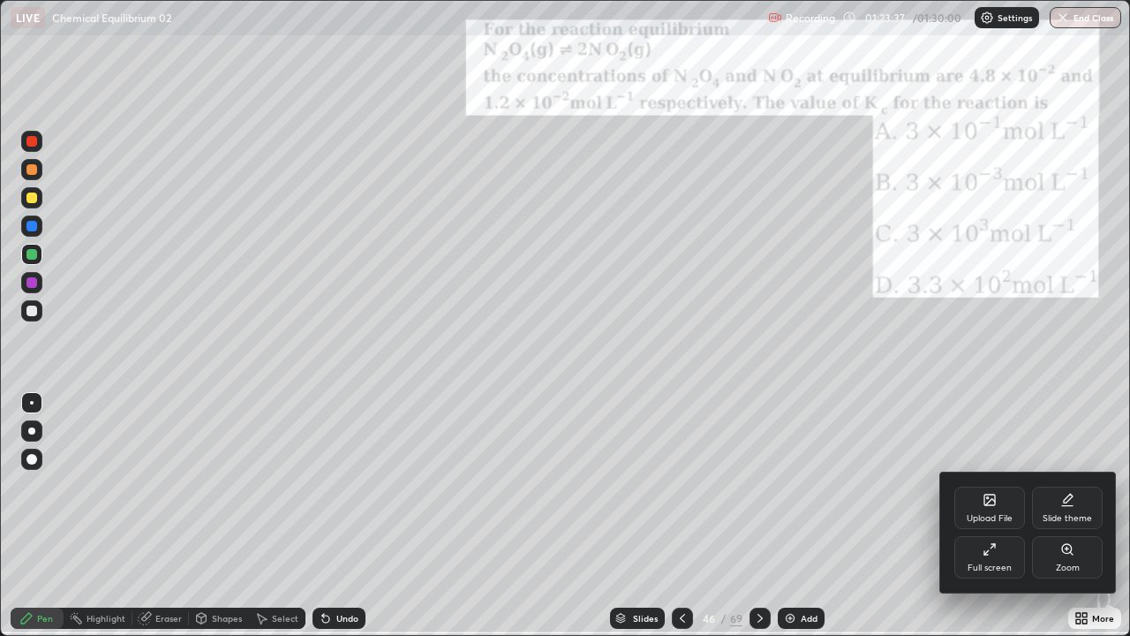
click at [1063, 523] on icon at bounding box center [1067, 549] width 10 height 10
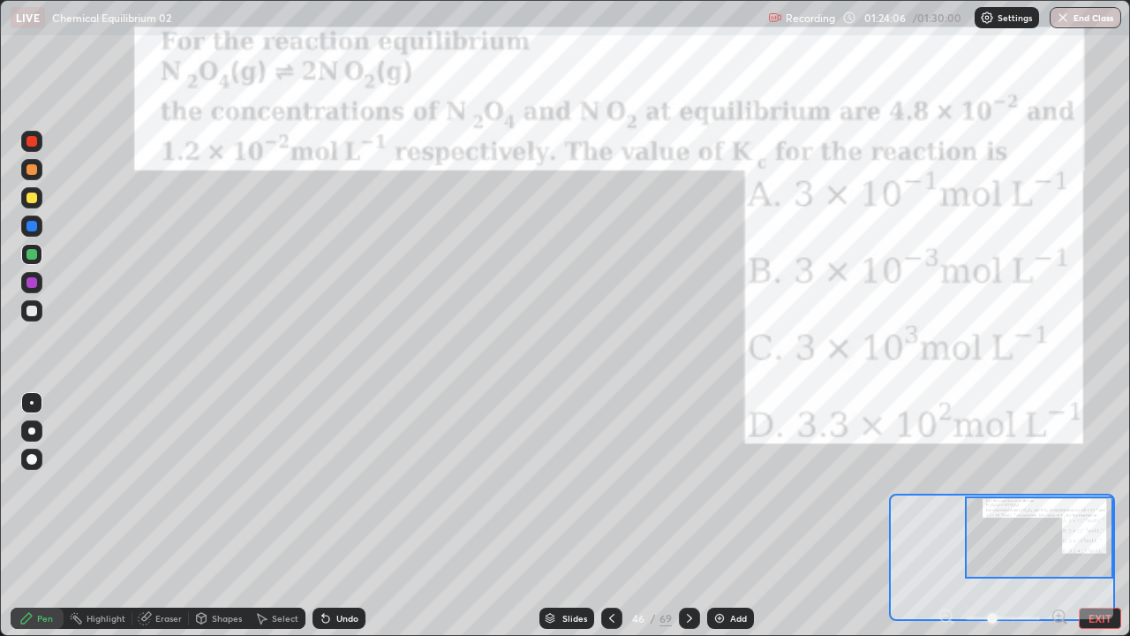
click at [31, 312] on div at bounding box center [31, 311] width 11 height 11
click at [33, 172] on div at bounding box center [31, 169] width 11 height 11
click at [30, 201] on div at bounding box center [31, 198] width 11 height 11
click at [665, 523] on div "69" at bounding box center [666, 618] width 12 height 16
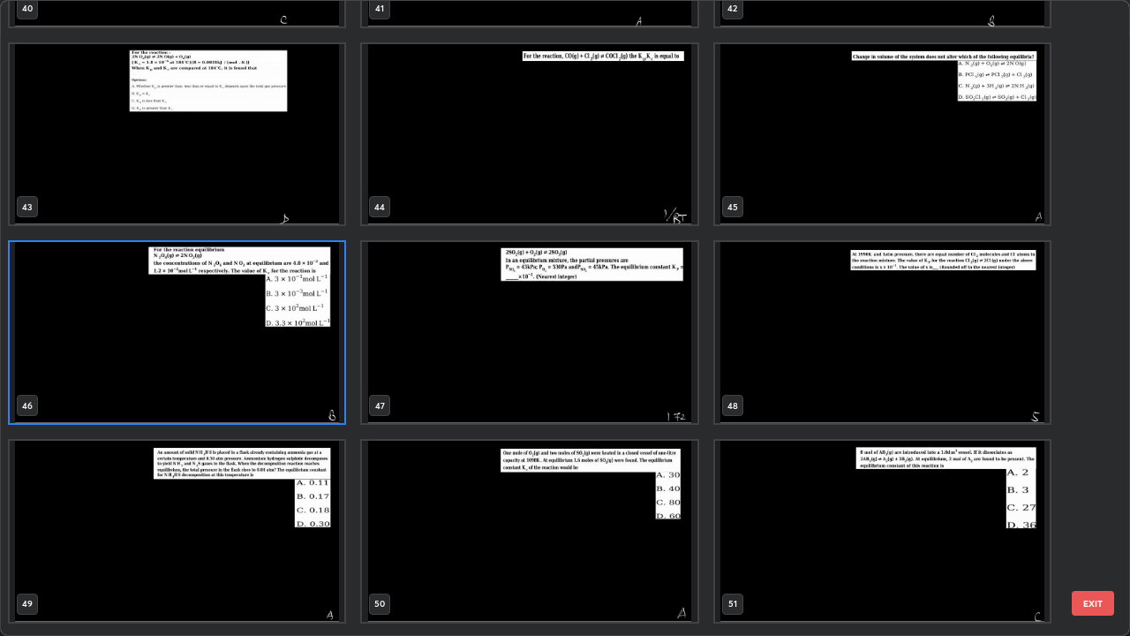
scroll to position [2762, 0]
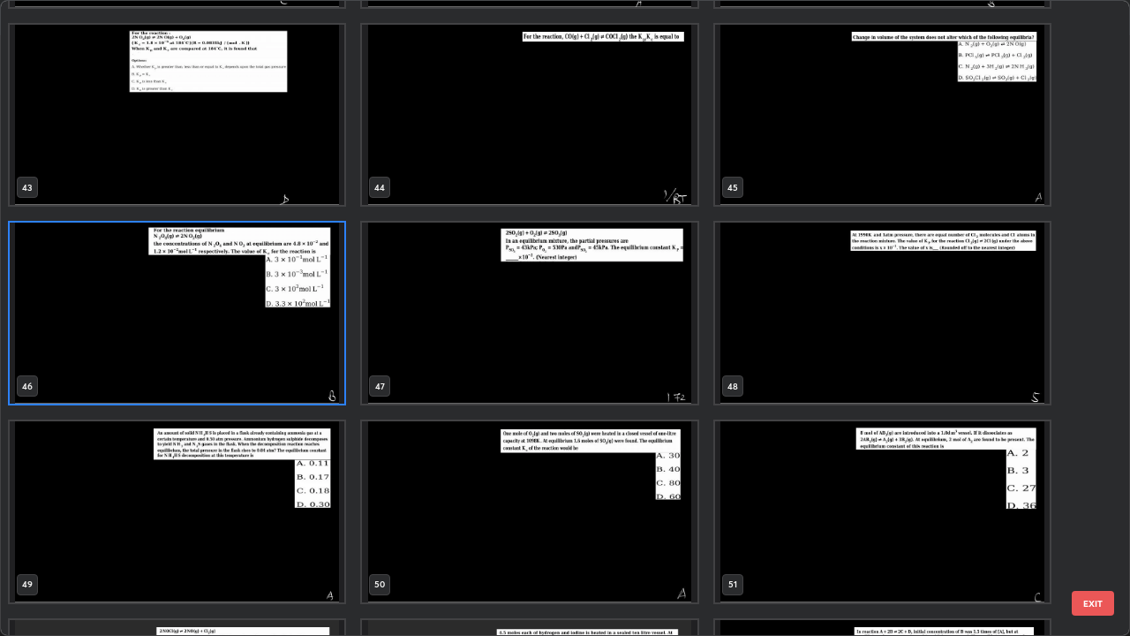
click at [462, 333] on img "grid" at bounding box center [529, 313] width 335 height 181
click at [459, 344] on img "grid" at bounding box center [529, 313] width 335 height 181
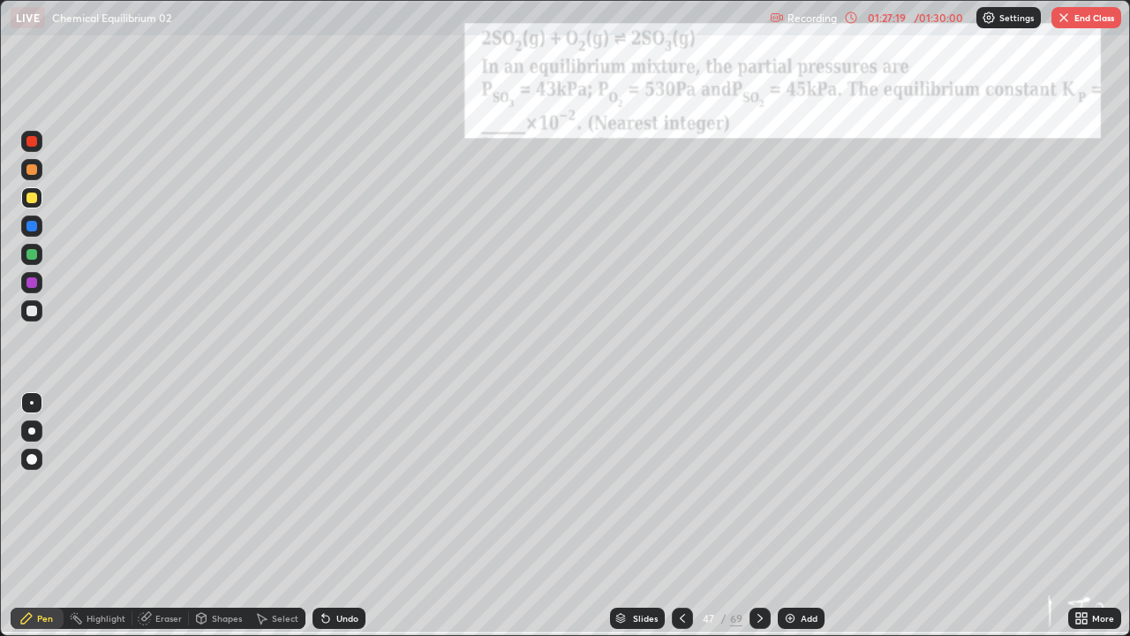
click at [1078, 523] on icon at bounding box center [1079, 615] width 4 height 4
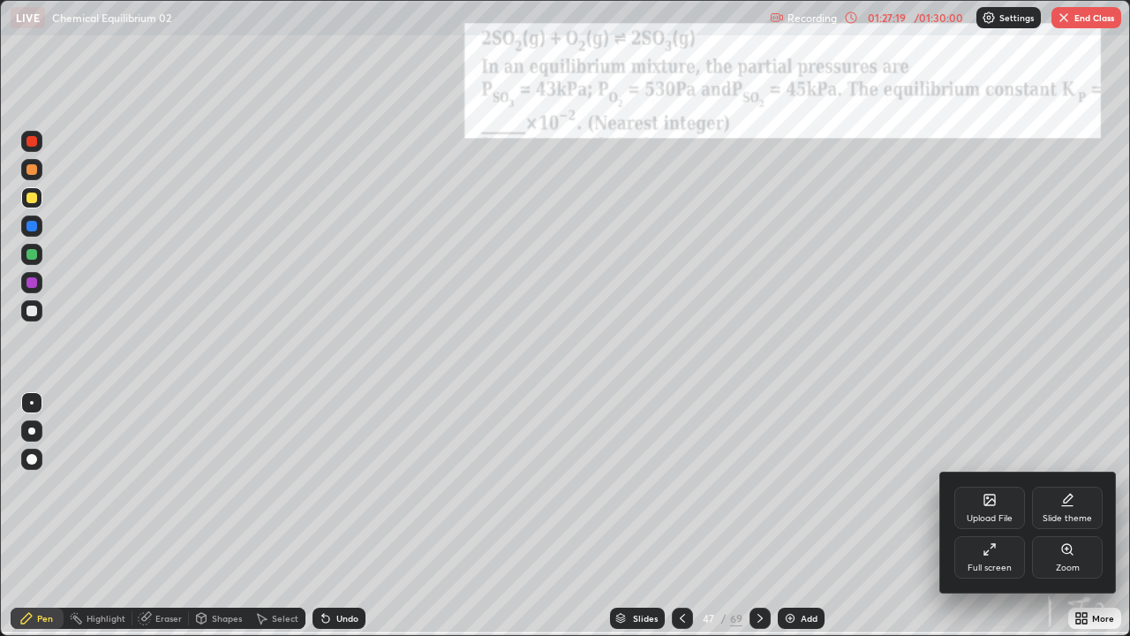
click at [1064, 523] on icon at bounding box center [1067, 549] width 10 height 10
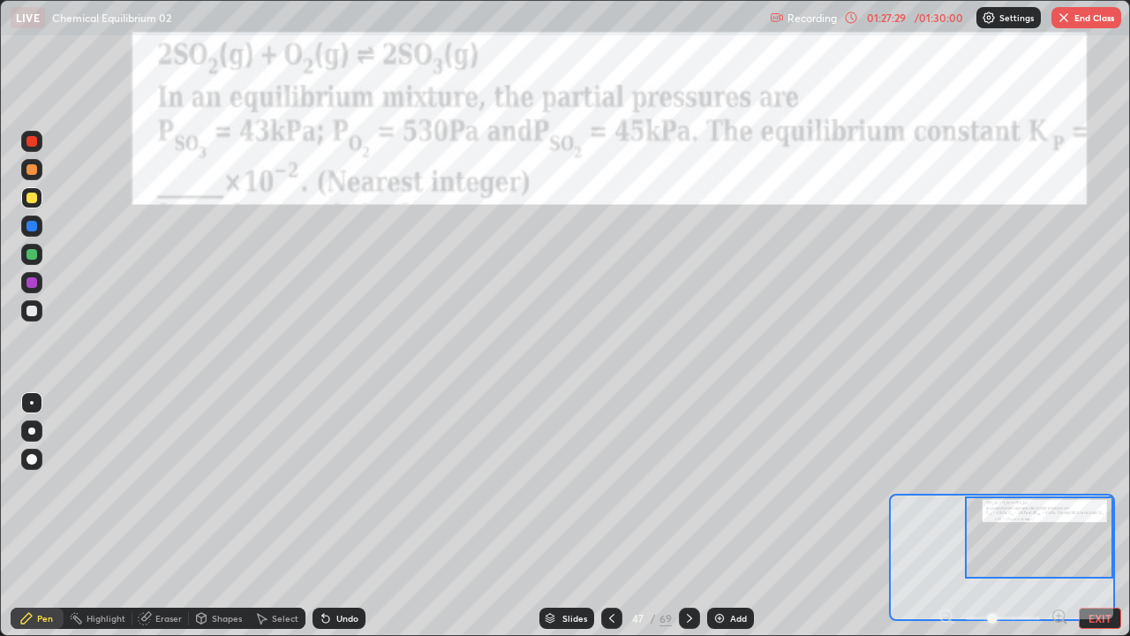
click at [30, 311] on div at bounding box center [31, 311] width 11 height 11
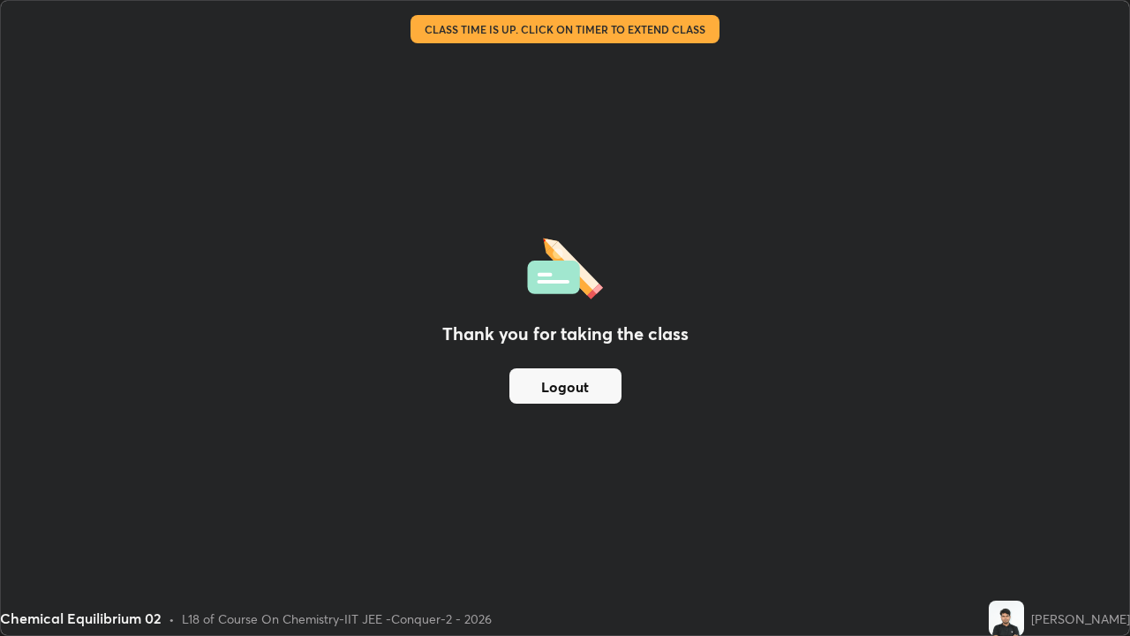
click at [569, 383] on button "Logout" at bounding box center [566, 385] width 112 height 35
